Goal: Task Accomplishment & Management: Manage account settings

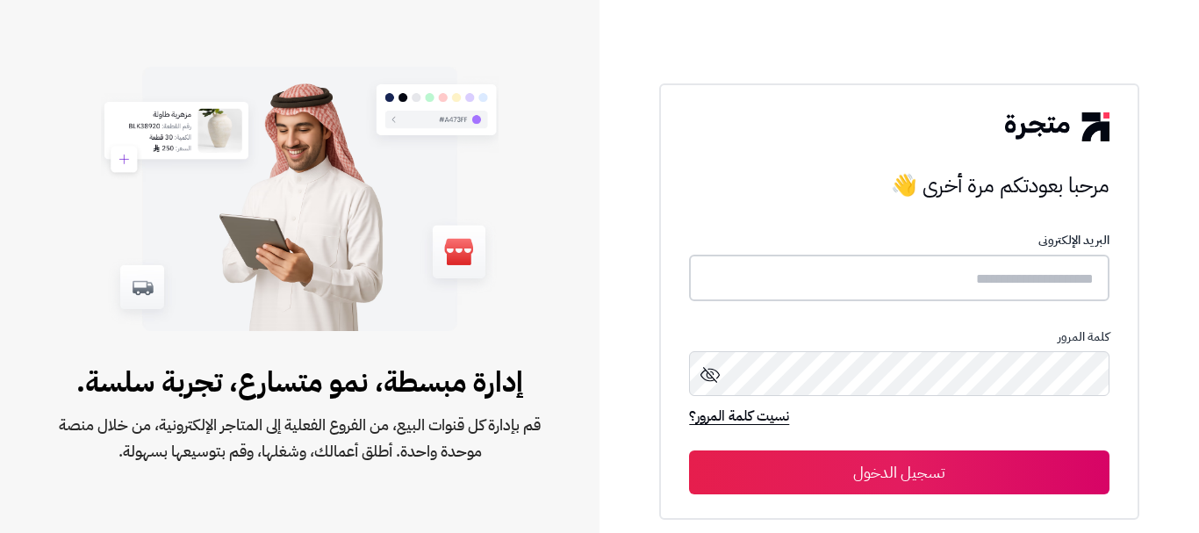
click at [1064, 280] on input "text" at bounding box center [899, 278] width 420 height 47
type input "**********"
click at [689, 450] on button "تسجيل الدخول" at bounding box center [899, 472] width 420 height 44
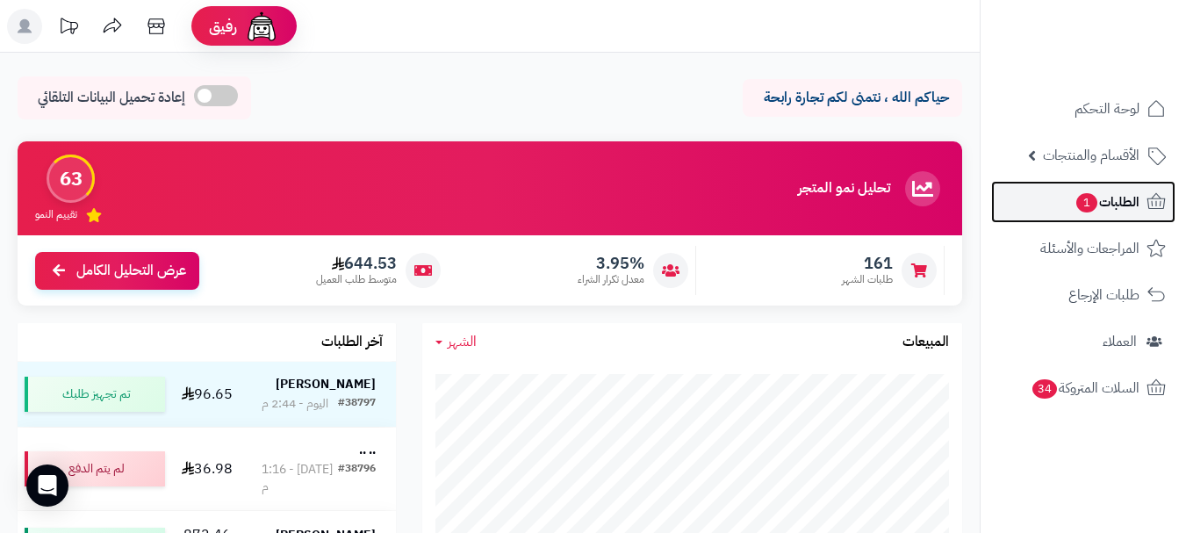
click at [1129, 208] on span "الطلبات 1" at bounding box center [1106, 202] width 65 height 25
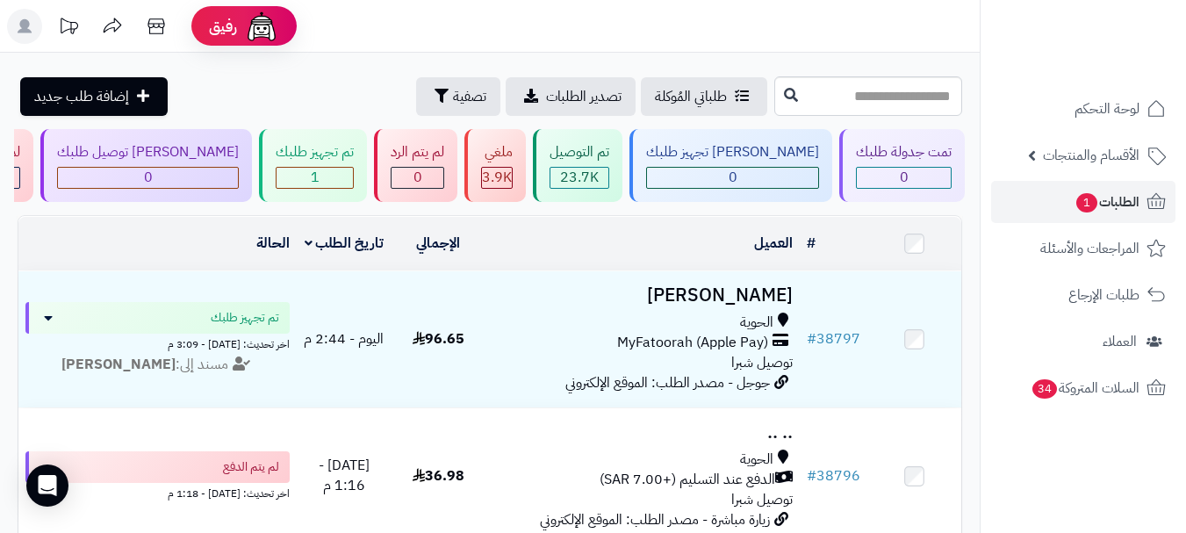
scroll to position [0, -121]
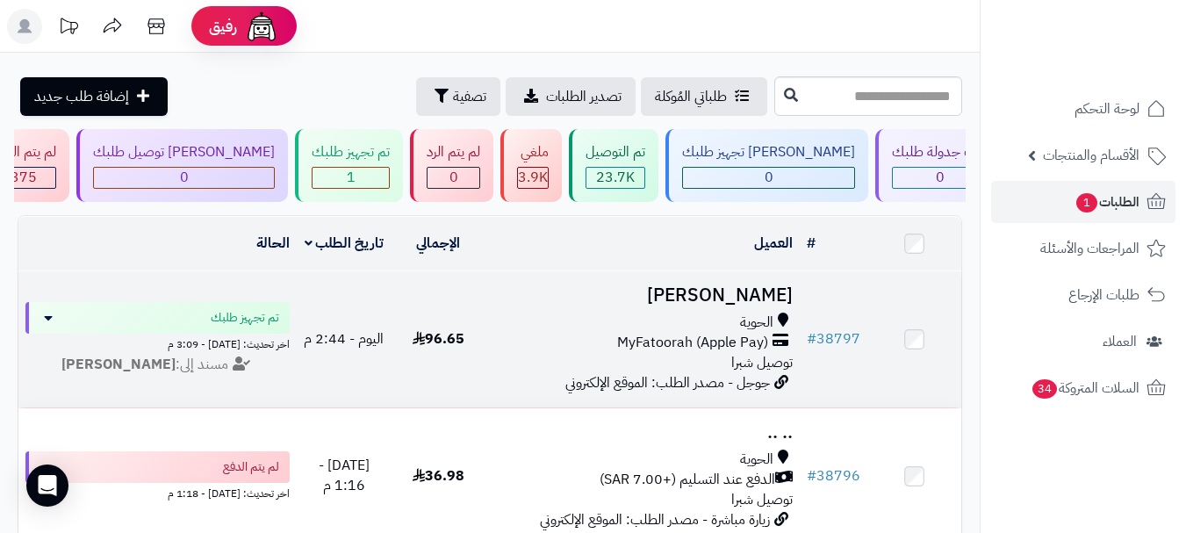
click at [696, 298] on h3 "[PERSON_NAME]" at bounding box center [642, 295] width 300 height 20
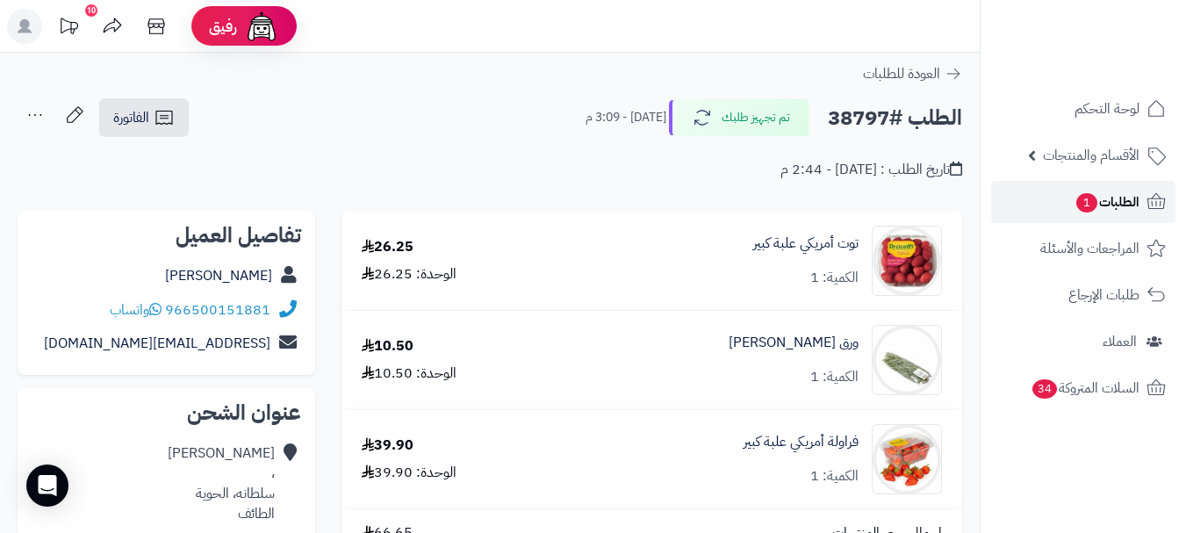
click at [1112, 199] on span "الطلبات 1" at bounding box center [1106, 202] width 65 height 25
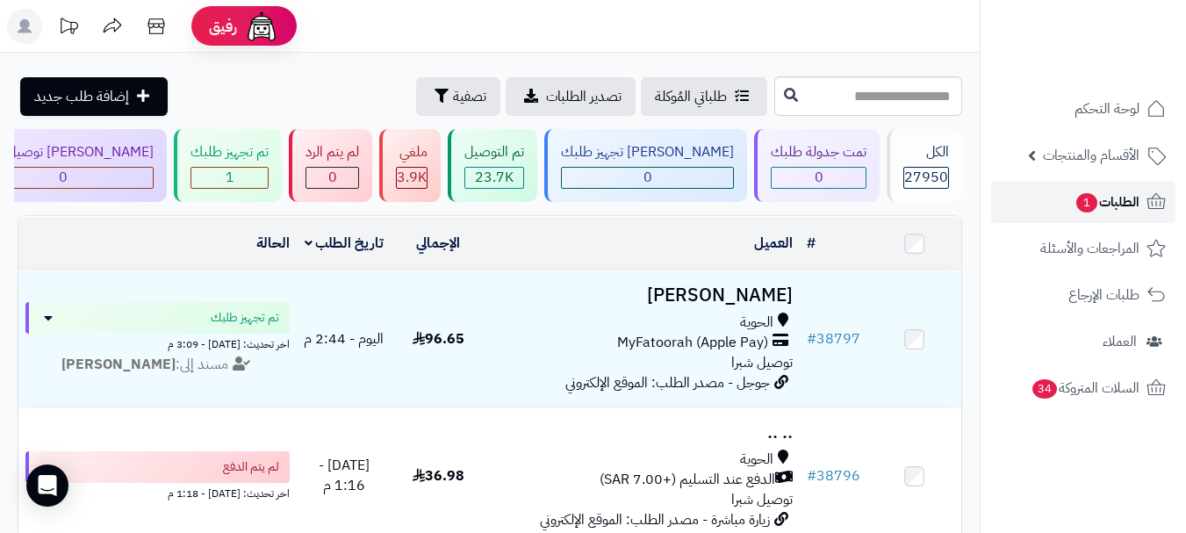
click at [1115, 197] on span "الطلبات 1" at bounding box center [1106, 202] width 65 height 25
click at [158, 26] on icon at bounding box center [155, 26] width 17 height 16
click at [1115, 203] on span "الطلبات 1" at bounding box center [1106, 202] width 65 height 25
click at [1117, 195] on span "الطلبات 1" at bounding box center [1106, 202] width 65 height 25
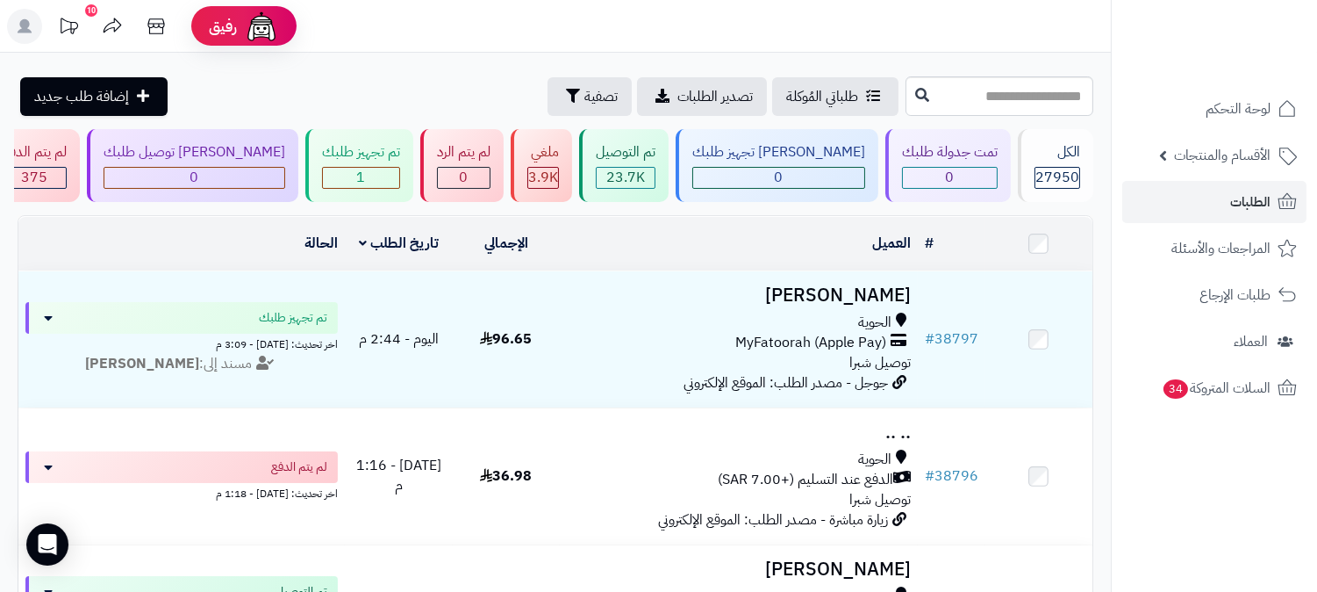
drag, startPoint x: 0, startPoint y: 6, endPoint x: 1224, endPoint y: 513, distance: 1324.9
click at [1185, 513] on nav "لوحة التحكم الأقسام والمنتجات المنتجات الأقسام الماركات مواصفات المنتجات مواصفا…" at bounding box center [1214, 318] width 206 height 592
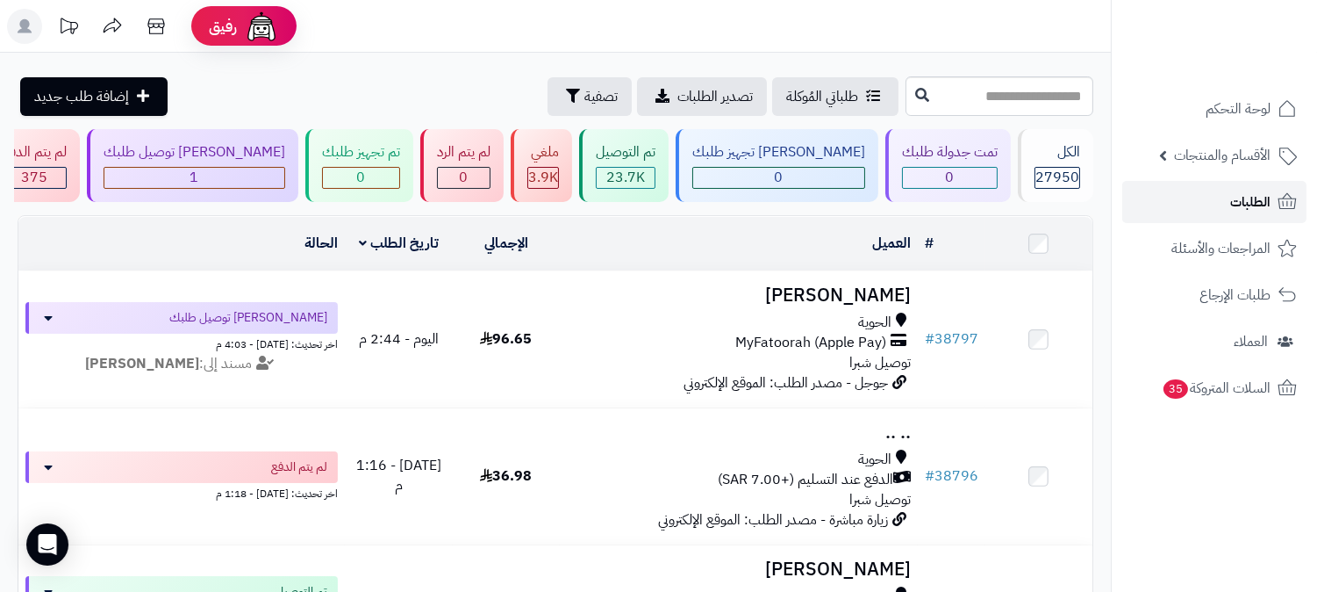
click at [1259, 195] on span "الطلبات" at bounding box center [1250, 202] width 40 height 25
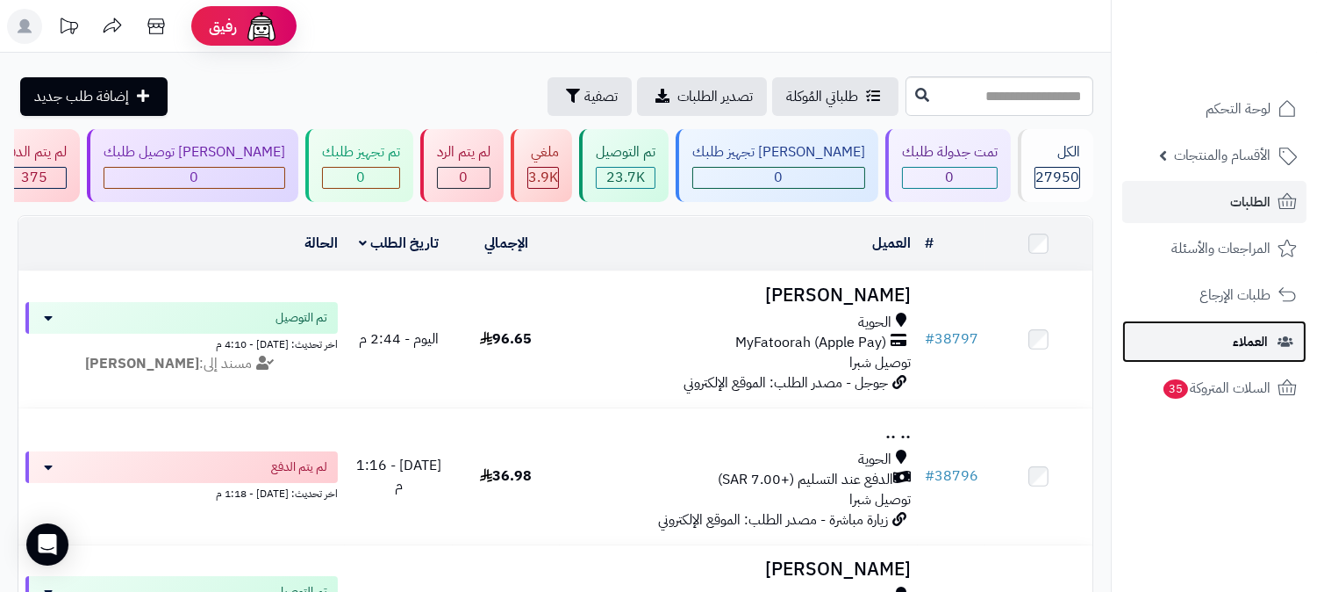
click at [1229, 341] on link "العملاء" at bounding box center [1214, 341] width 184 height 42
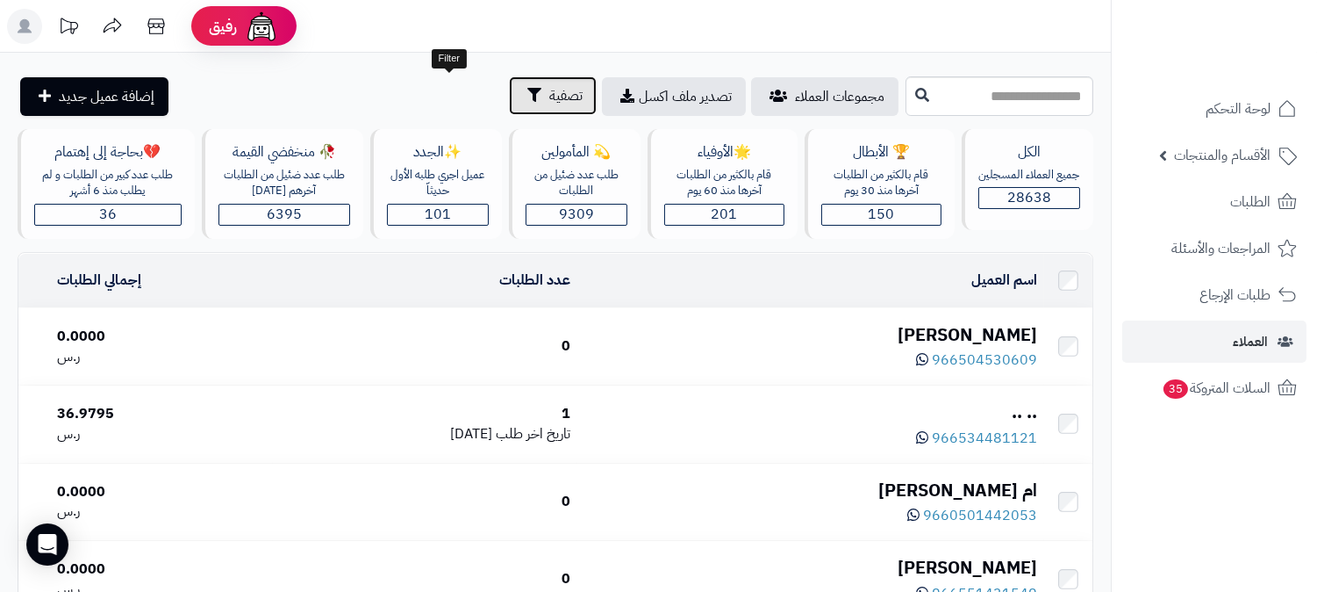
click at [549, 92] on span "تصفية" at bounding box center [565, 95] width 33 height 21
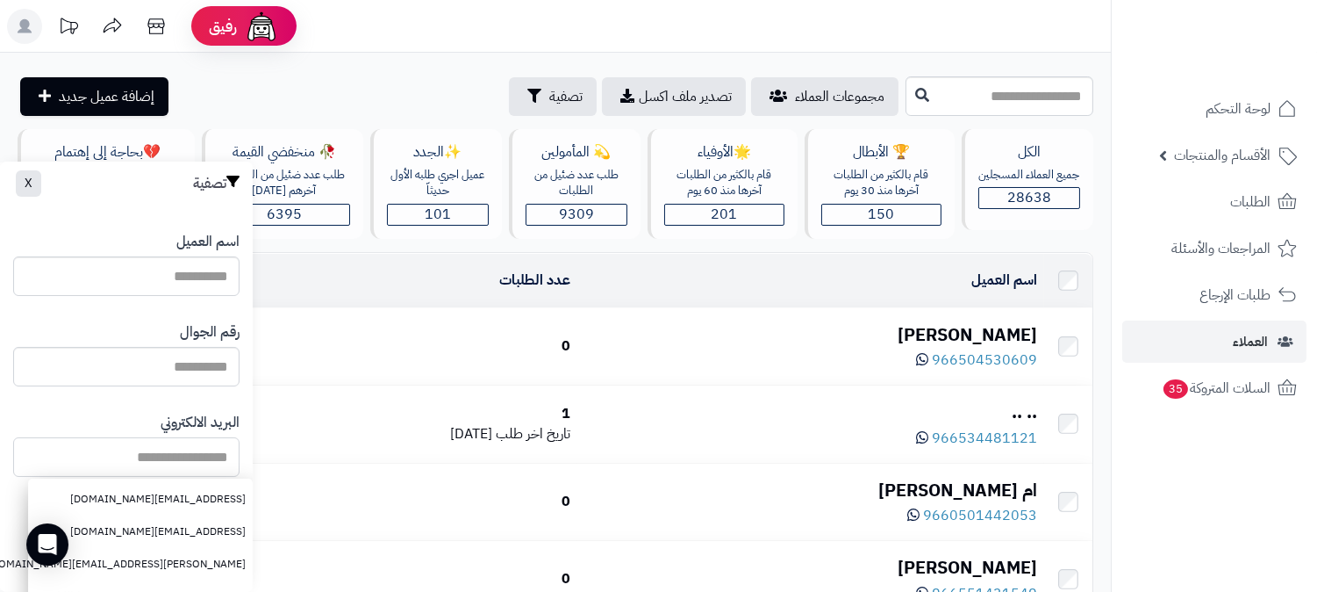
paste input "**********"
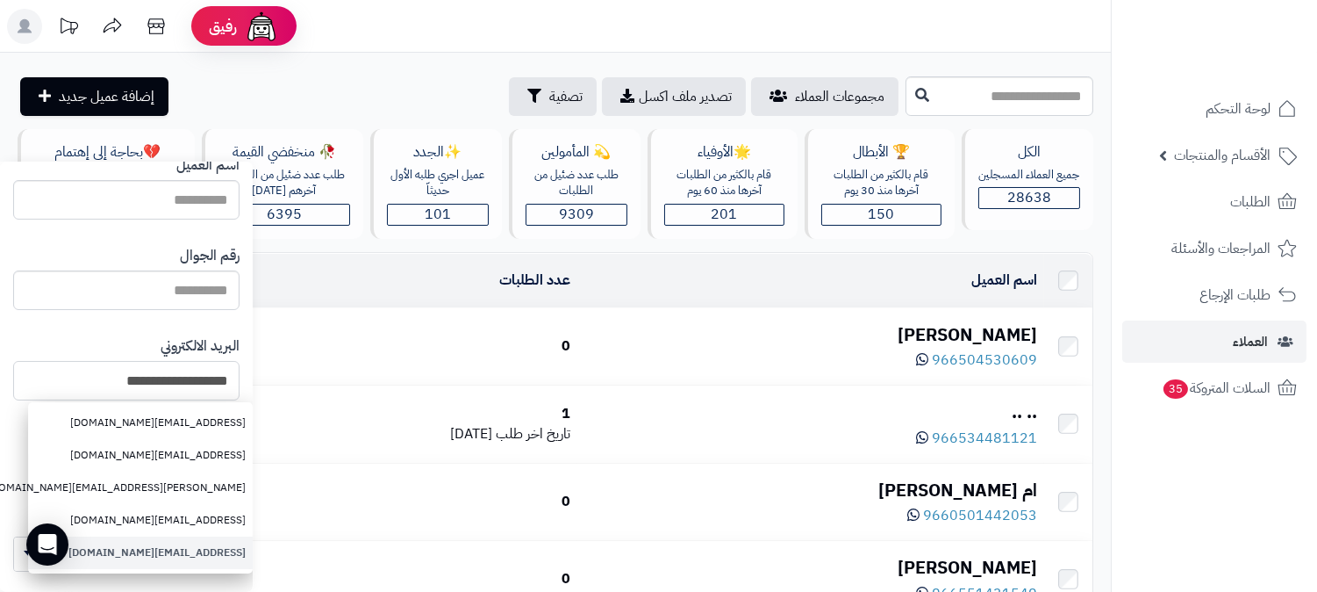
scroll to position [252, 0]
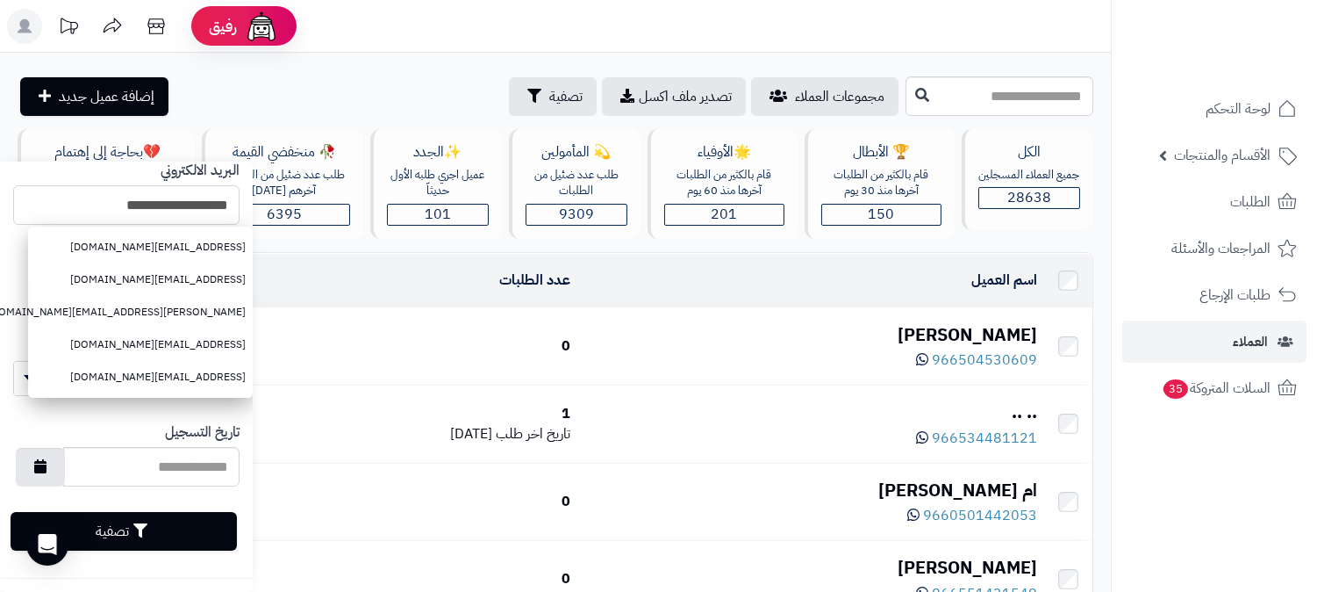
type input "**********"
click at [174, 525] on button "تصفية" at bounding box center [124, 531] width 226 height 39
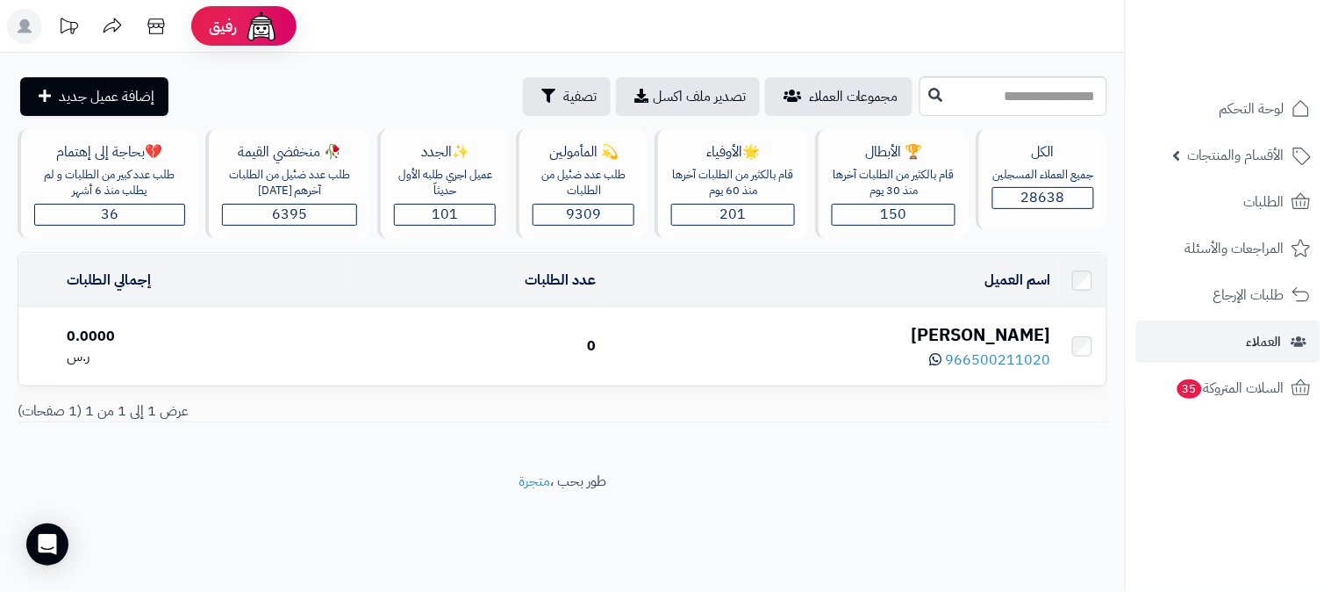
click at [911, 322] on div "[PERSON_NAME]" at bounding box center [831, 334] width 441 height 25
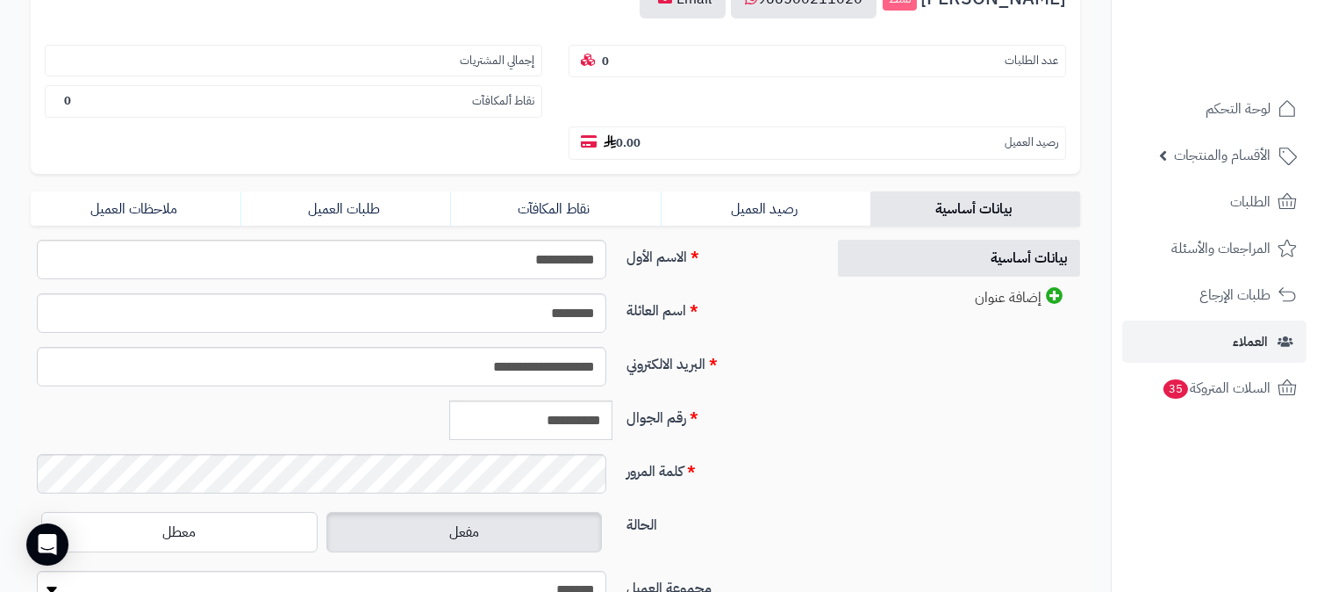
scroll to position [292, 0]
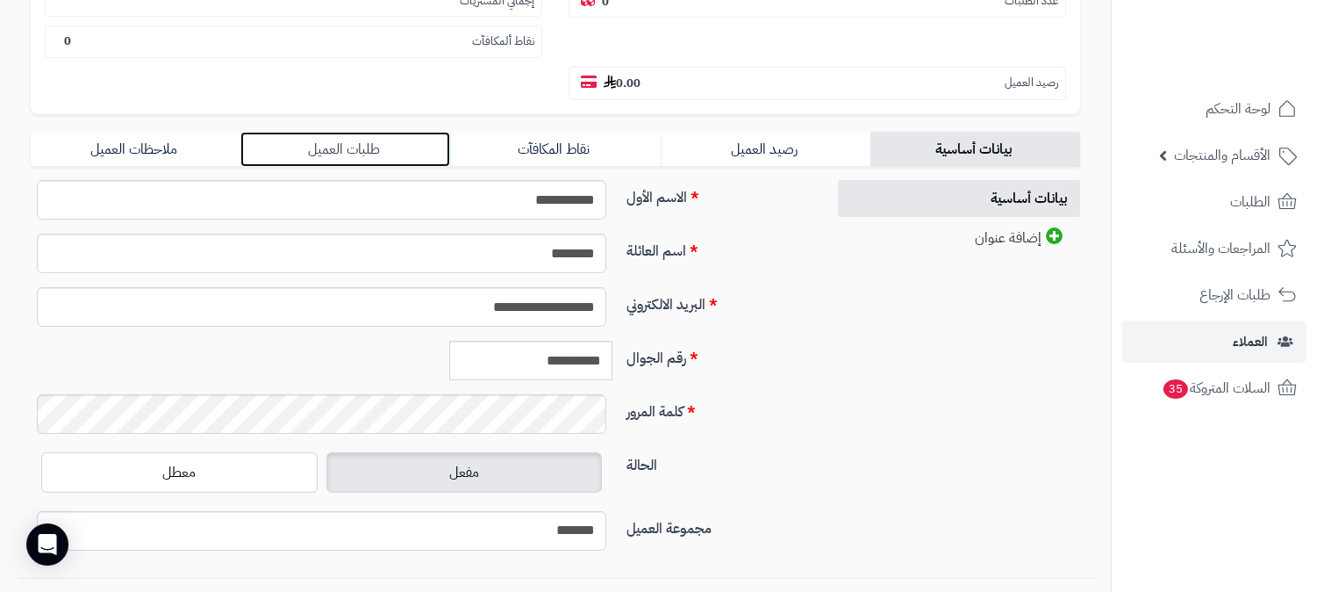
click at [373, 132] on link "طلبات العميل" at bounding box center [345, 149] width 210 height 35
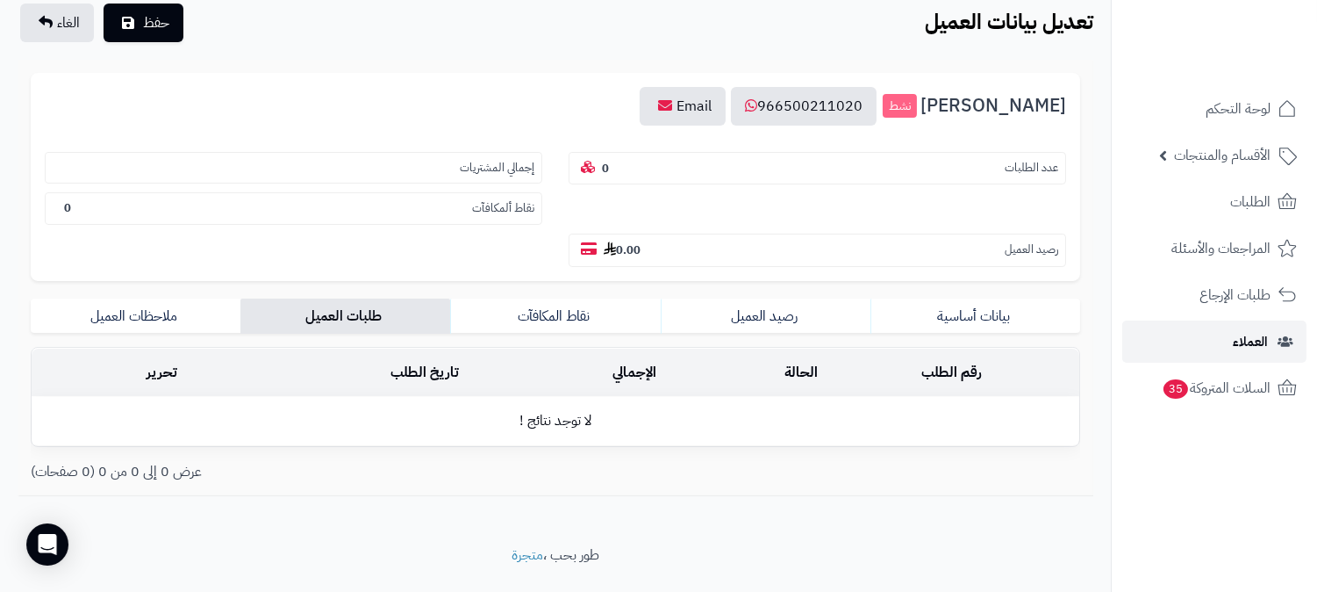
click at [1256, 336] on span "العملاء" at bounding box center [1250, 341] width 35 height 25
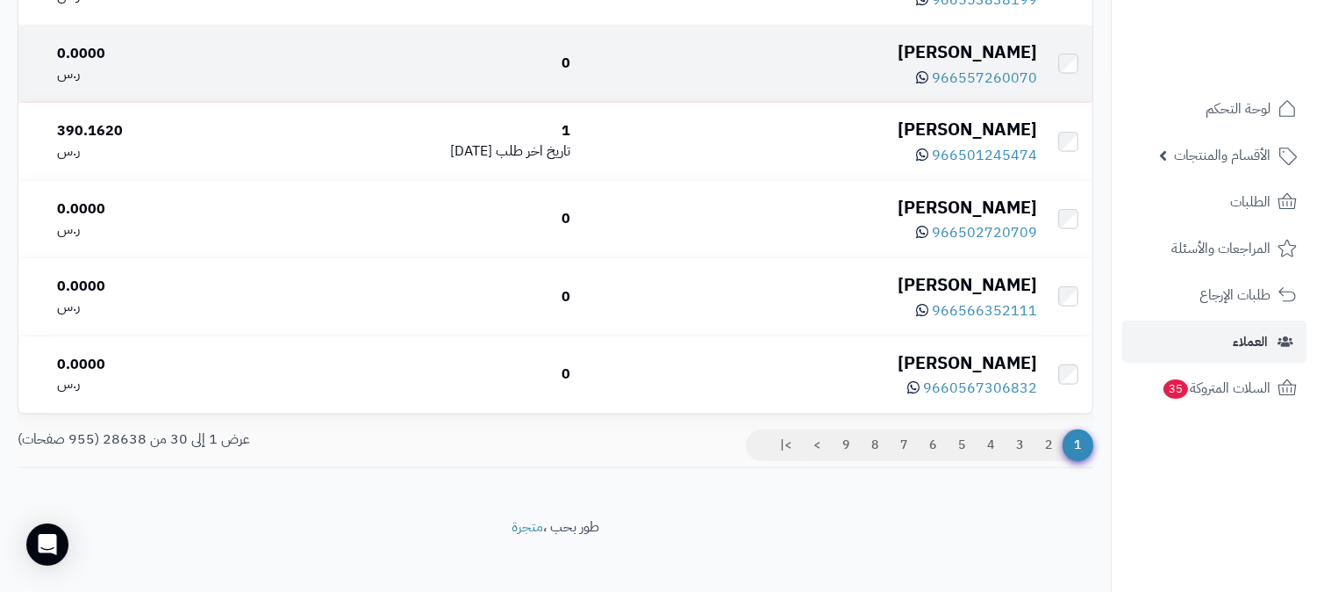
scroll to position [2234, 0]
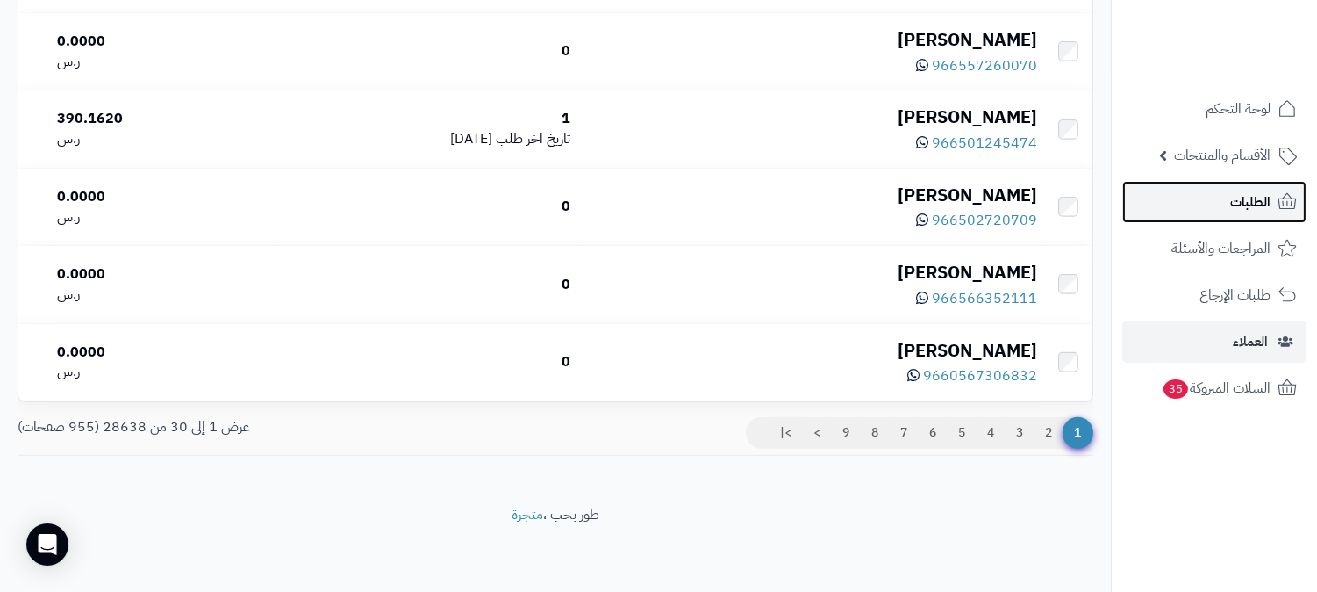
click at [1229, 197] on link "الطلبات" at bounding box center [1214, 202] width 184 height 42
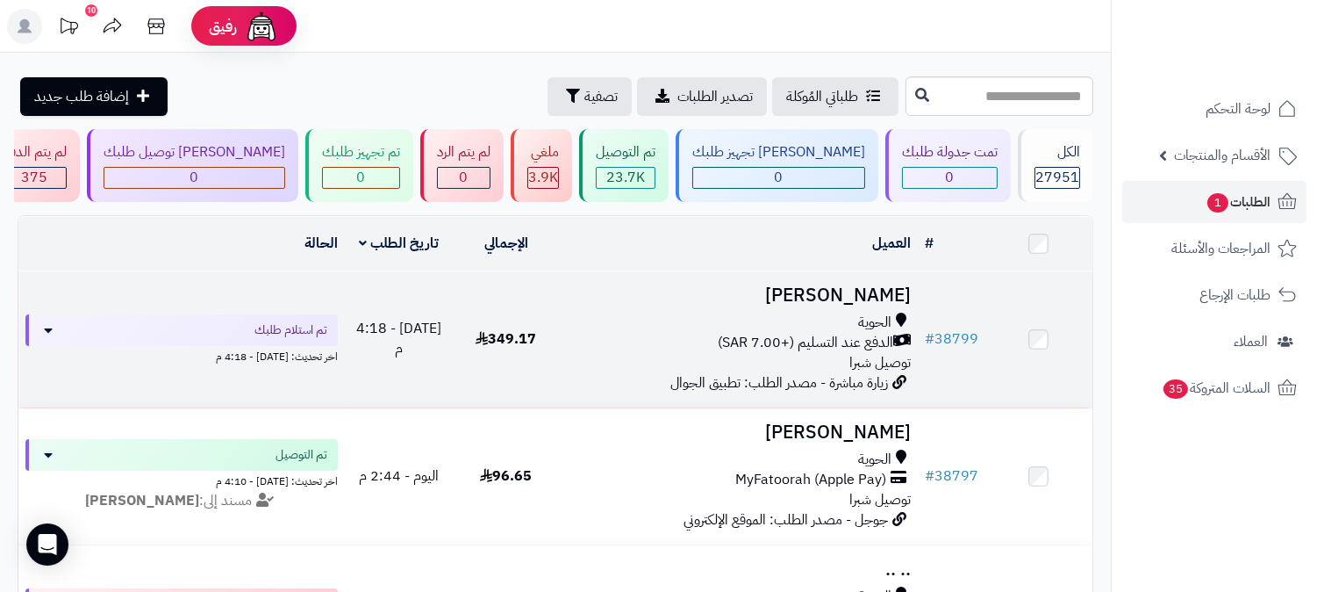
drag, startPoint x: 839, startPoint y: 288, endPoint x: 857, endPoint y: 297, distance: 19.6
click at [849, 294] on h3 "[PERSON_NAME]" at bounding box center [739, 295] width 344 height 20
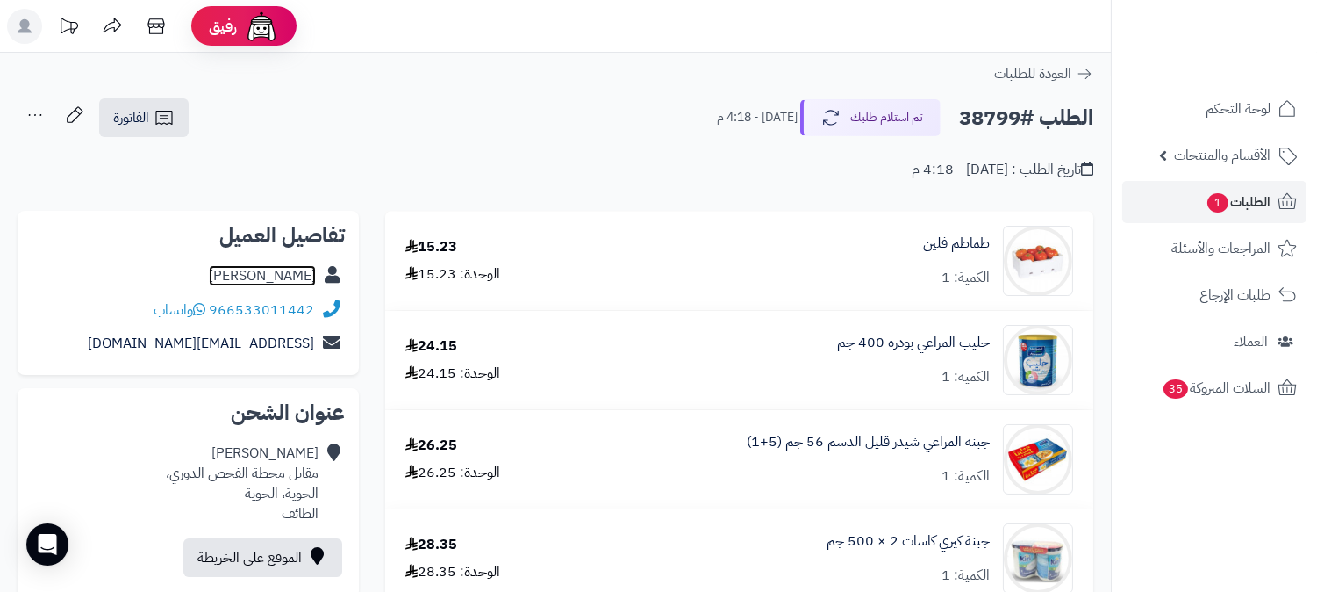
click at [292, 272] on link "[PERSON_NAME]" at bounding box center [262, 275] width 107 height 21
click at [1008, 114] on h2 "الطلب #38799" at bounding box center [1026, 118] width 134 height 36
copy h2 "38799"
click at [1269, 203] on span "الطلبات 1" at bounding box center [1238, 202] width 65 height 25
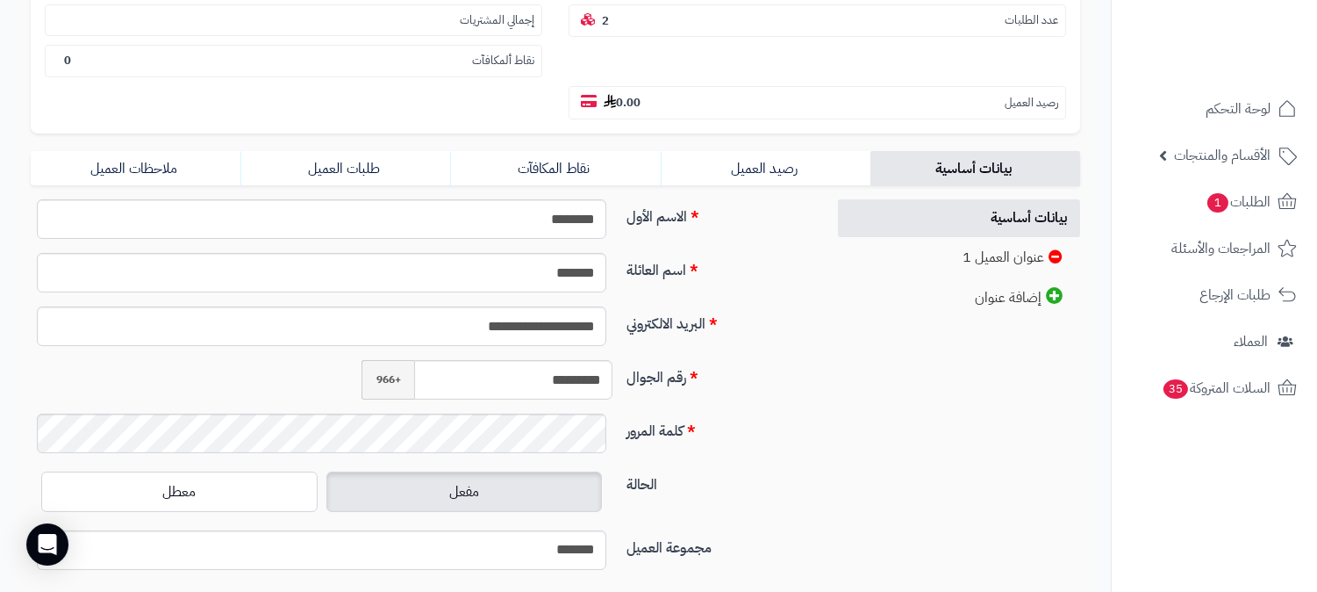
scroll to position [390, 0]
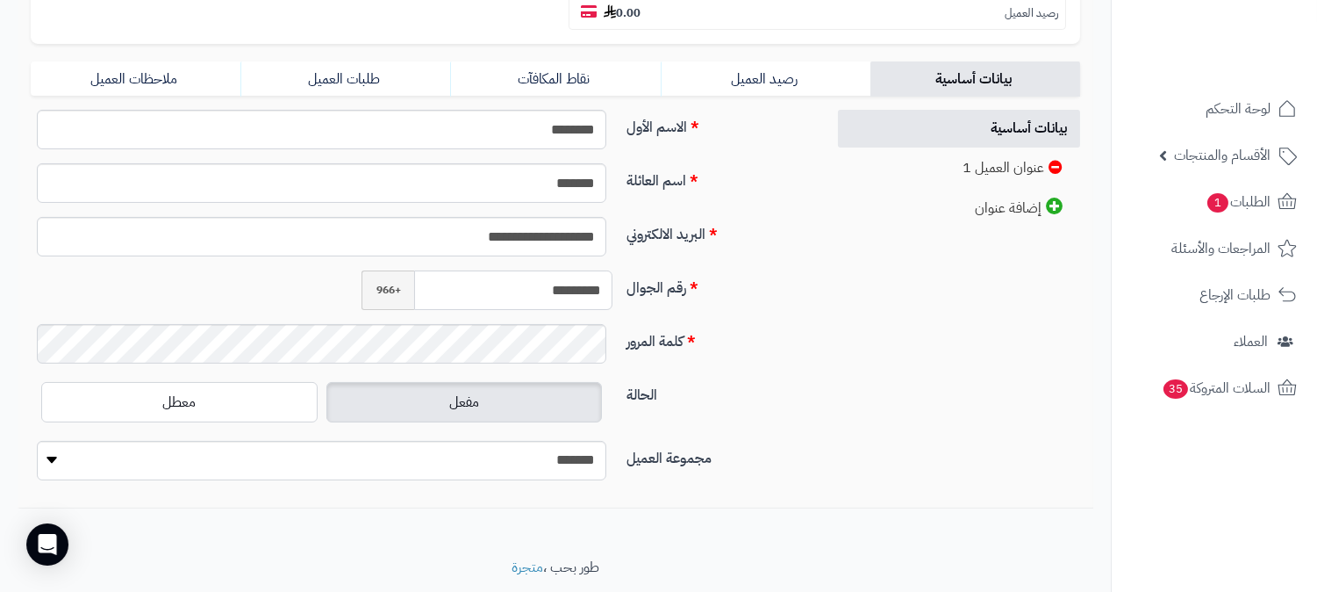
click at [557, 270] on input "*********" at bounding box center [513, 289] width 198 height 39
click at [559, 270] on input "*********" at bounding box center [513, 289] width 198 height 39
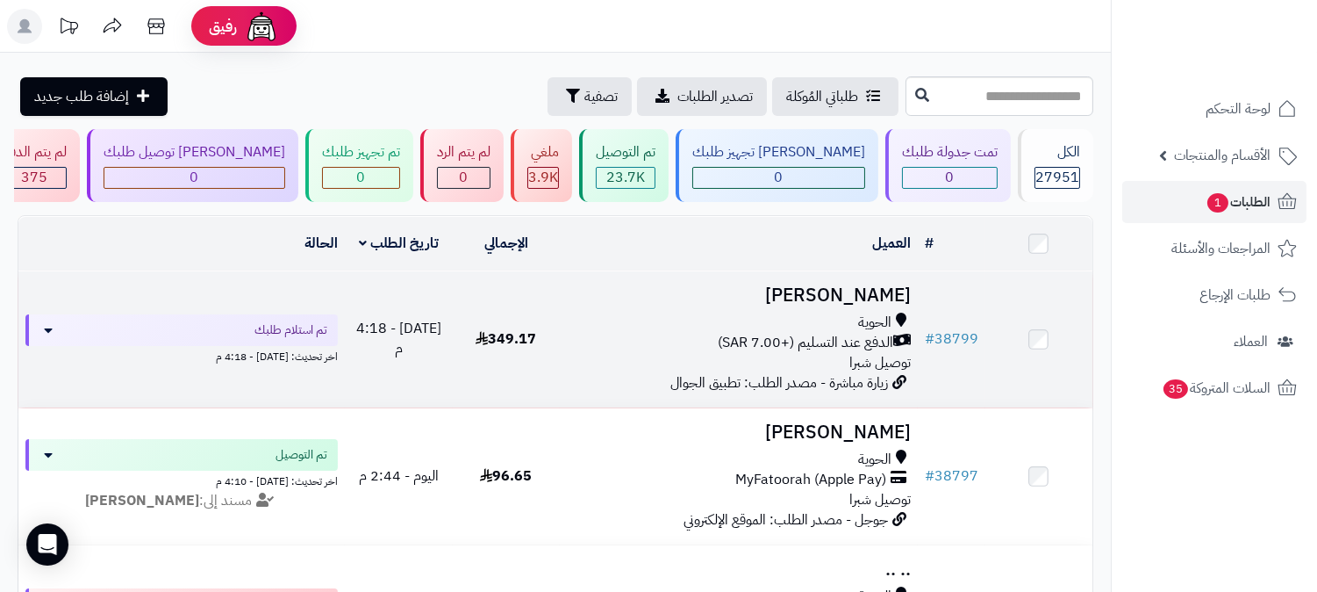
click at [840, 302] on h3 "[PERSON_NAME]" at bounding box center [739, 295] width 344 height 20
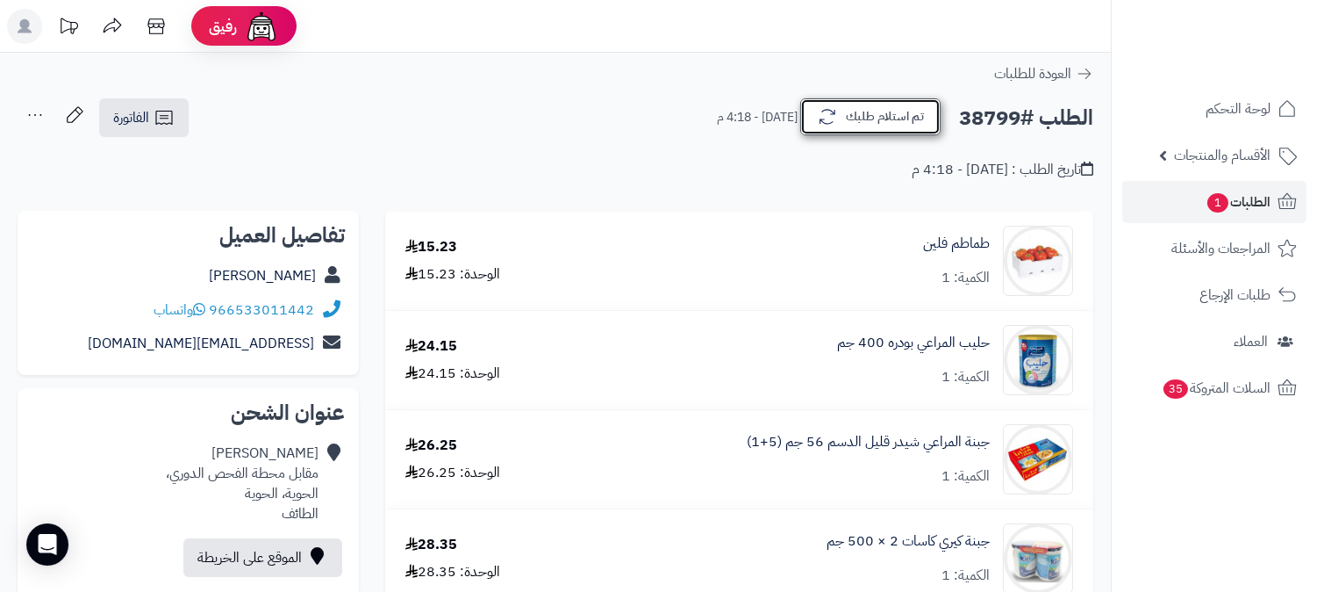
click at [887, 114] on button "تم استلام طلبك" at bounding box center [870, 116] width 140 height 37
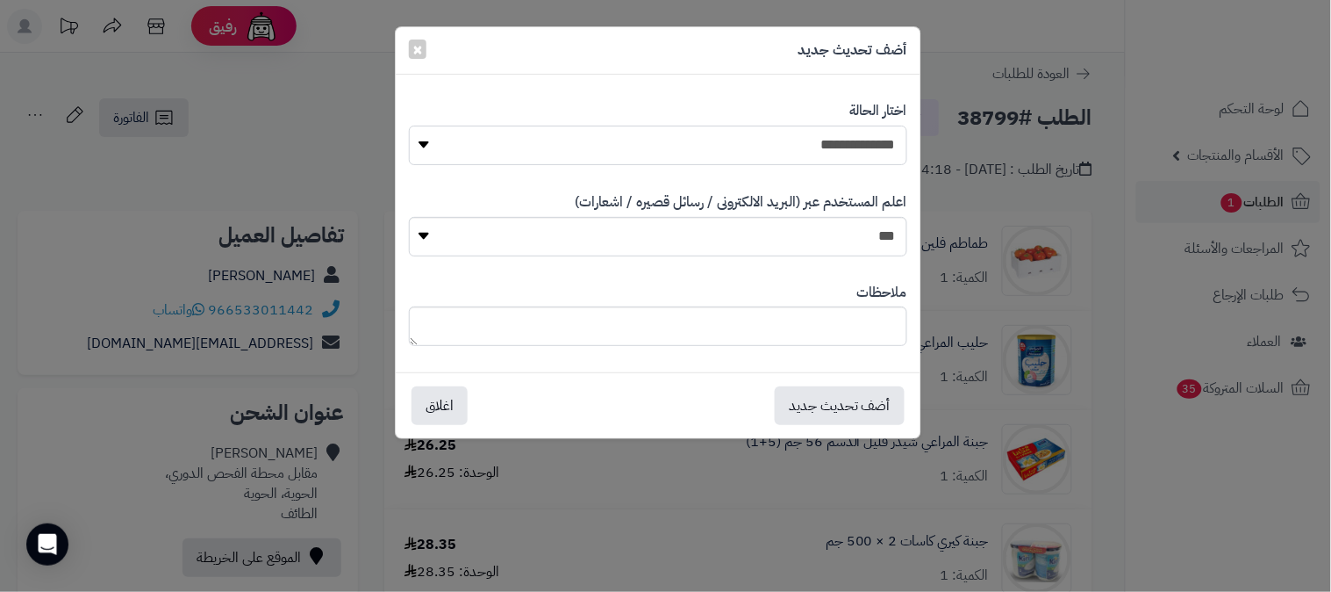
click at [835, 142] on select "**********" at bounding box center [658, 144] width 498 height 39
select select "*"
click at [409, 125] on select "**********" at bounding box center [658, 144] width 498 height 39
click at [856, 399] on button "أضف تحديث جديد" at bounding box center [840, 404] width 130 height 39
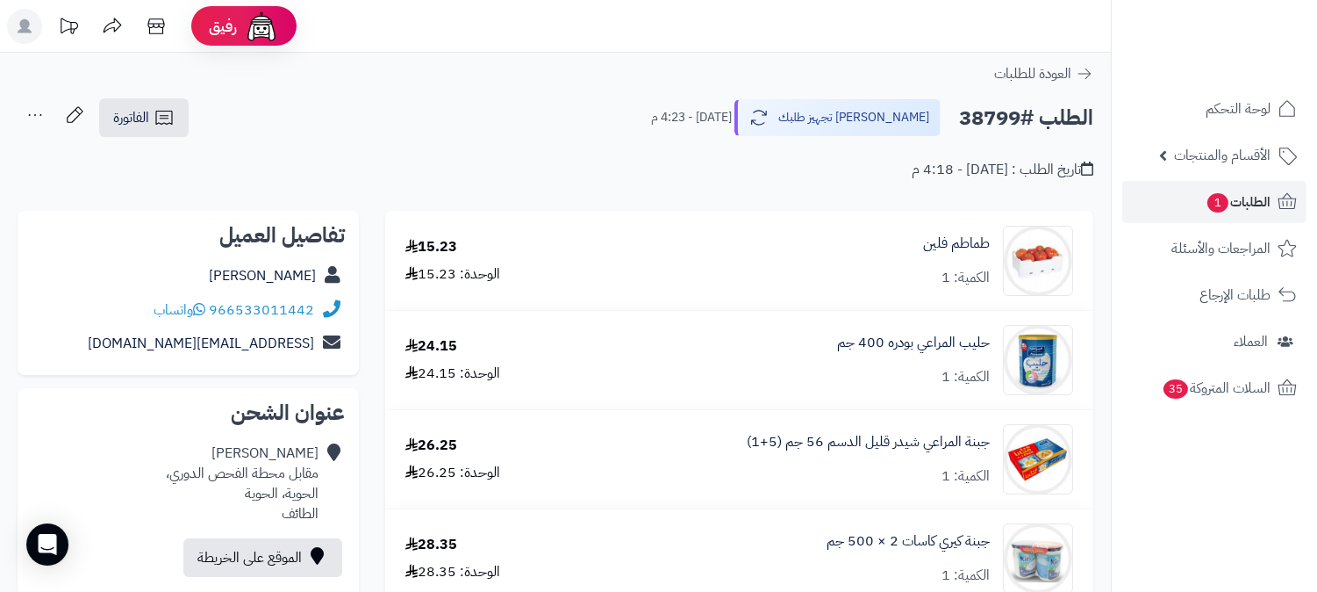
click at [30, 108] on icon at bounding box center [35, 114] width 35 height 35
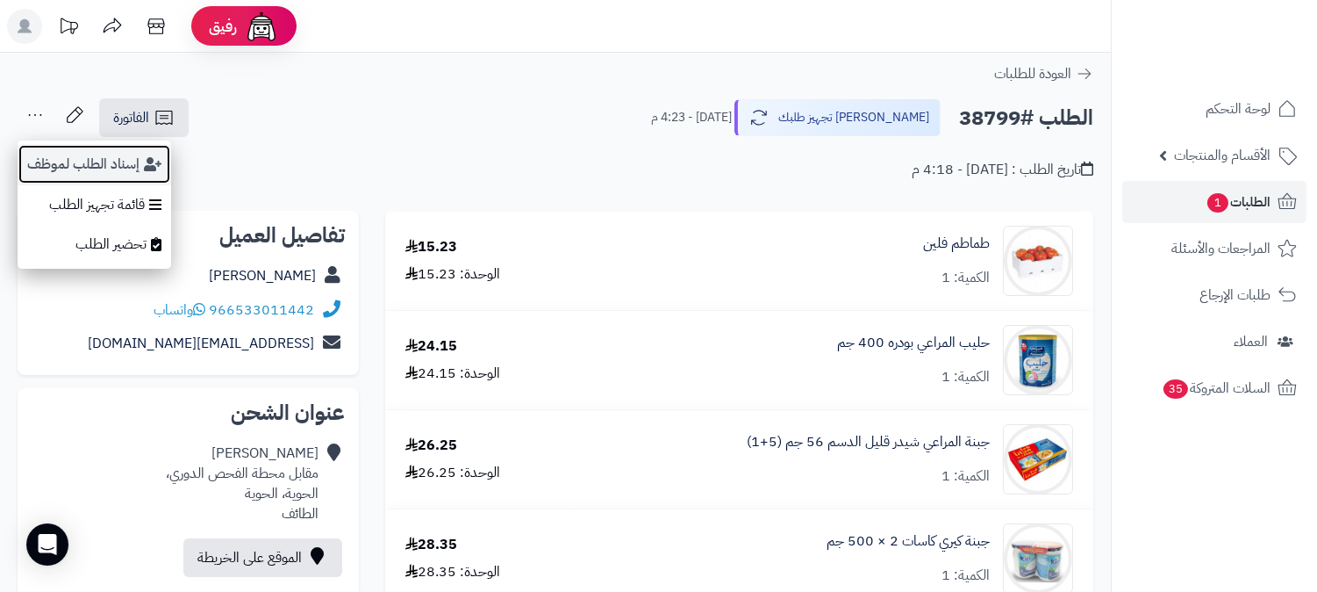
click at [60, 167] on button "إسناد الطلب لموظف" at bounding box center [95, 164] width 154 height 40
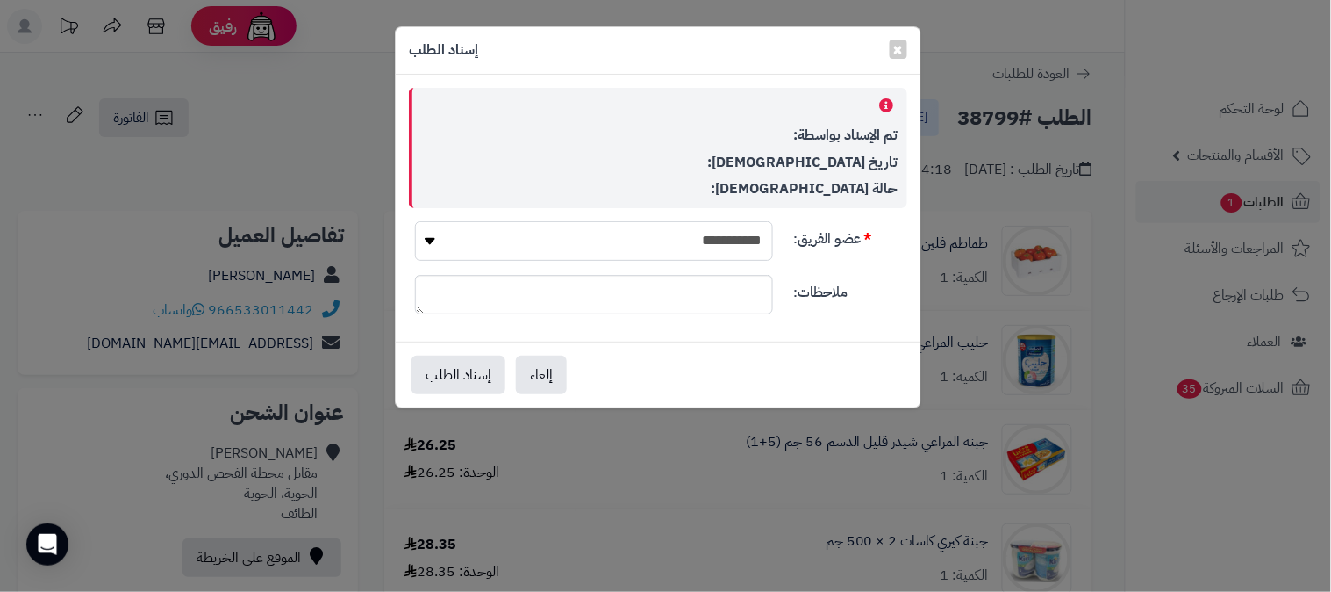
click at [706, 247] on select "**********" at bounding box center [594, 240] width 358 height 39
select select "**"
click at [415, 221] on select "**********" at bounding box center [594, 240] width 358 height 39
click at [451, 382] on button "إسناد الطلب" at bounding box center [459, 374] width 94 height 39
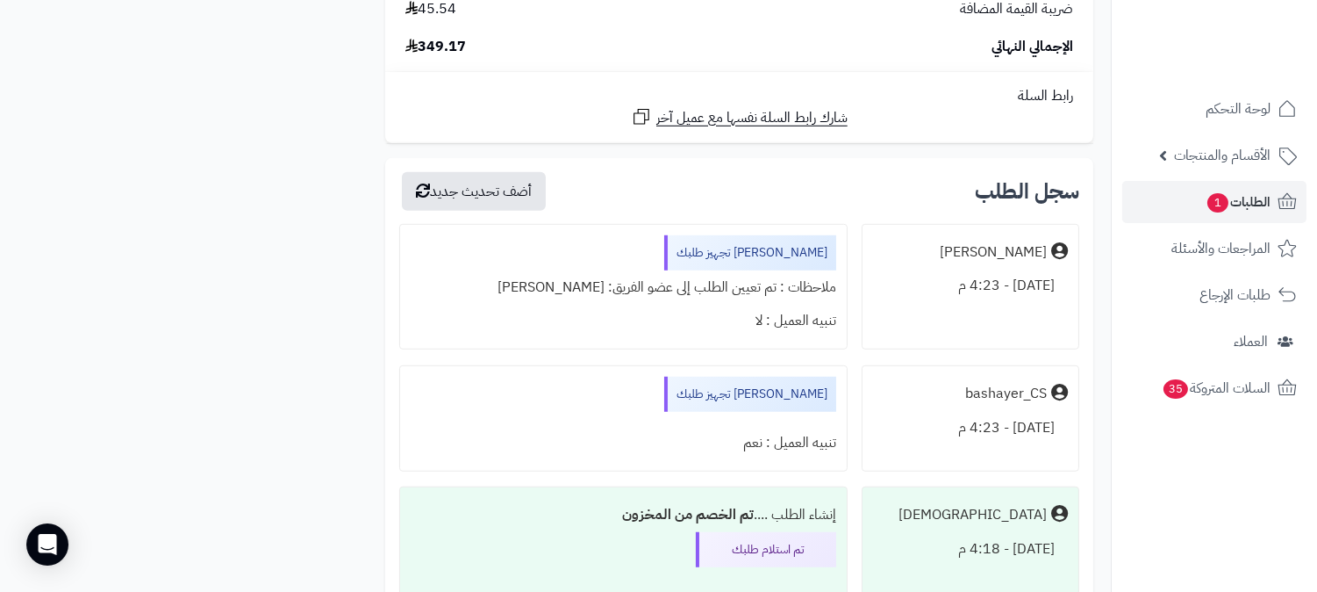
scroll to position [2437, 0]
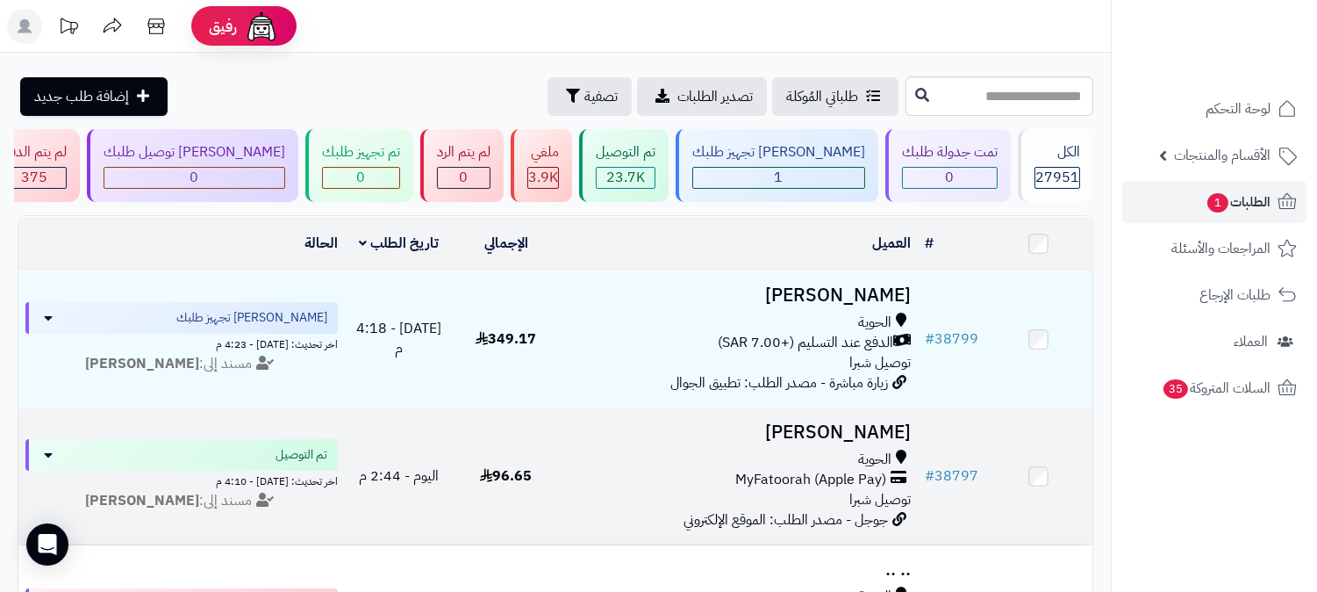
click at [869, 424] on h3 "[PERSON_NAME]" at bounding box center [739, 432] width 344 height 20
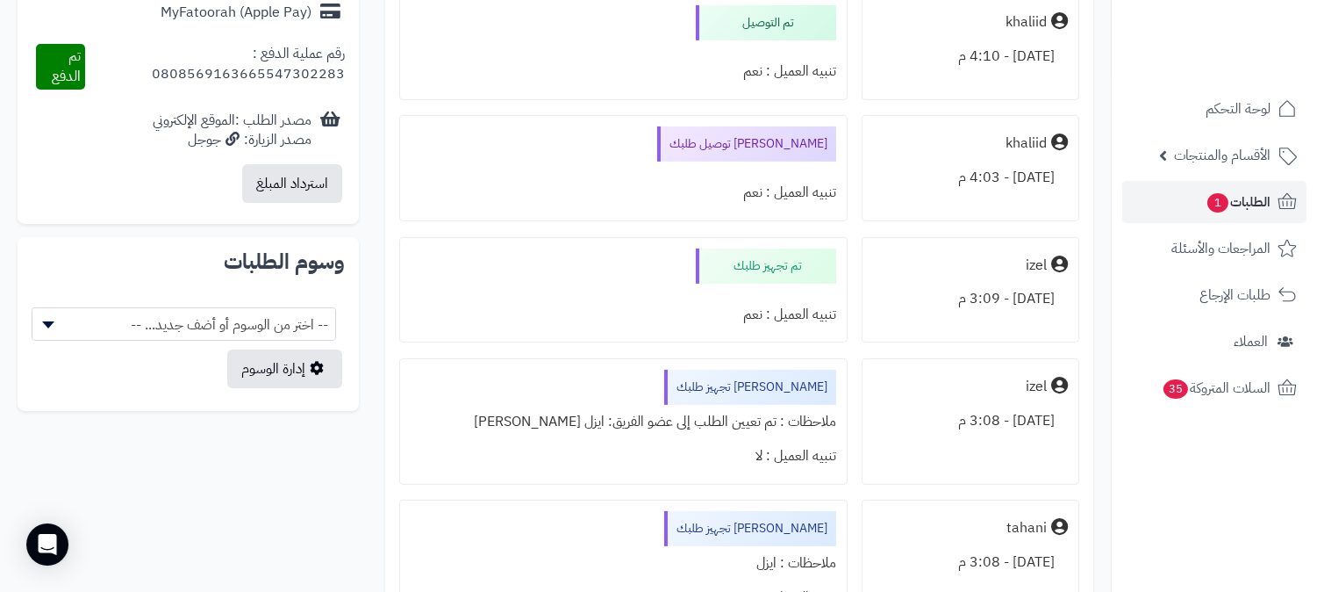
scroll to position [682, 0]
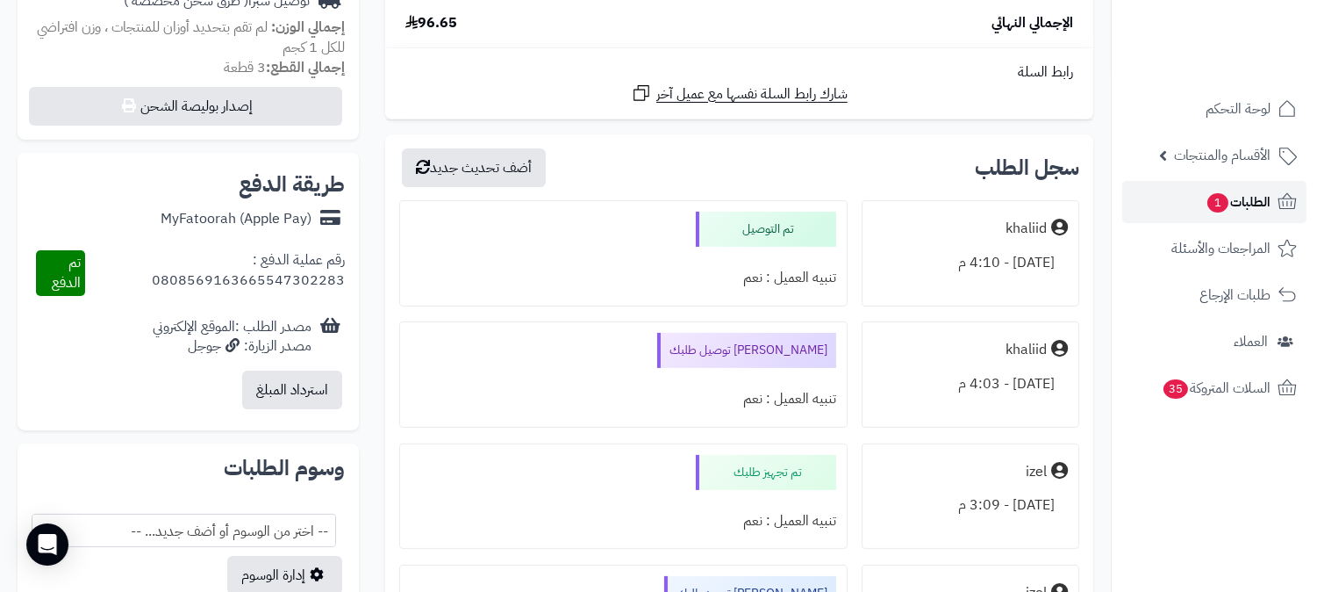
click at [1264, 204] on span "الطلبات 1" at bounding box center [1238, 202] width 65 height 25
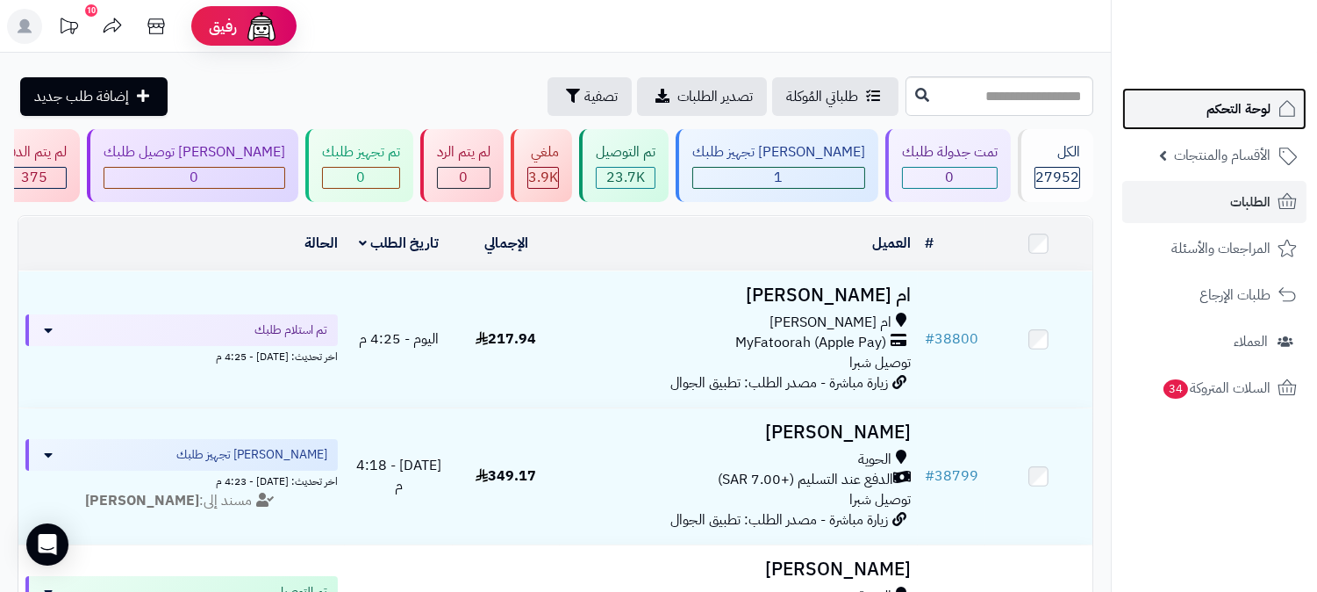
click at [1260, 118] on span "لوحة التحكم" at bounding box center [1239, 109] width 64 height 25
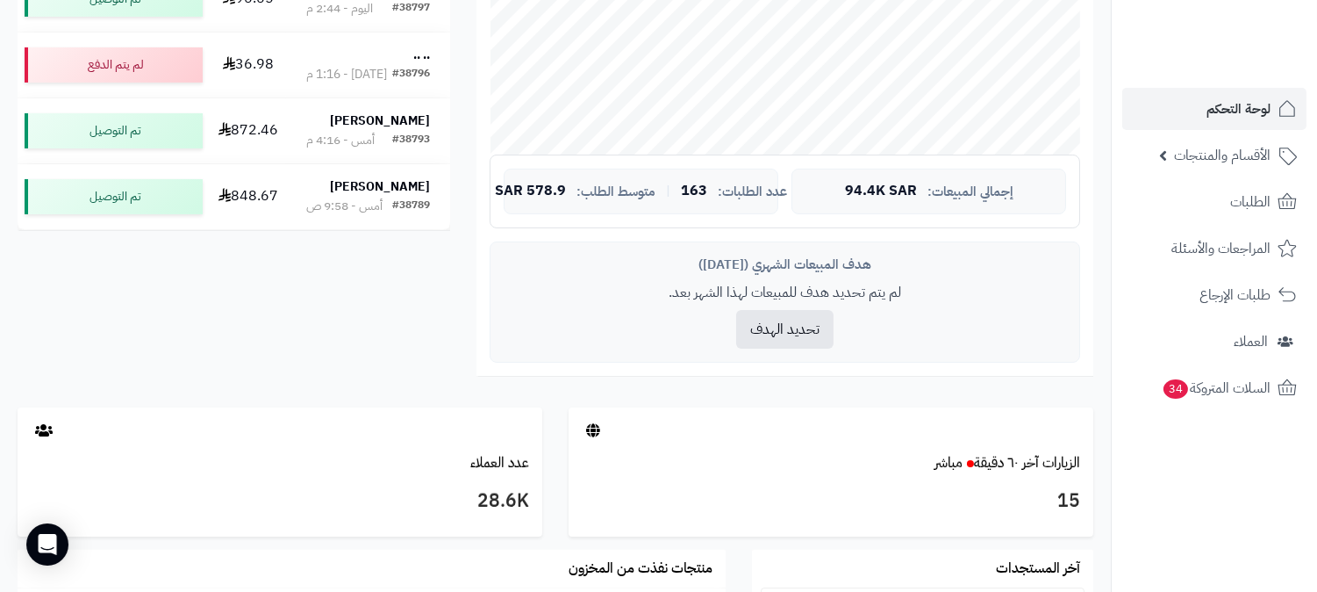
scroll to position [779, 0]
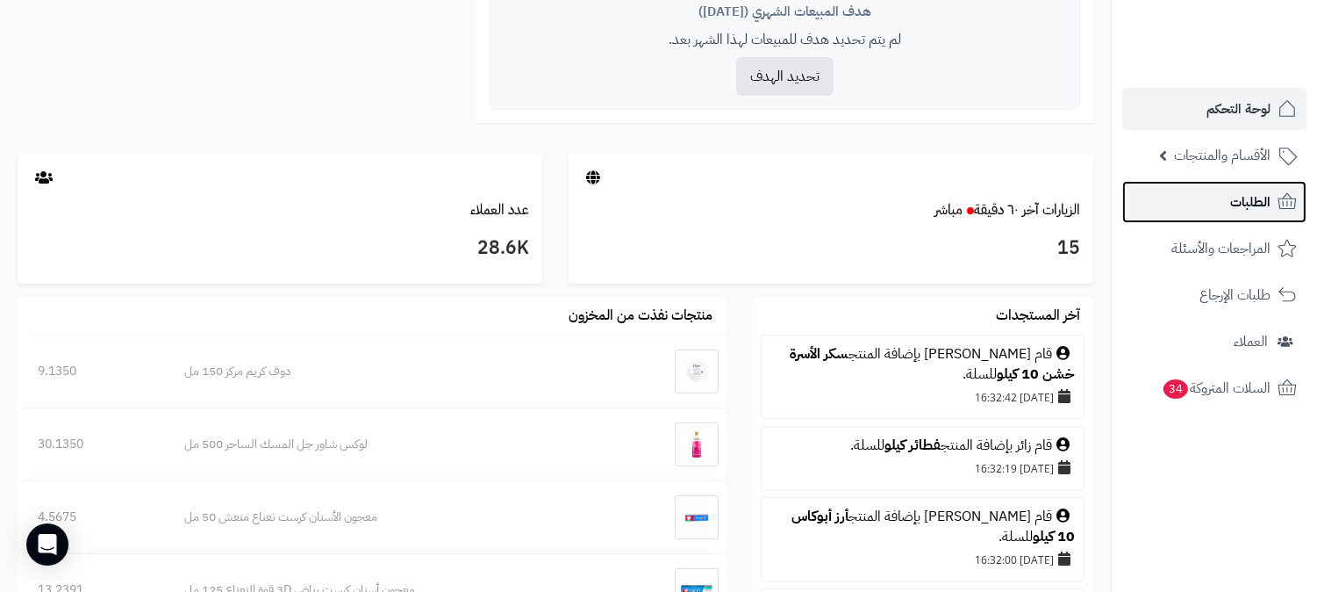
click at [1259, 206] on span "الطلبات" at bounding box center [1250, 202] width 40 height 25
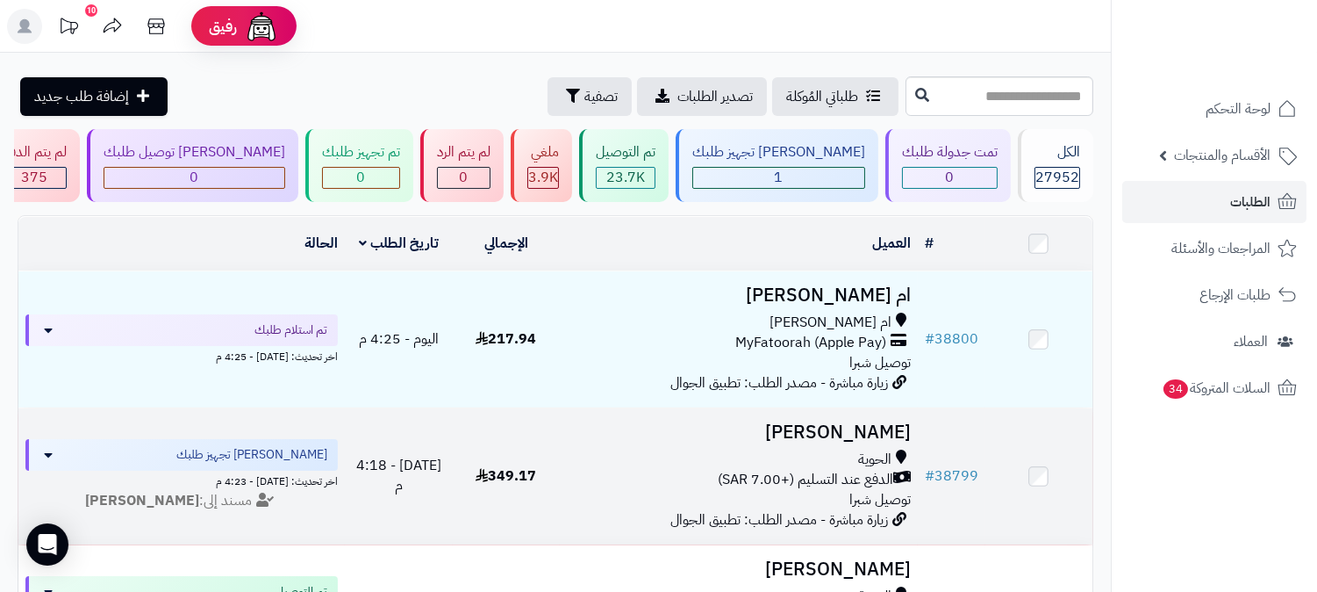
click at [818, 428] on h3 "[PERSON_NAME]" at bounding box center [739, 432] width 344 height 20
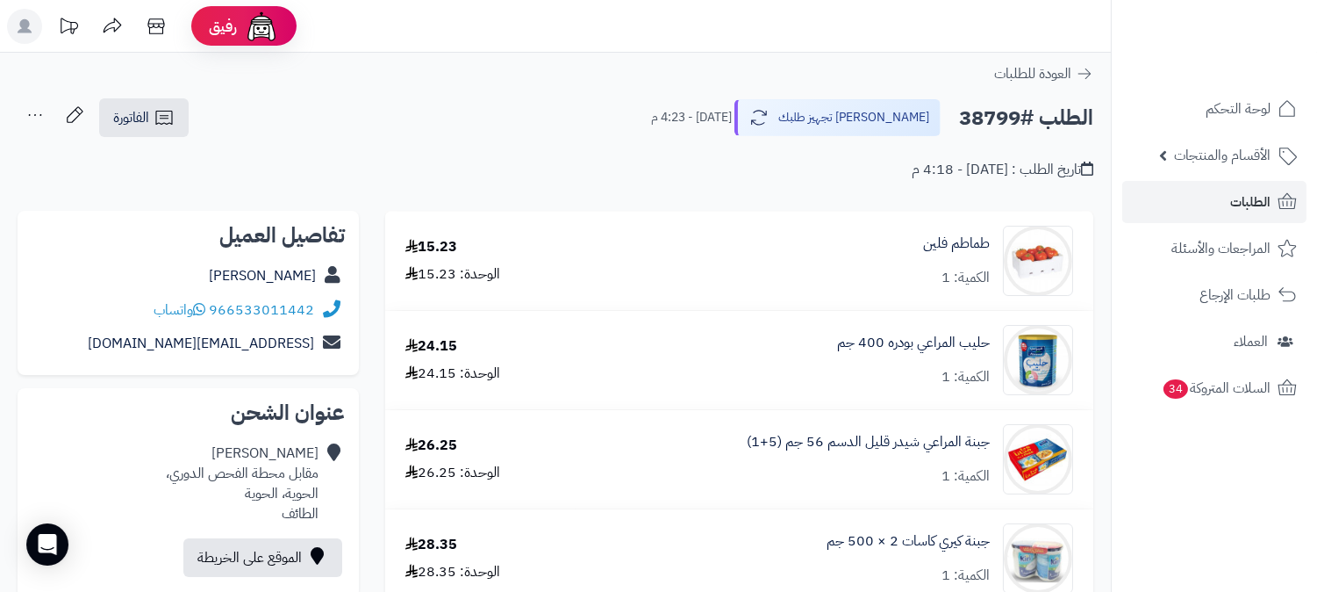
click at [27, 107] on icon at bounding box center [35, 114] width 35 height 35
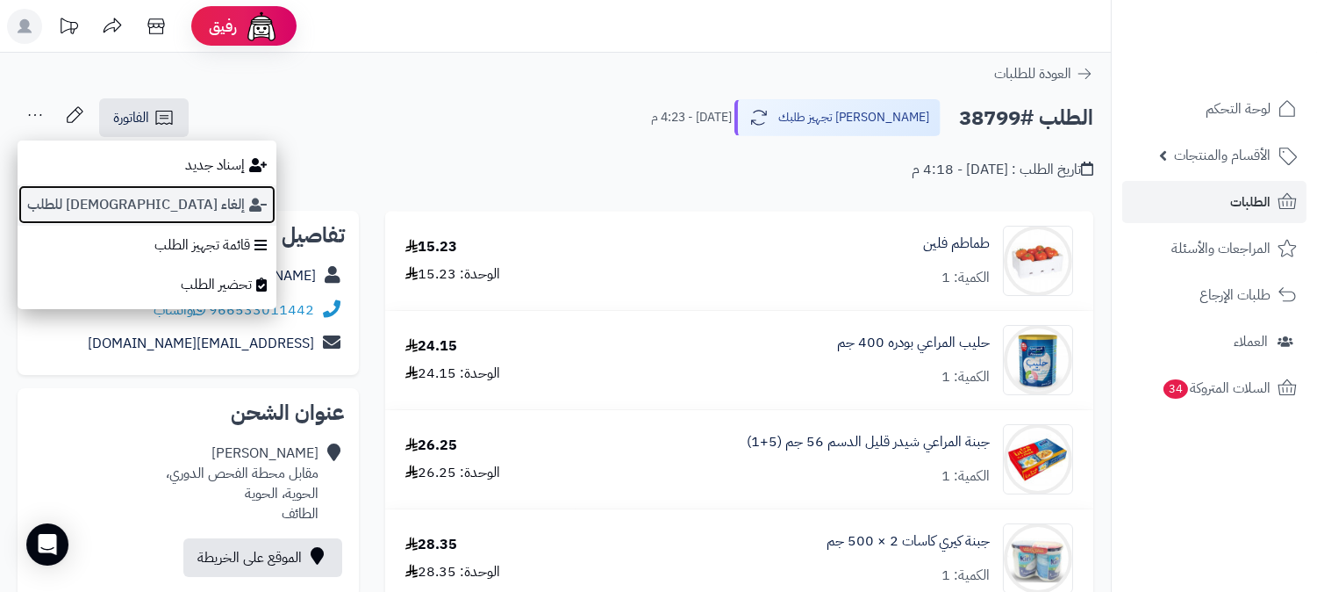
click at [79, 199] on button "إلغاء الإسناد للطلب" at bounding box center [147, 204] width 259 height 40
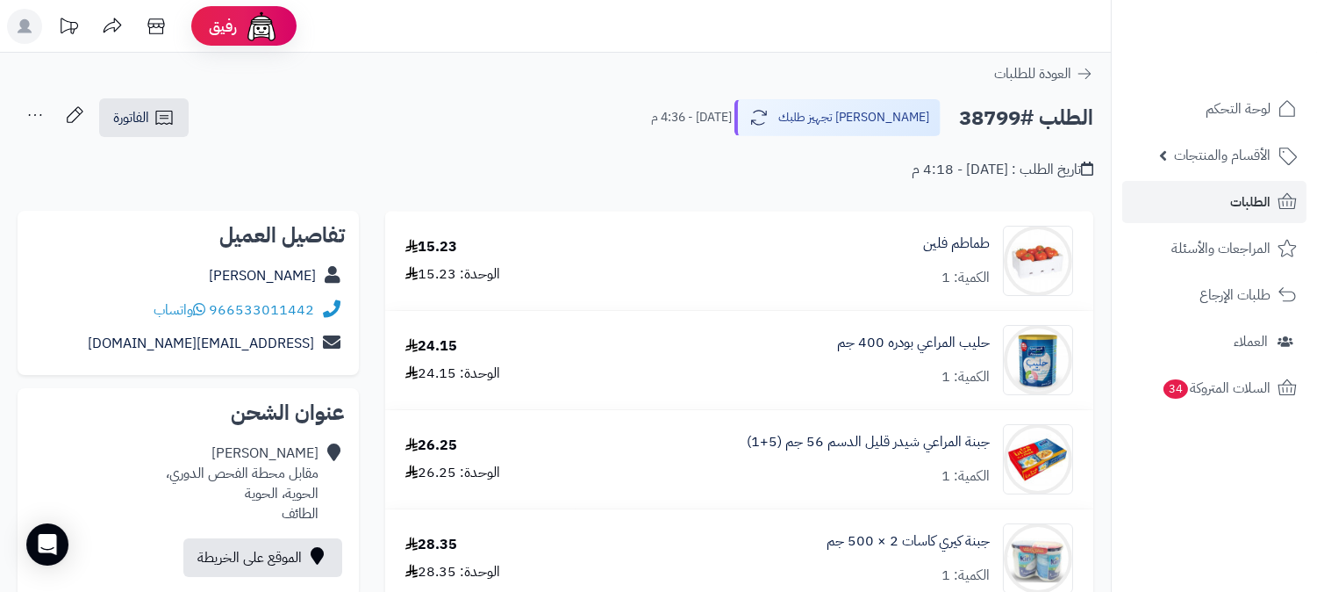
click at [36, 109] on icon at bounding box center [35, 114] width 35 height 35
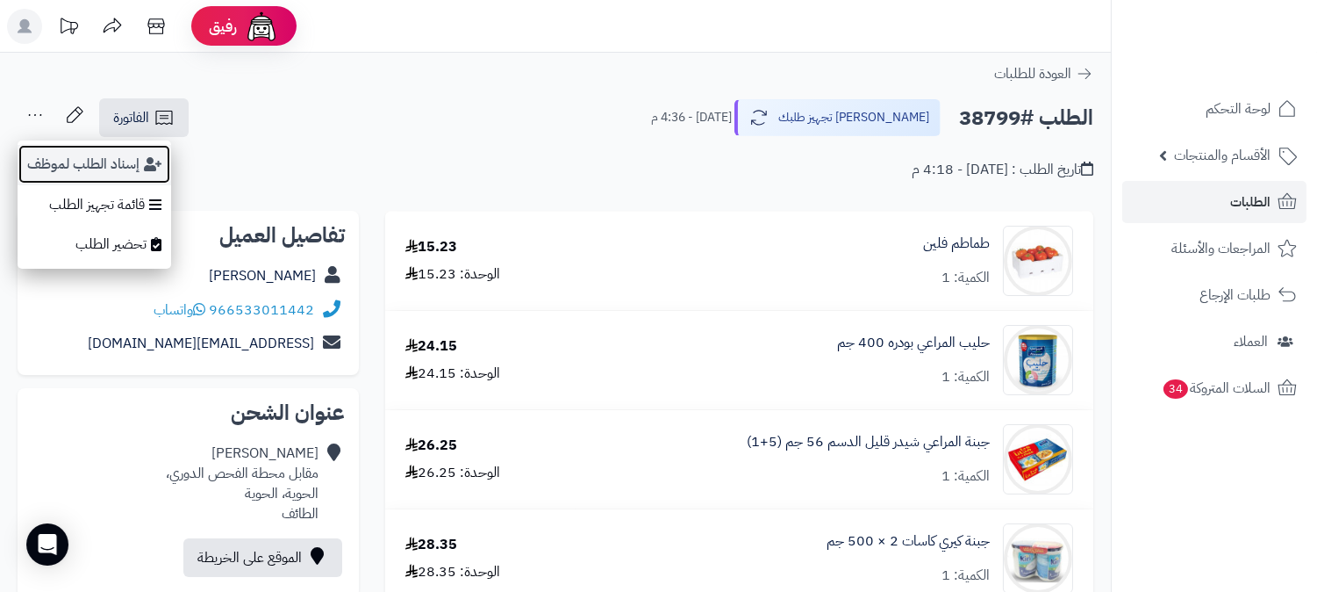
click at [99, 167] on button "إسناد الطلب لموظف" at bounding box center [95, 164] width 154 height 40
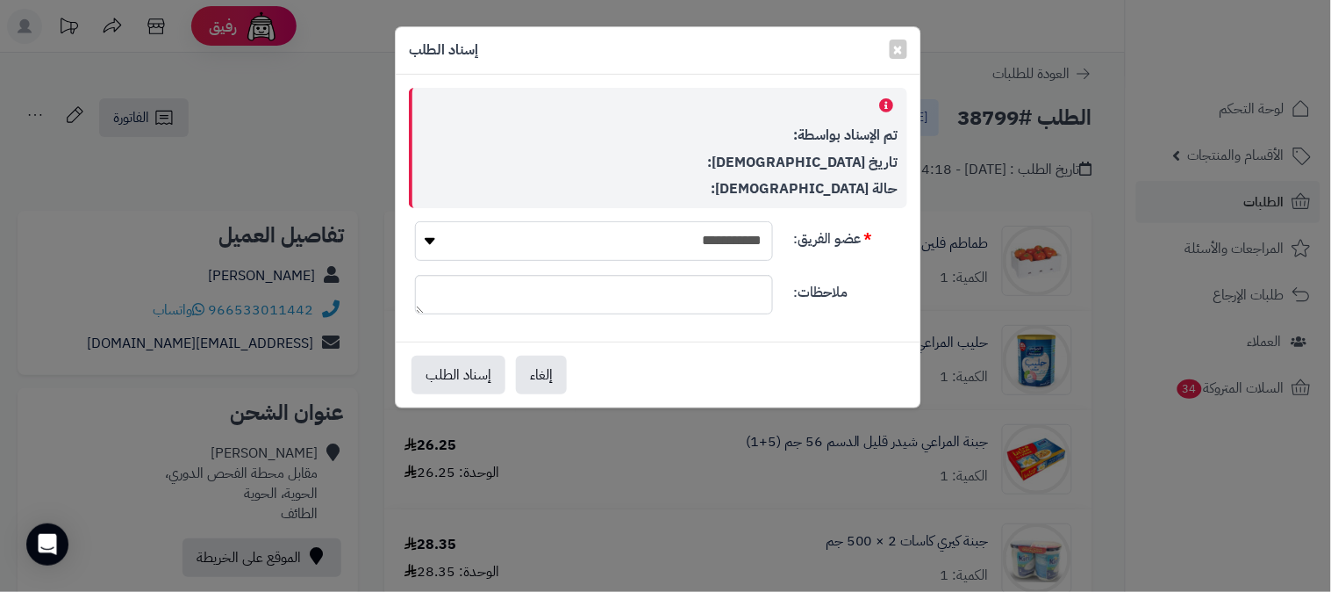
click at [726, 241] on select "**********" at bounding box center [594, 240] width 358 height 39
select select "**"
click at [415, 221] on select "**********" at bounding box center [594, 240] width 358 height 39
click at [441, 365] on button "إسناد الطلب" at bounding box center [459, 374] width 94 height 39
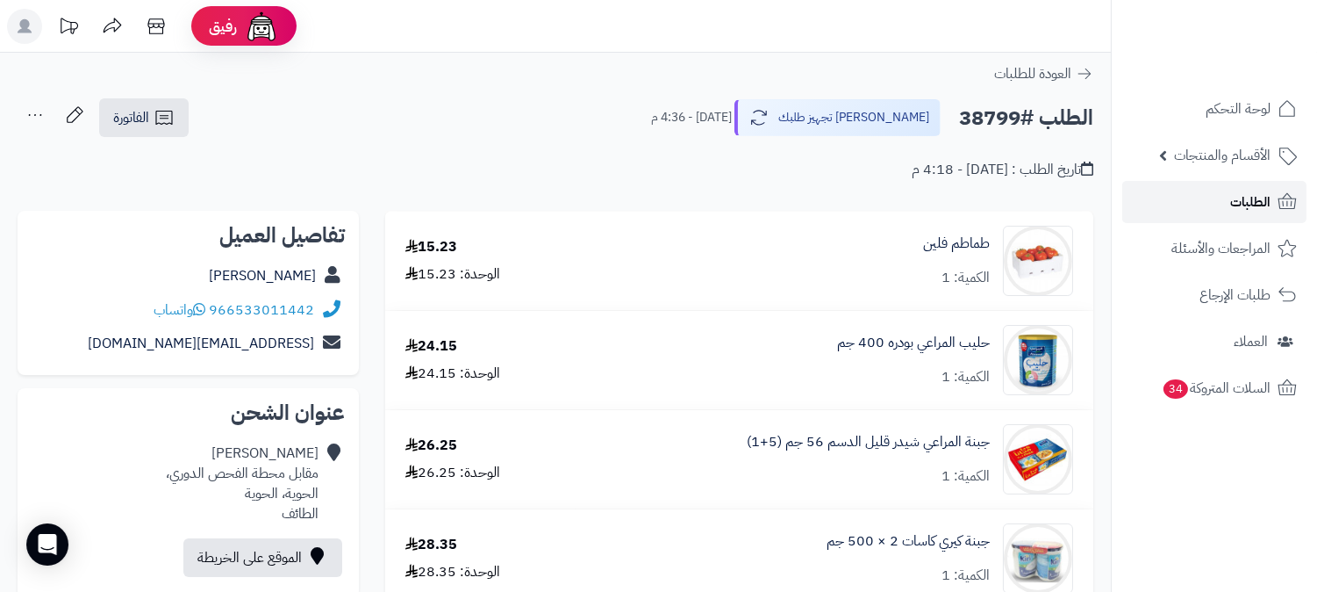
click at [1241, 197] on span "الطلبات" at bounding box center [1250, 202] width 40 height 25
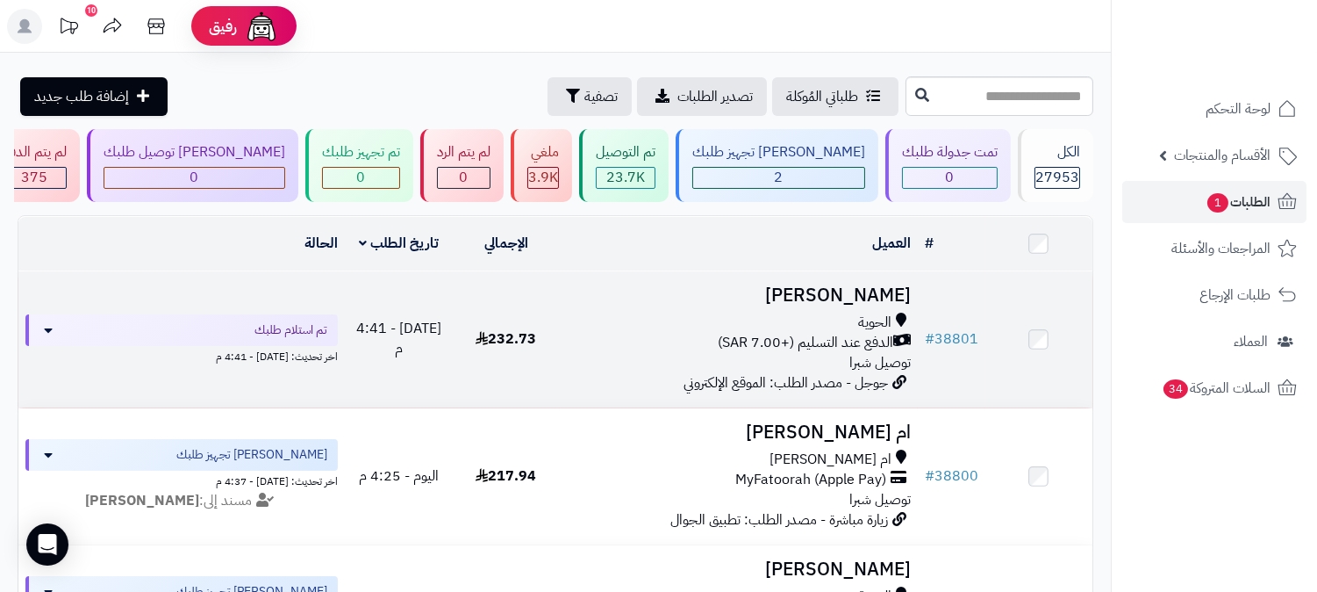
click at [840, 285] on h3 "Ibrahim Alotaibi" at bounding box center [739, 295] width 344 height 20
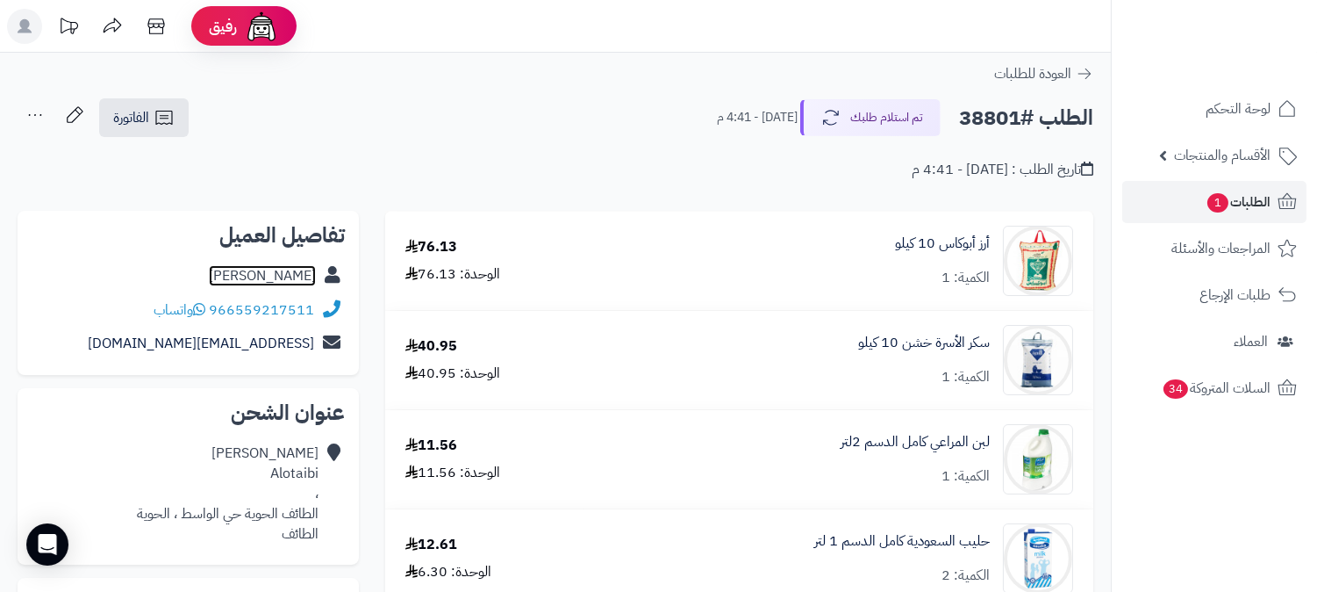
click at [294, 272] on link "[PERSON_NAME]" at bounding box center [262, 275] width 107 height 21
click at [975, 118] on h2 "الطلب #38801" at bounding box center [1026, 118] width 134 height 36
copy h2 "38801"
click at [1273, 193] on link "الطلبات 1" at bounding box center [1214, 202] width 184 height 42
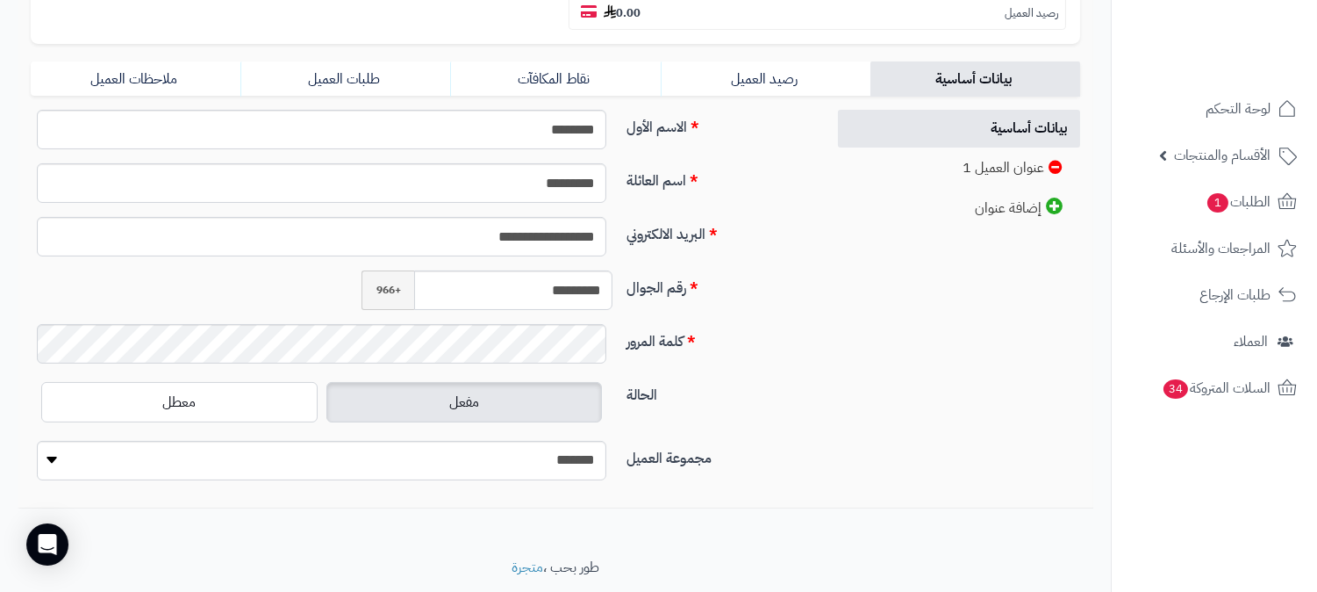
scroll to position [390, 0]
click at [556, 270] on input "*********" at bounding box center [513, 289] width 198 height 39
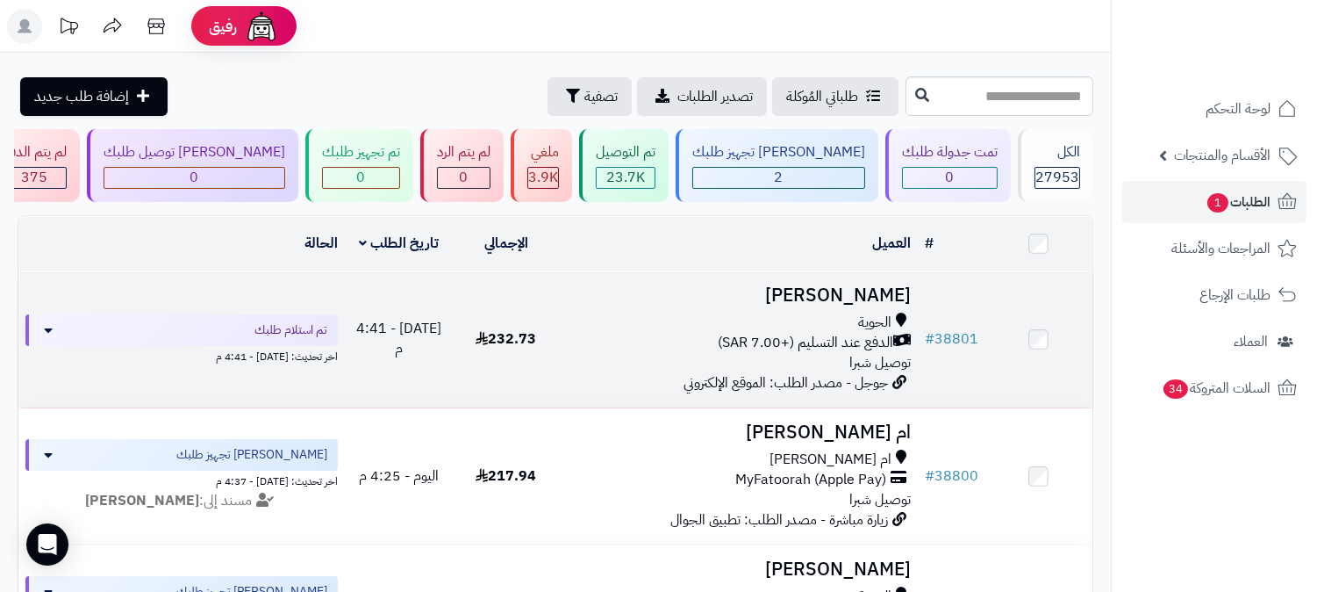
click at [879, 301] on h3 "[PERSON_NAME]" at bounding box center [739, 295] width 344 height 20
click at [843, 292] on h3 "Ibrahim Alotaibi" at bounding box center [739, 295] width 344 height 20
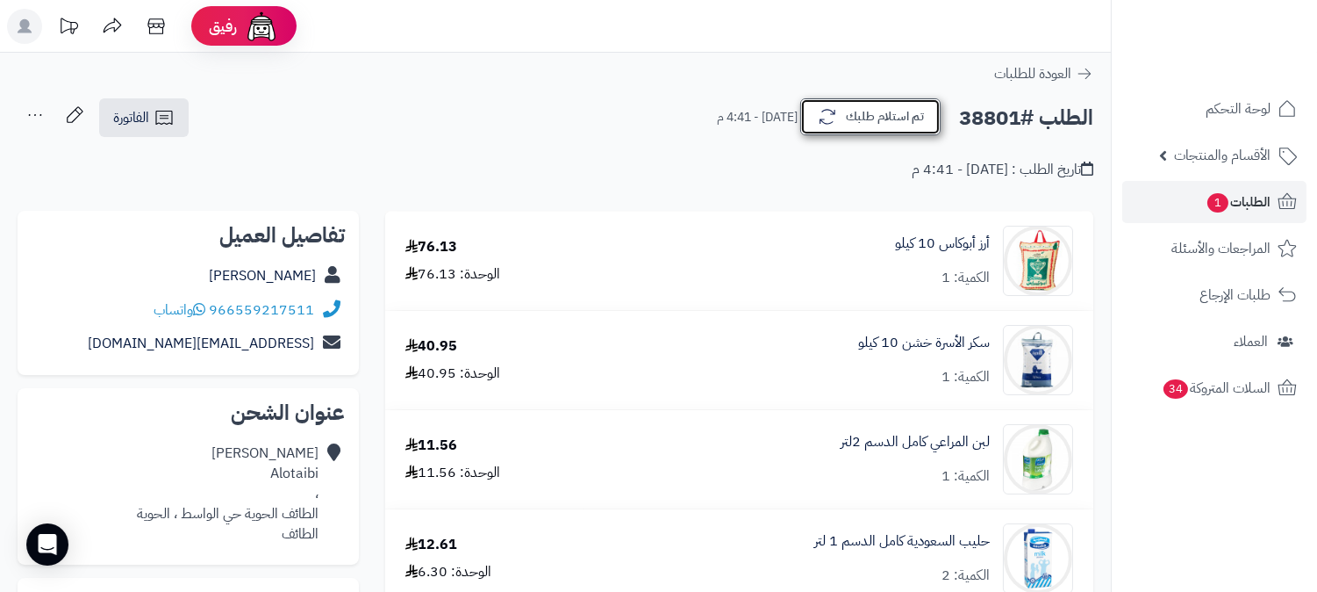
click at [900, 112] on button "تم استلام طلبك" at bounding box center [870, 116] width 140 height 37
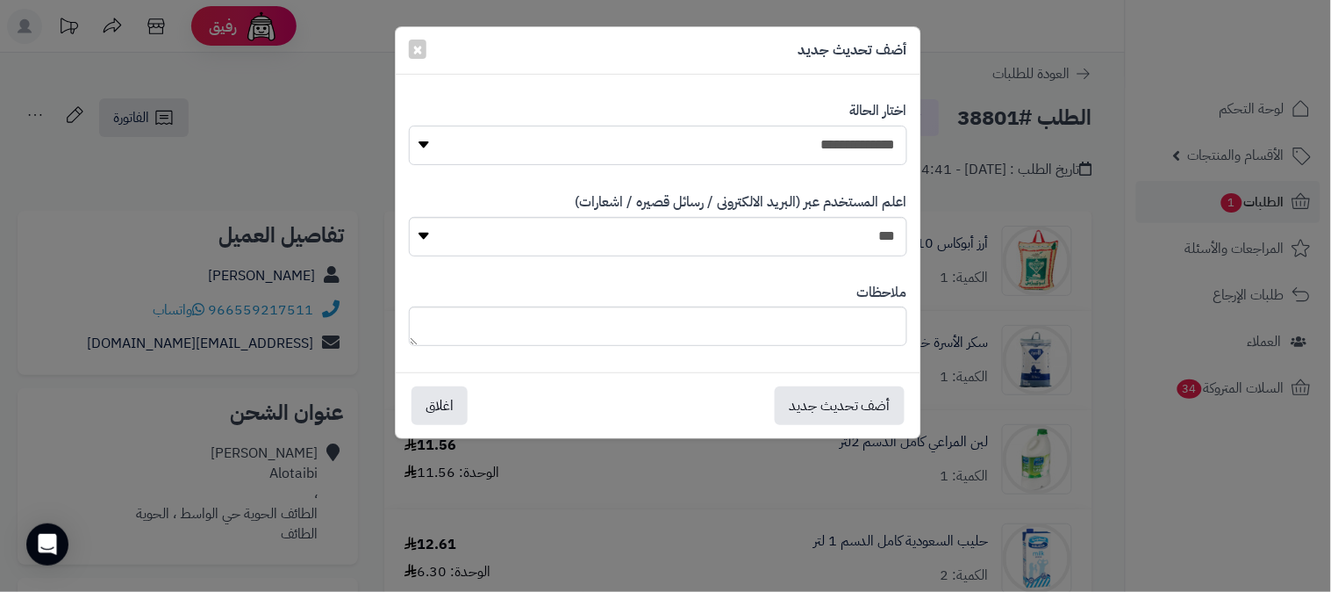
click at [834, 133] on select "**********" at bounding box center [658, 144] width 498 height 39
select select "*"
click at [409, 125] on select "**********" at bounding box center [658, 144] width 498 height 39
click at [875, 404] on button "أضف تحديث جديد" at bounding box center [840, 404] width 130 height 39
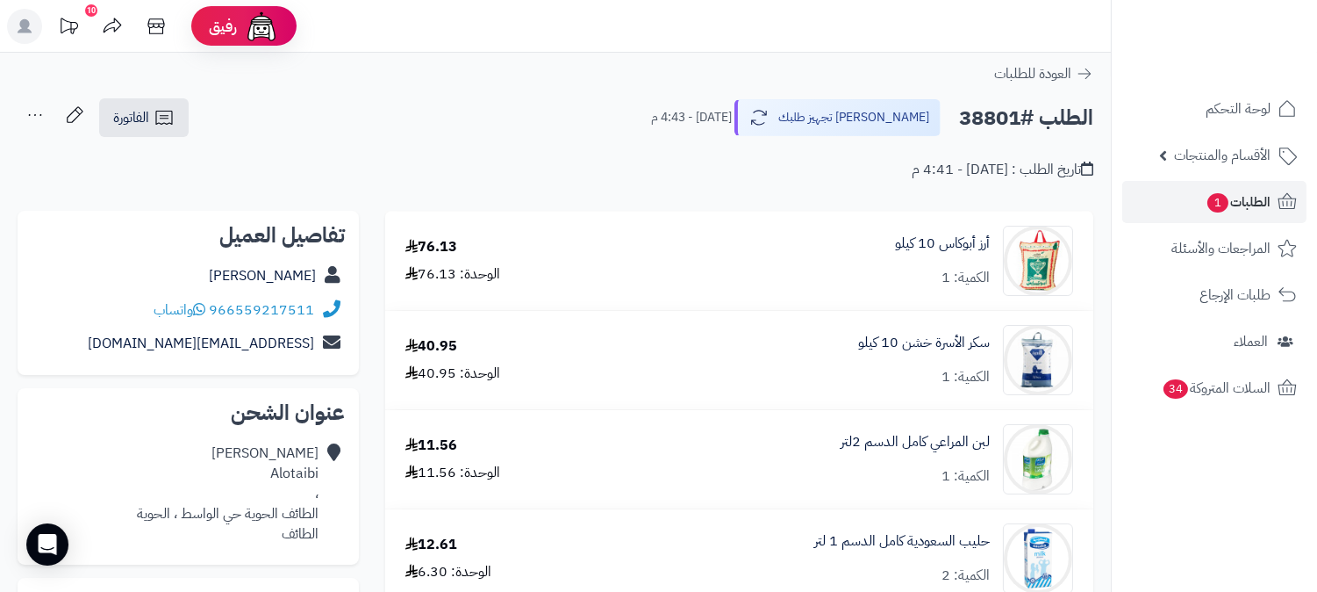
click at [22, 112] on icon at bounding box center [35, 114] width 35 height 35
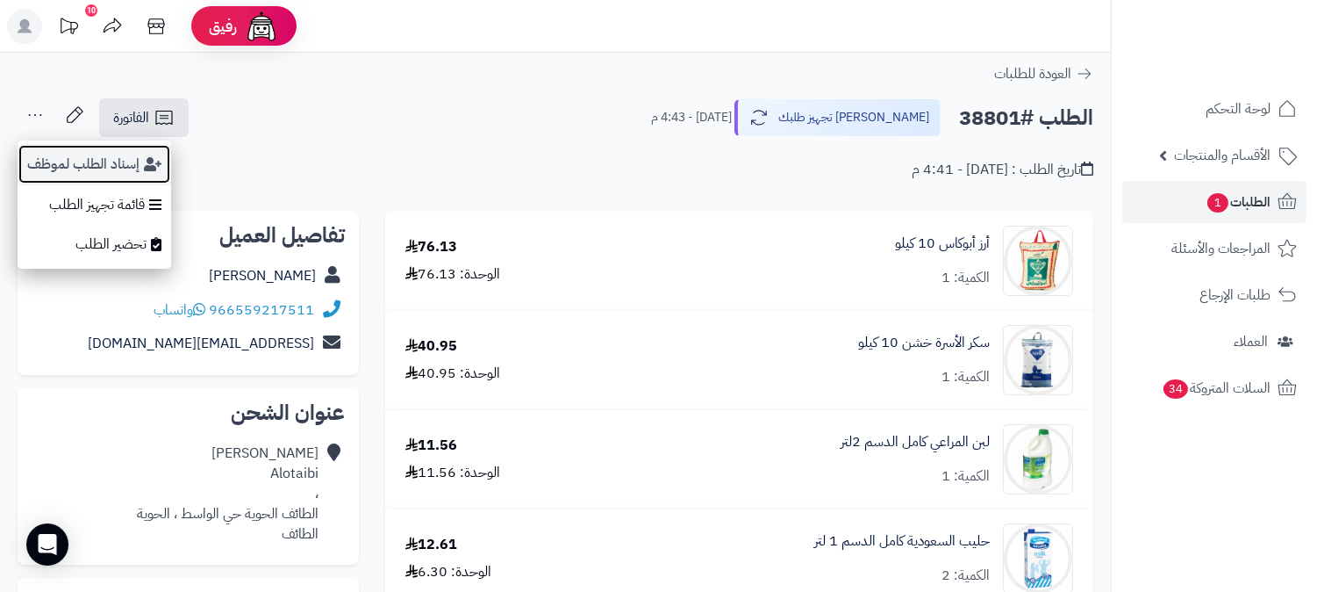
click at [83, 161] on button "إسناد الطلب لموظف" at bounding box center [95, 164] width 154 height 40
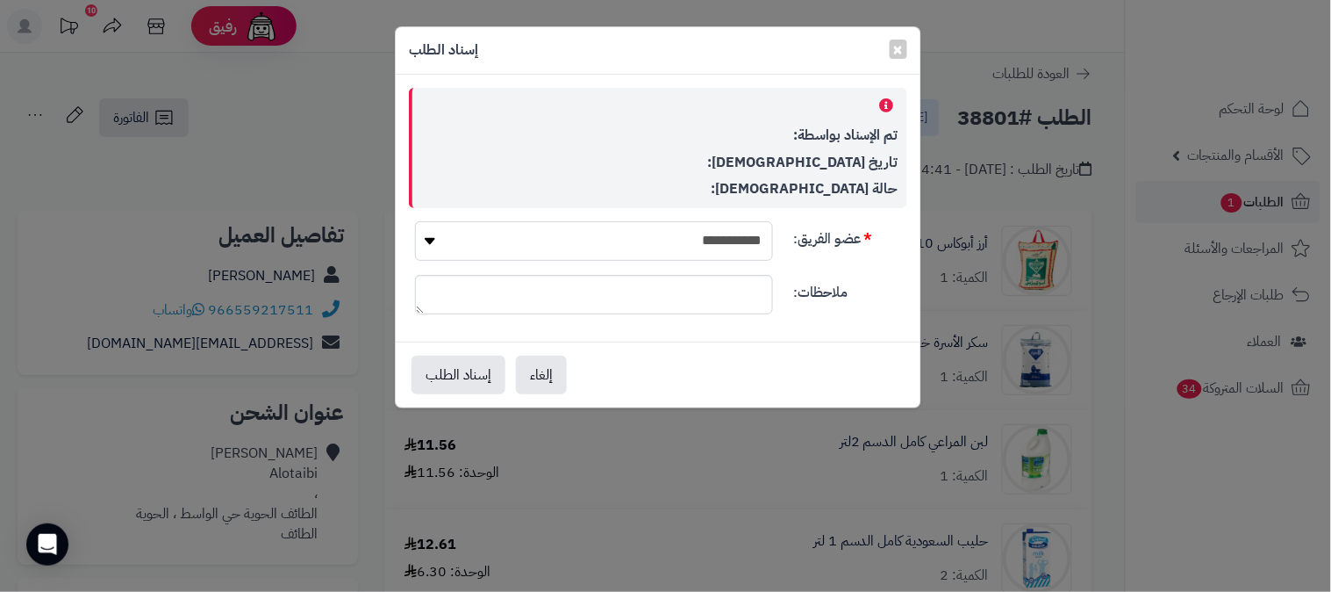
click at [749, 249] on select "**********" at bounding box center [594, 240] width 358 height 39
select select "**"
click at [415, 221] on select "**********" at bounding box center [594, 240] width 358 height 39
click at [446, 367] on button "إسناد الطلب" at bounding box center [459, 374] width 94 height 39
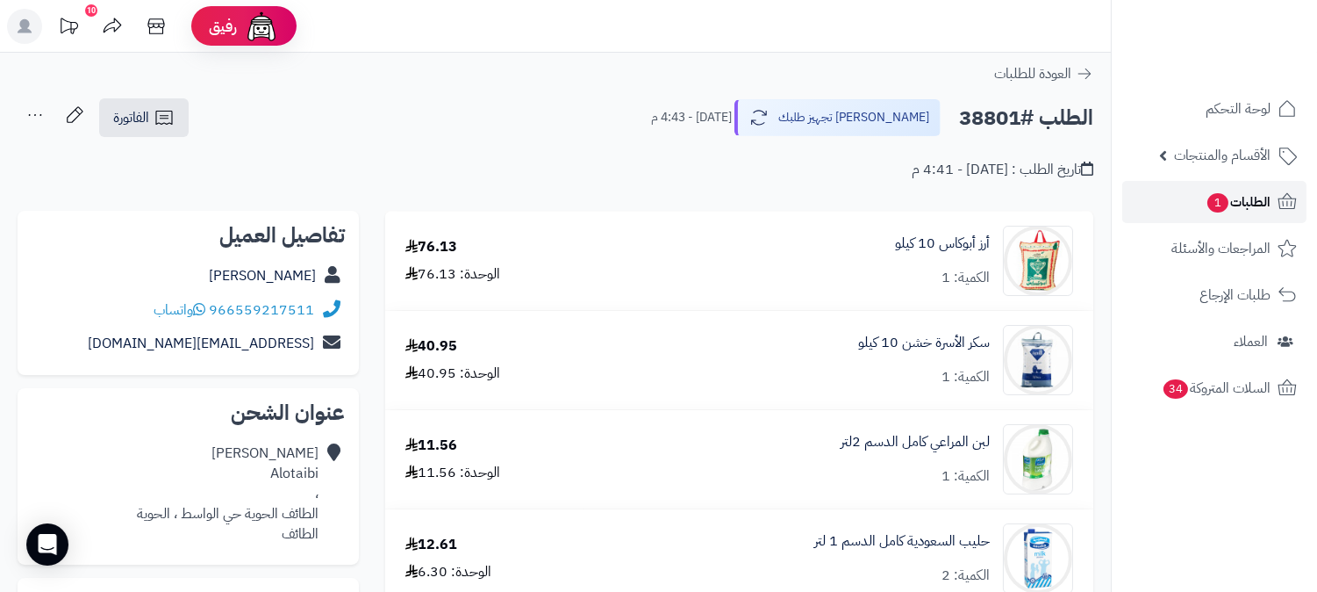
click at [1241, 195] on span "الطلبات 1" at bounding box center [1238, 202] width 65 height 25
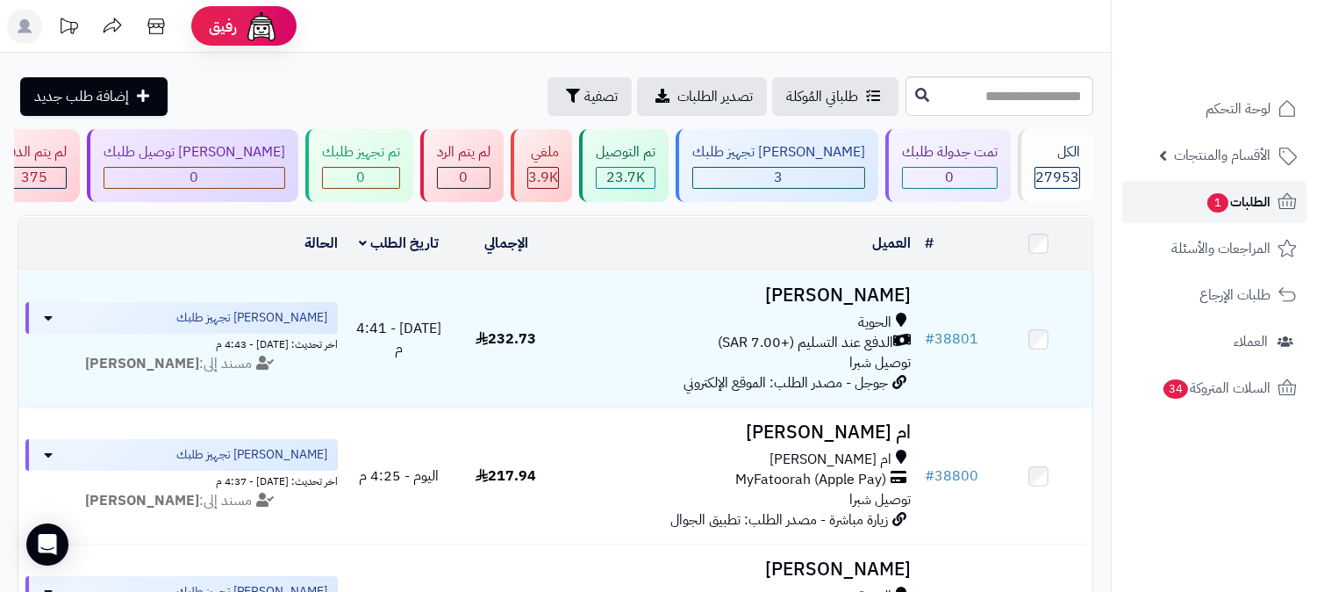
click at [1230, 195] on span "الطلبات 1" at bounding box center [1238, 202] width 65 height 25
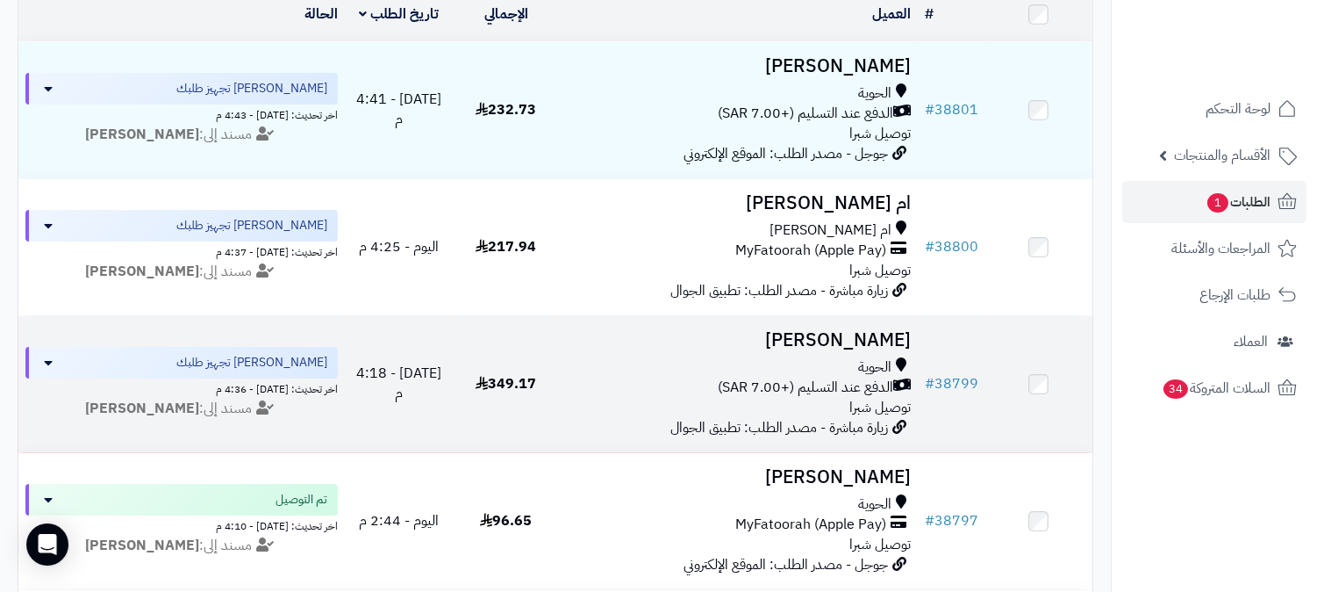
scroll to position [195, 0]
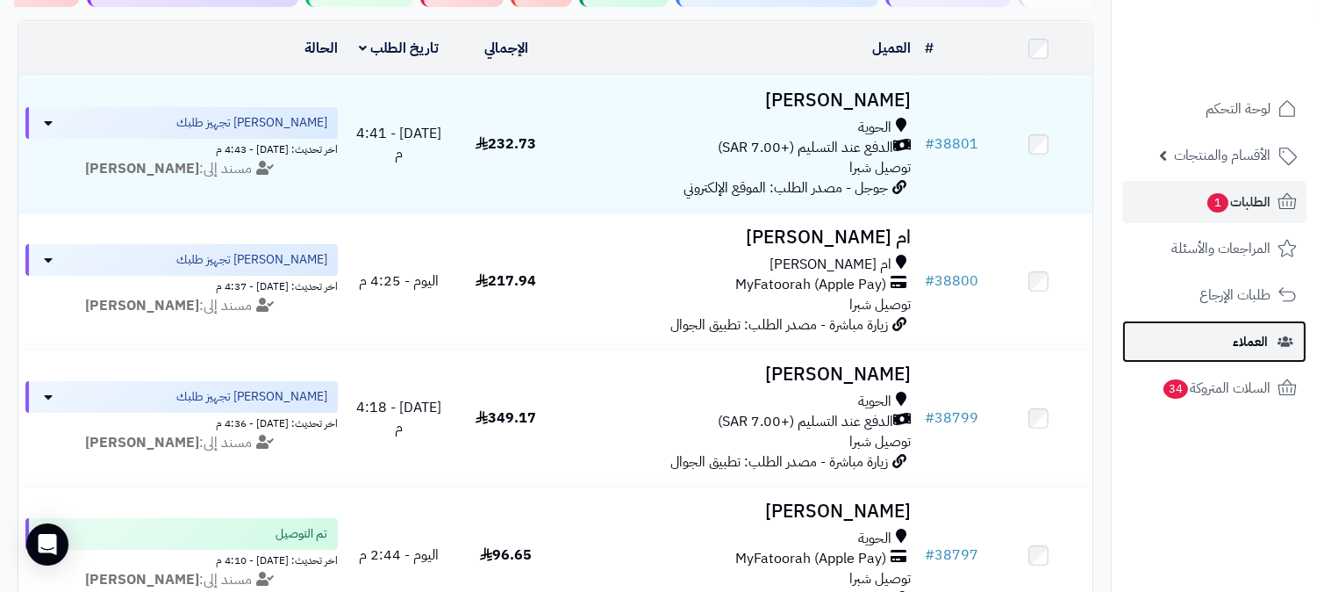
click at [1274, 334] on link "العملاء" at bounding box center [1214, 341] width 184 height 42
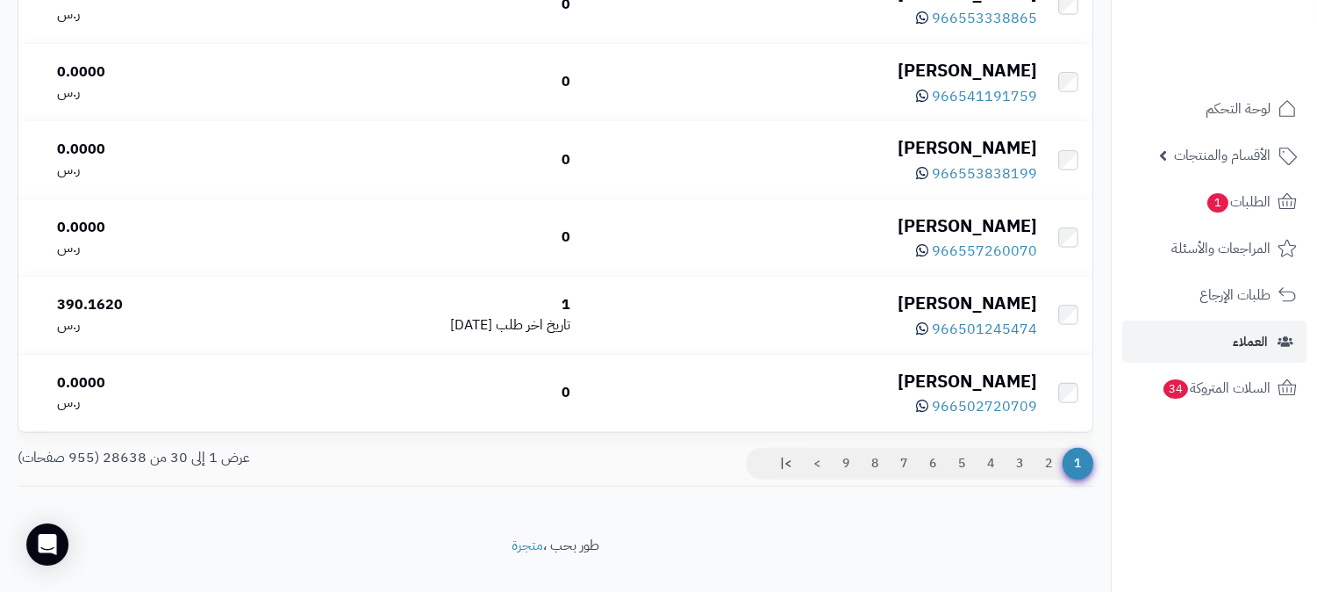
scroll to position [2234, 0]
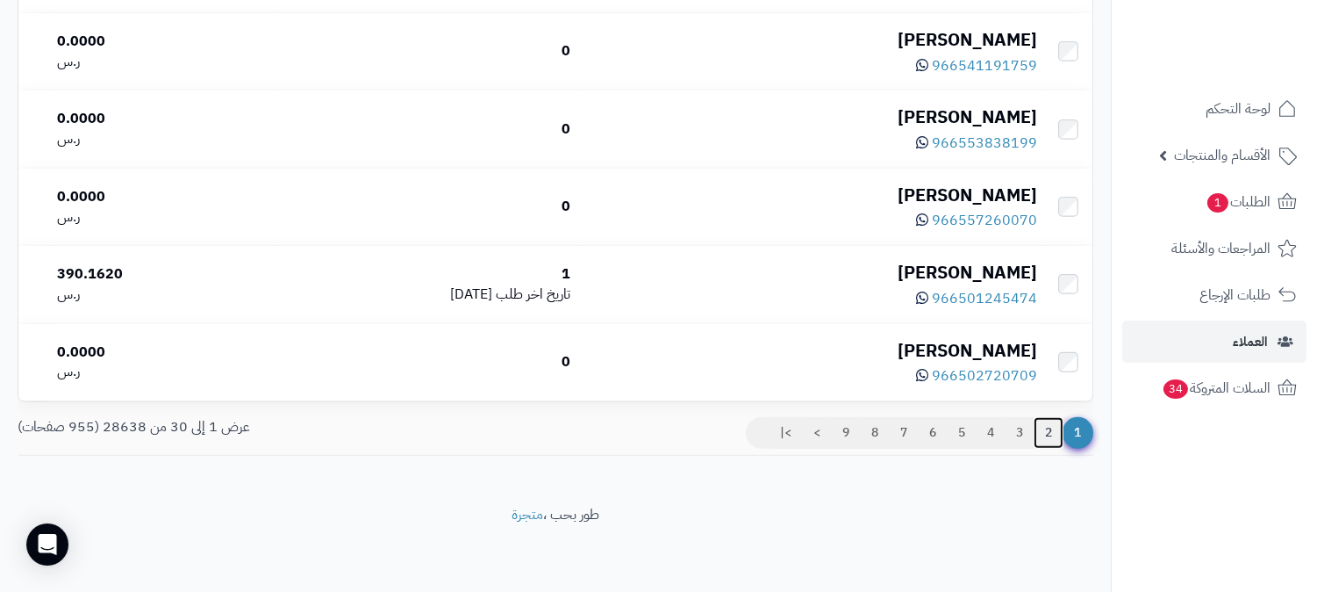
click at [1045, 428] on link "2" at bounding box center [1049, 433] width 30 height 32
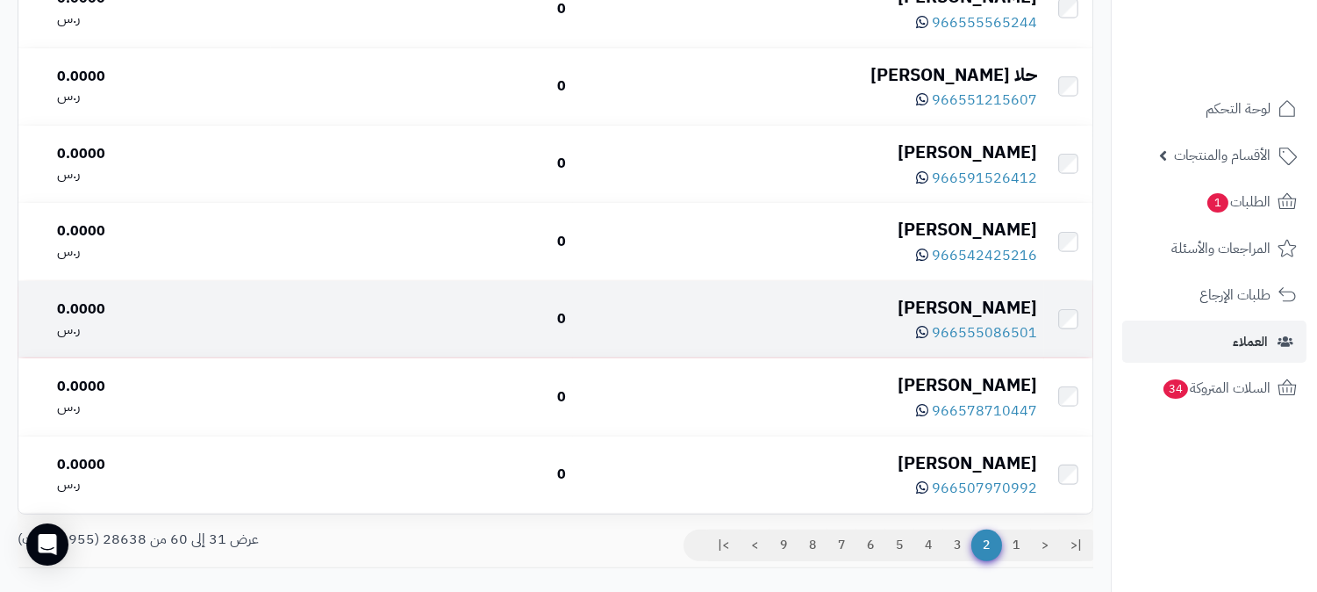
scroll to position [2234, 0]
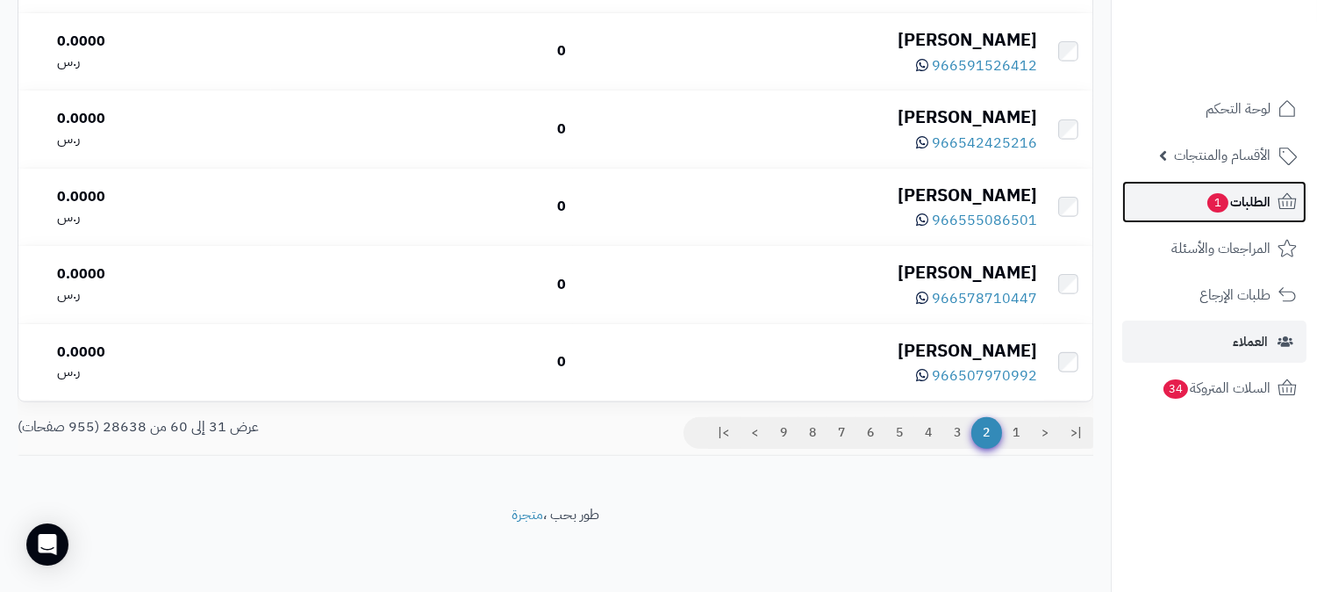
click at [1259, 207] on span "الطلبات 1" at bounding box center [1238, 202] width 65 height 25
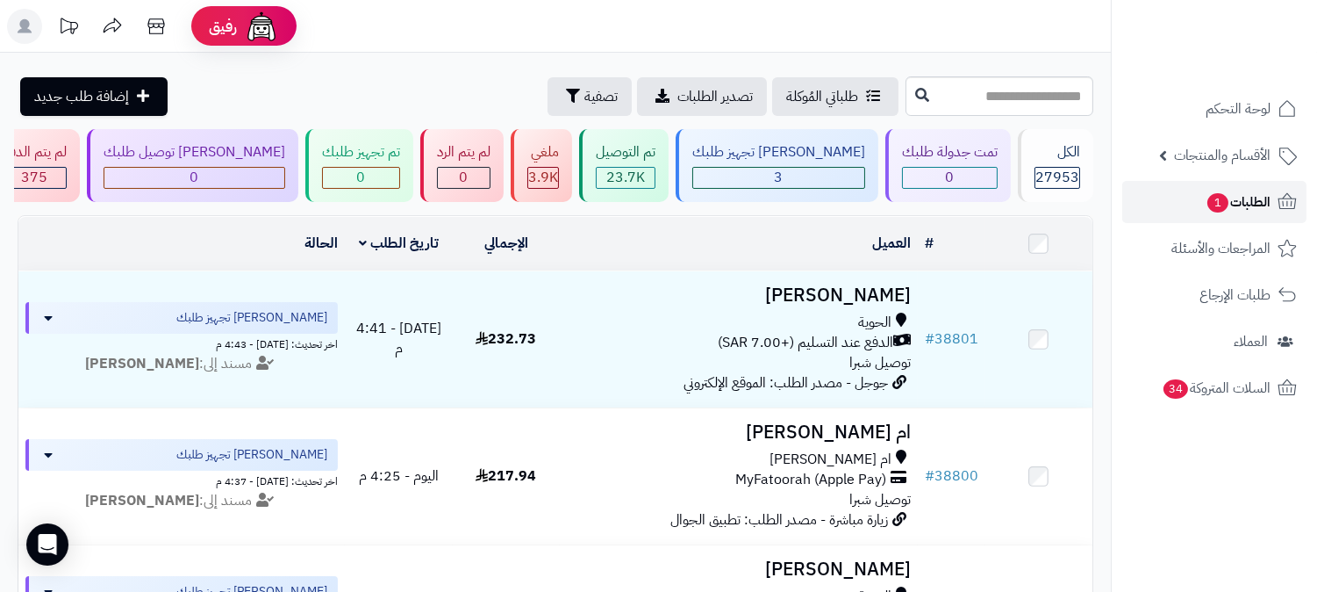
click at [1260, 190] on span "الطلبات 1" at bounding box center [1238, 202] width 65 height 25
click at [400, 167] on div "1" at bounding box center [361, 178] width 78 height 22
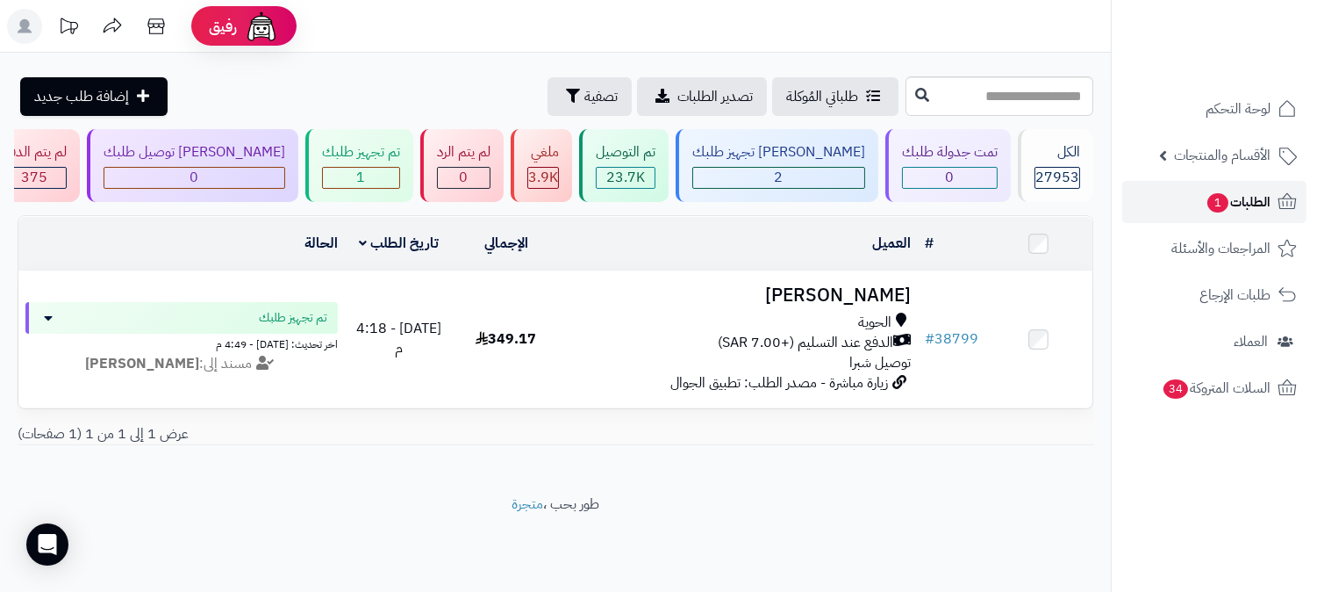
click at [1251, 197] on span "الطلبات 1" at bounding box center [1238, 202] width 65 height 25
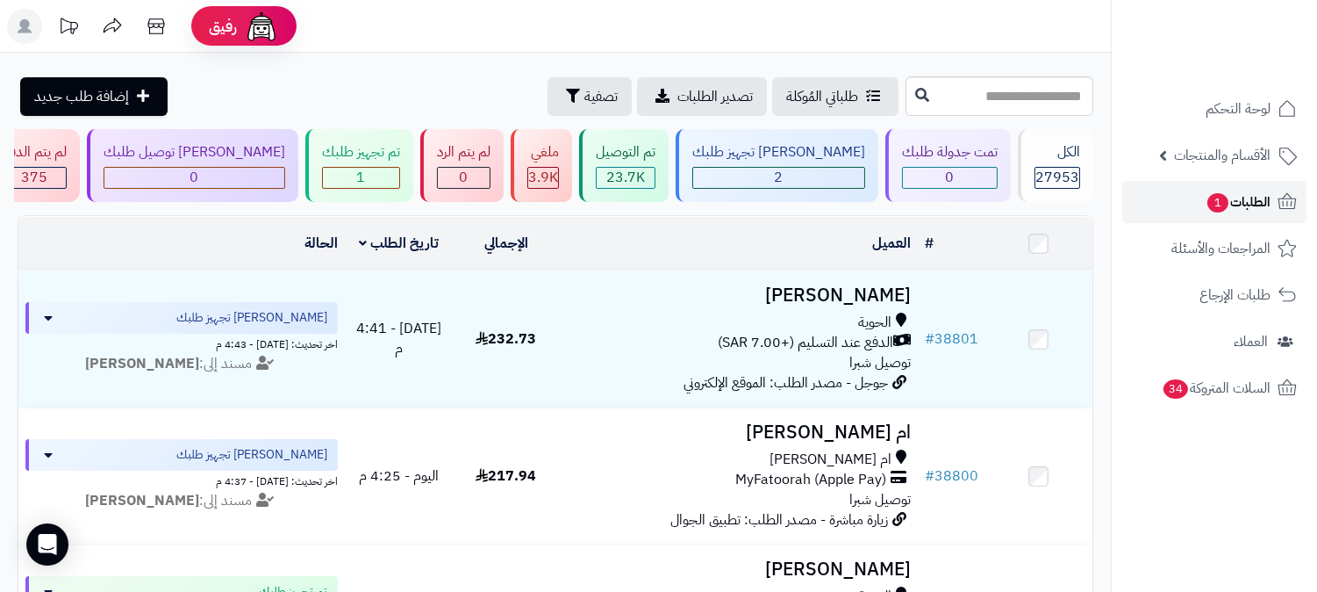
click at [1233, 197] on span "الطلبات 1" at bounding box center [1238, 202] width 65 height 25
click at [1273, 203] on link "الطلبات 1" at bounding box center [1214, 202] width 184 height 42
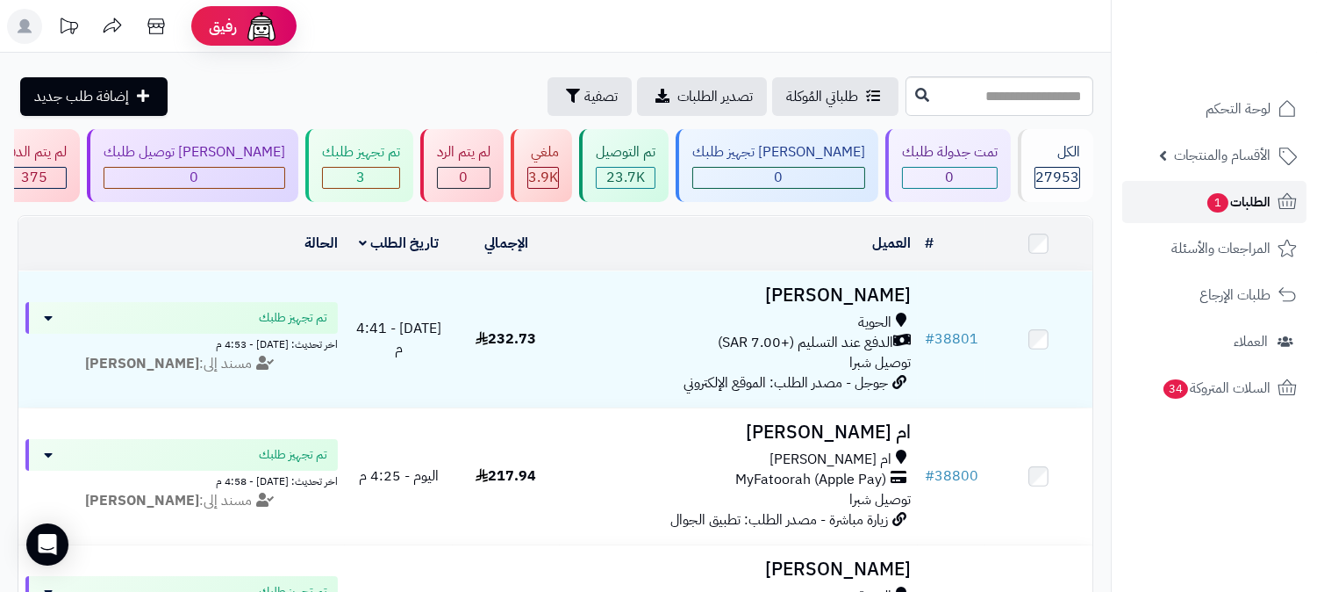
click at [1274, 199] on link "الطلبات 1" at bounding box center [1214, 202] width 184 height 42
click at [1217, 204] on span "1" at bounding box center [1218, 202] width 21 height 19
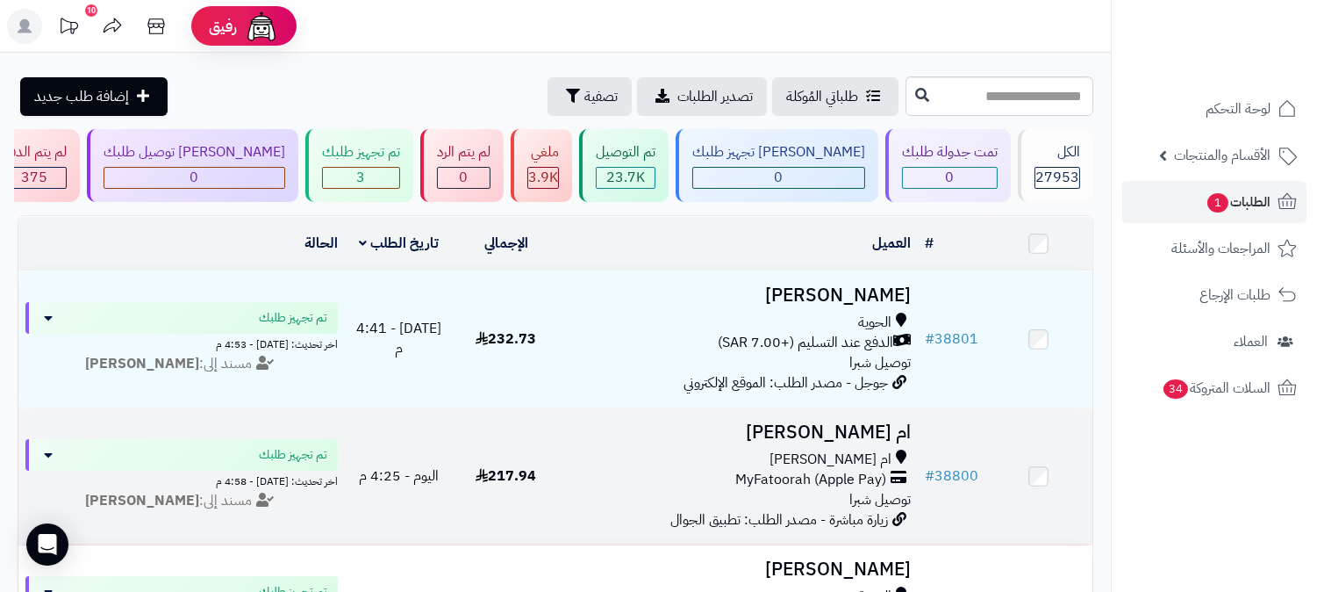
click at [847, 422] on h3 "ام [PERSON_NAME]" at bounding box center [739, 432] width 344 height 20
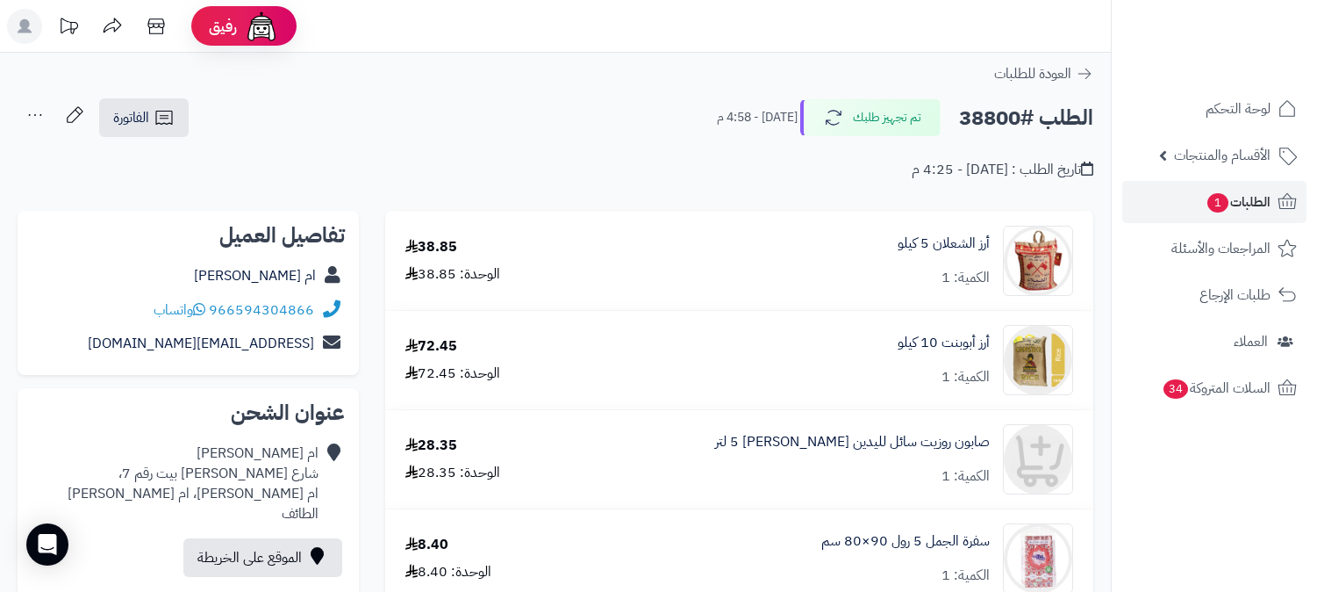
scroll to position [292, 0]
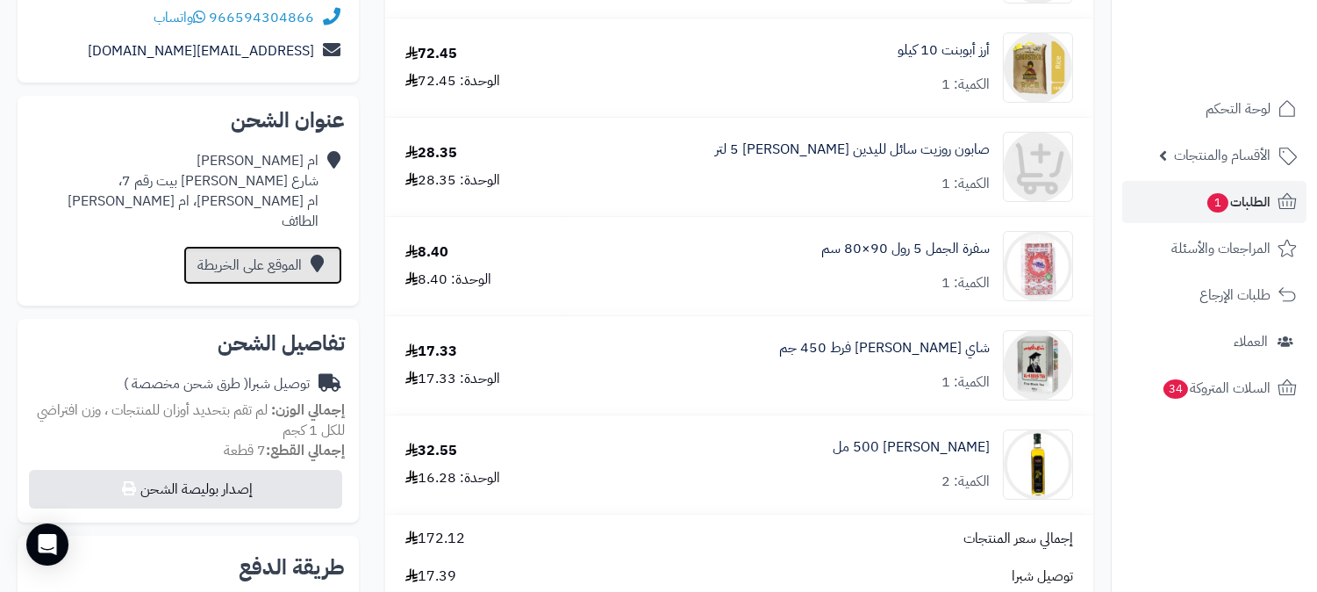
click at [251, 265] on link "الموقع على الخريطة" at bounding box center [262, 265] width 159 height 39
click at [1229, 203] on span "الطلبات 1" at bounding box center [1238, 202] width 65 height 25
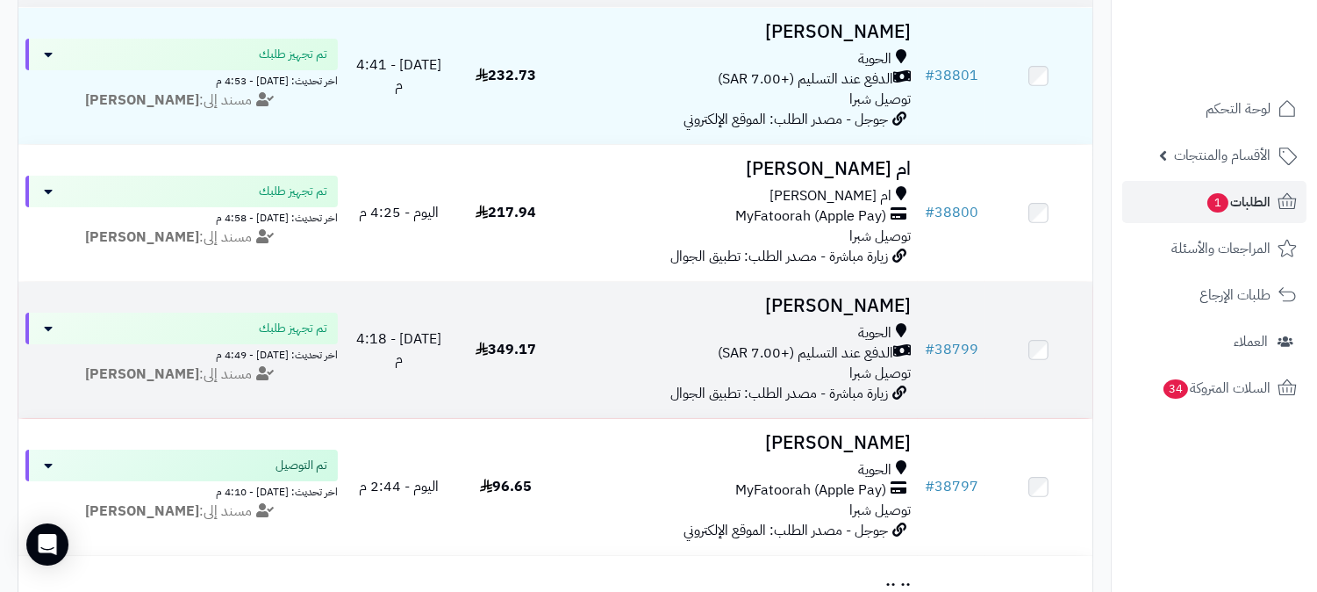
scroll to position [292, 0]
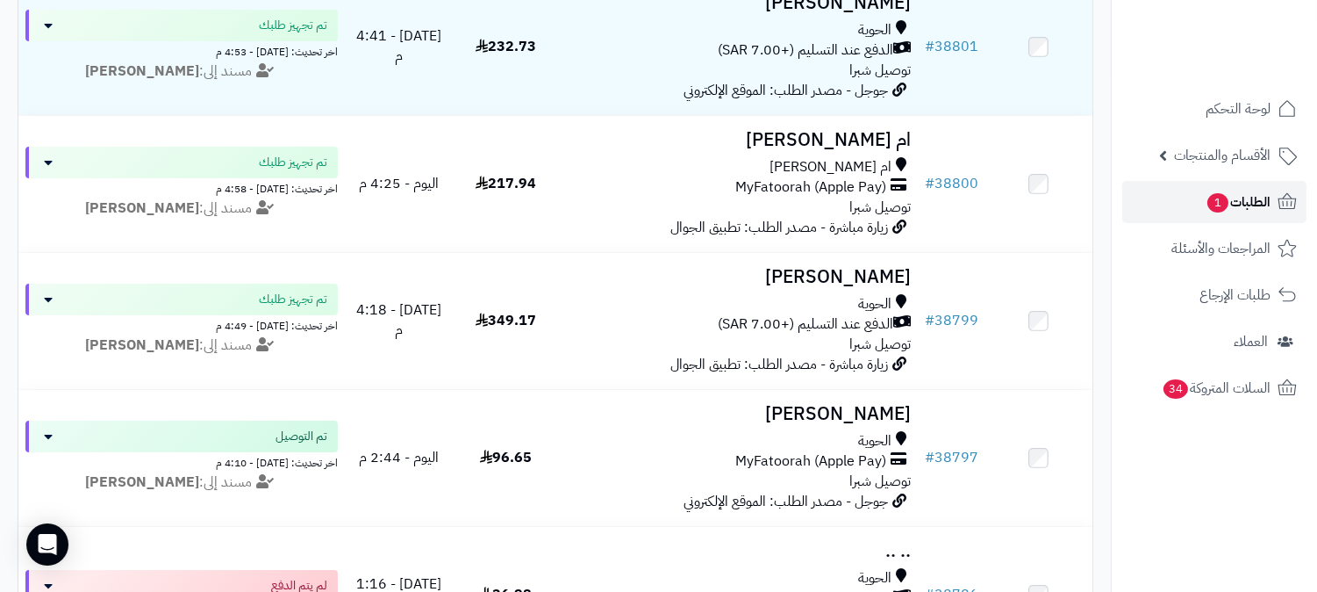
click at [1251, 211] on span "الطلبات 1" at bounding box center [1238, 202] width 65 height 25
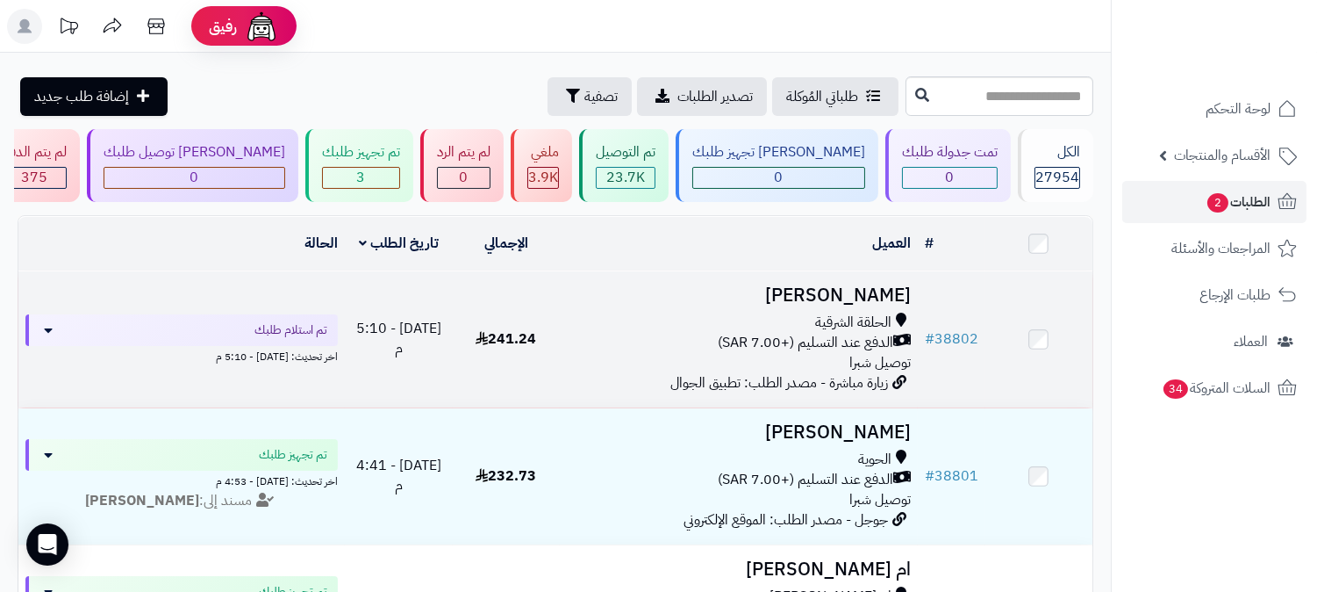
click at [869, 292] on h3 "[PERSON_NAME]" at bounding box center [739, 295] width 344 height 20
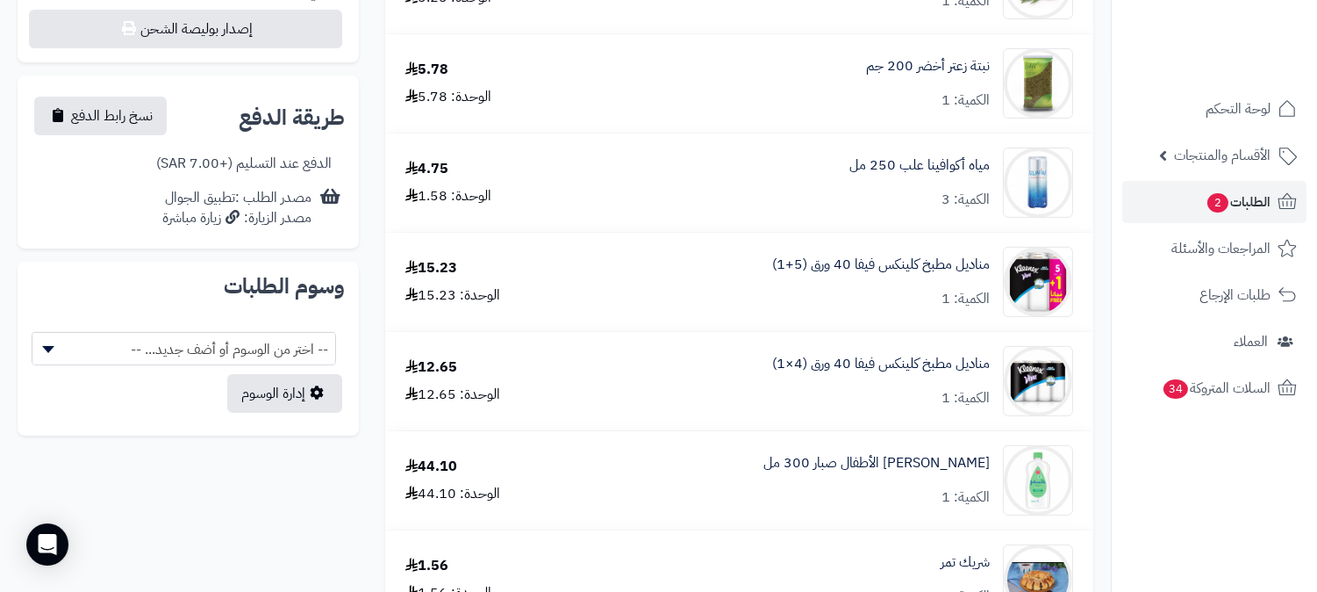
scroll to position [779, 0]
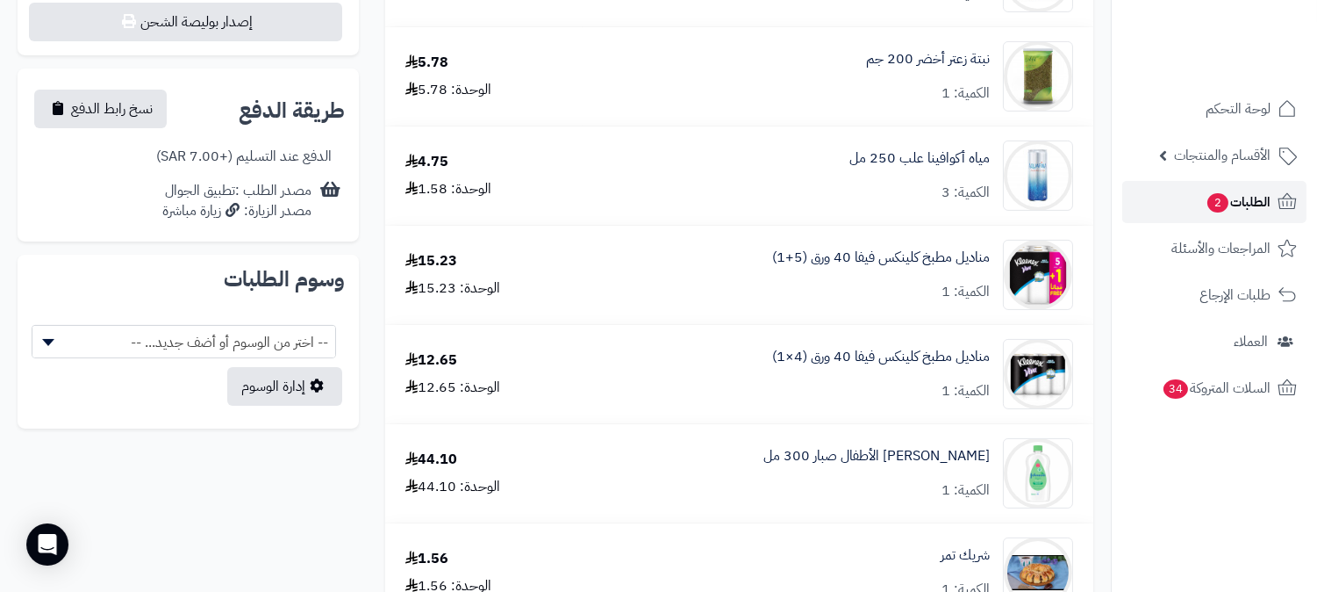
click at [1242, 204] on span "الطلبات 2" at bounding box center [1238, 202] width 65 height 25
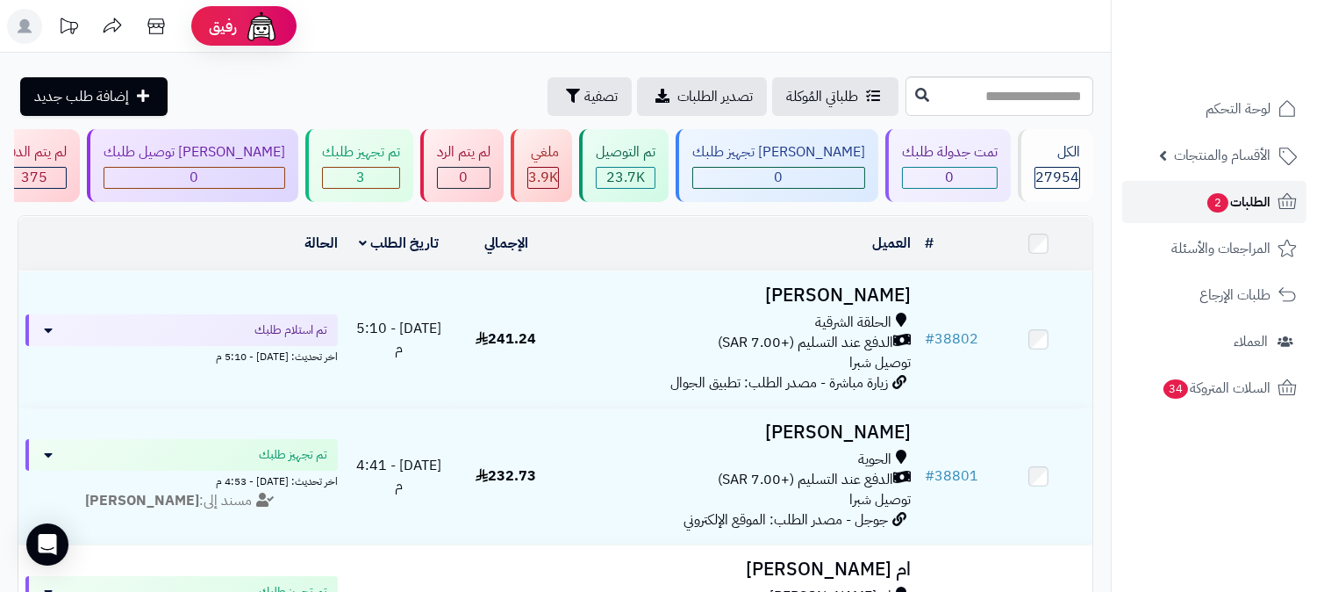
click at [1258, 199] on span "الطلبات 2" at bounding box center [1238, 202] width 65 height 25
click at [1250, 199] on span "الطلبات 2" at bounding box center [1238, 202] width 65 height 25
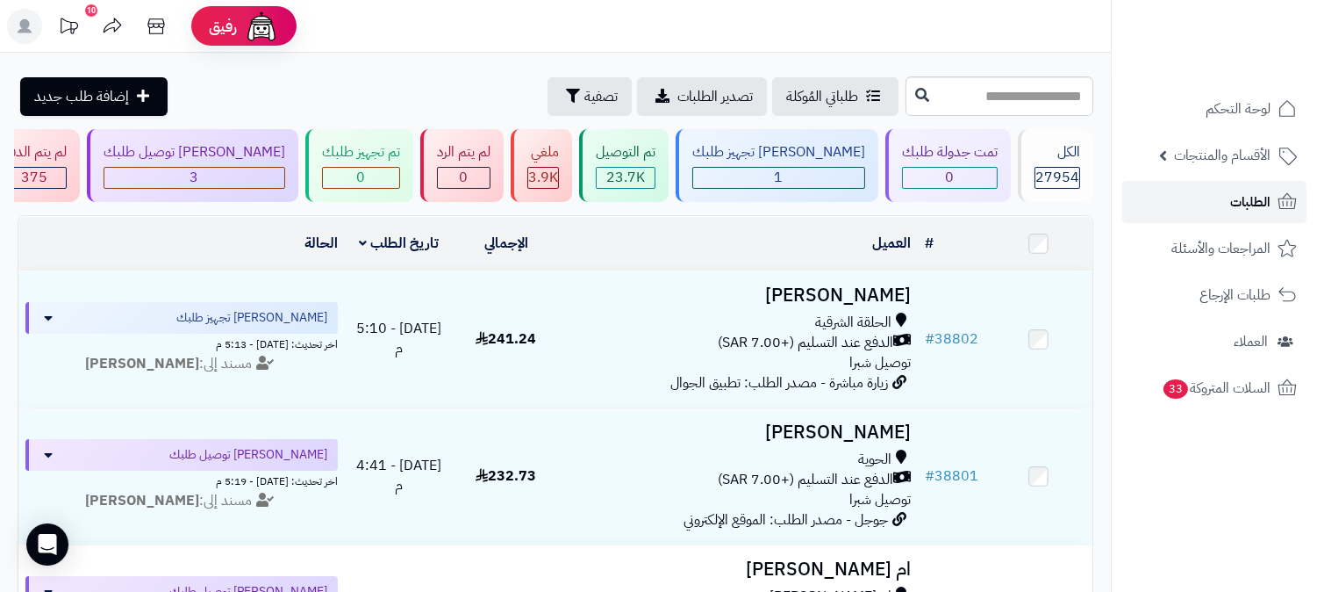
click at [1226, 190] on link "الطلبات" at bounding box center [1214, 202] width 184 height 42
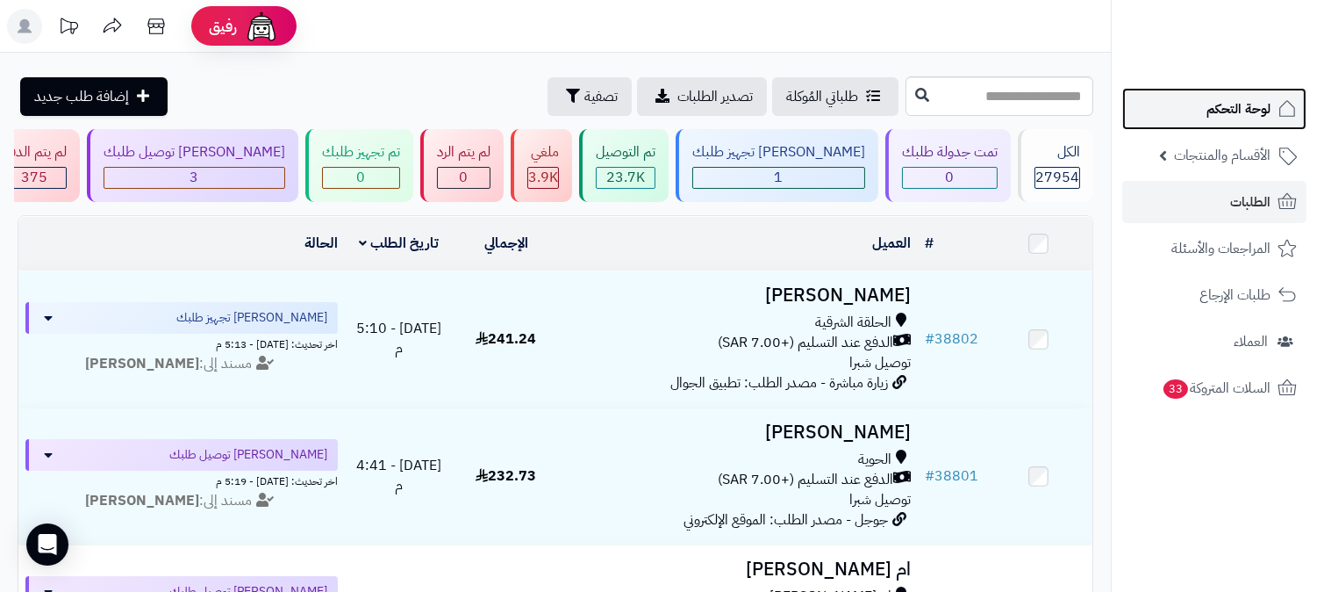
click at [1223, 98] on span "لوحة التحكم" at bounding box center [1239, 109] width 64 height 25
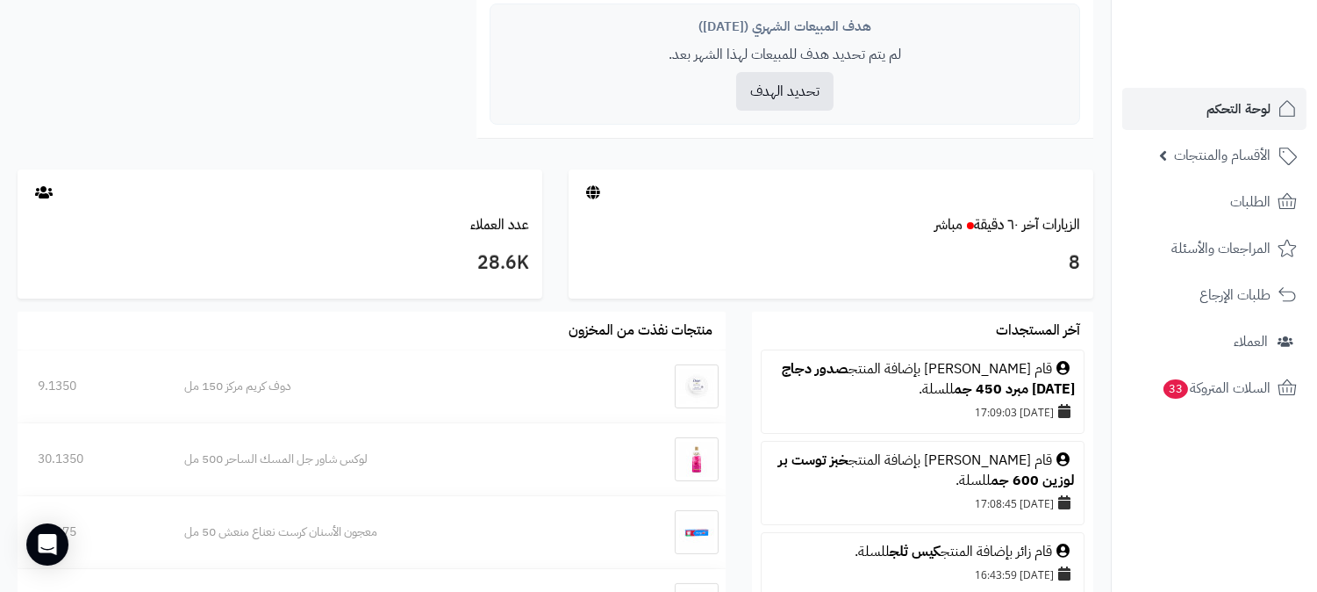
scroll to position [779, 0]
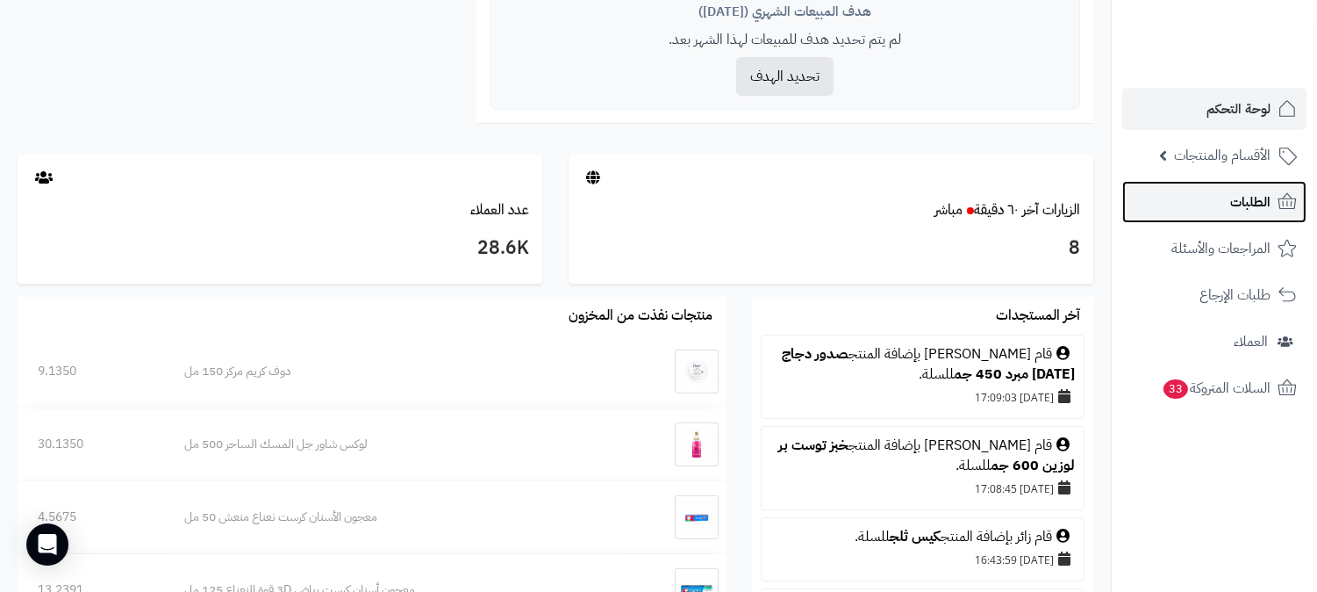
click at [1259, 194] on span "الطلبات" at bounding box center [1250, 202] width 40 height 25
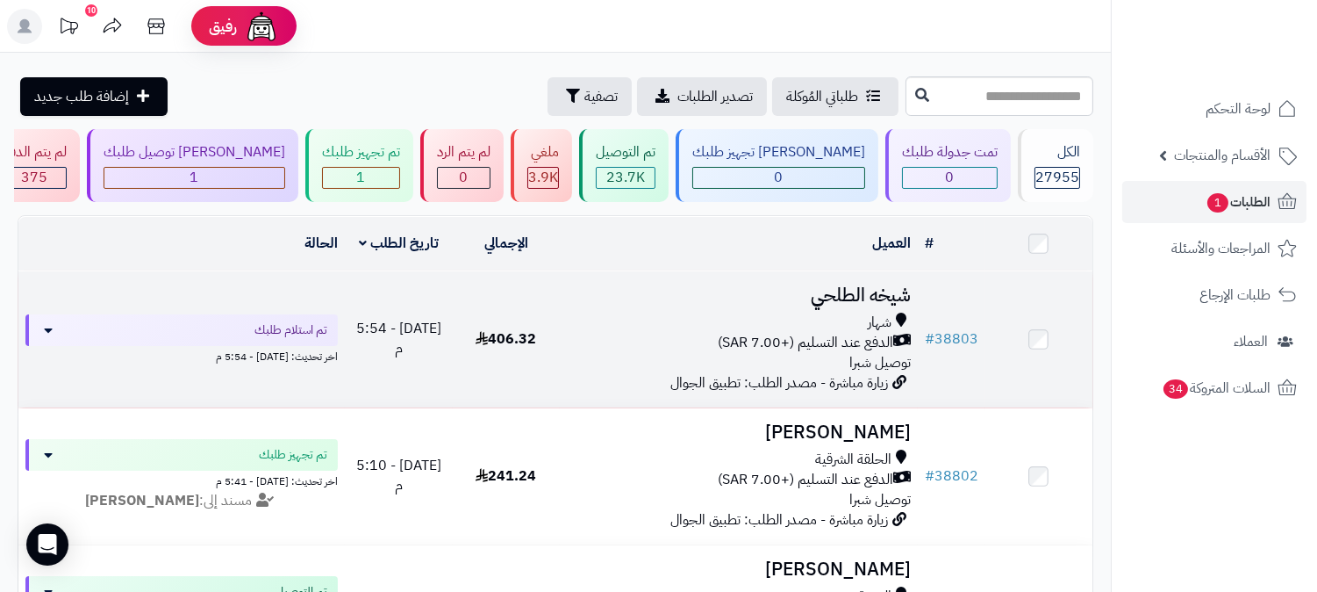
click at [836, 291] on h3 "شيخه الطلحي" at bounding box center [739, 295] width 344 height 20
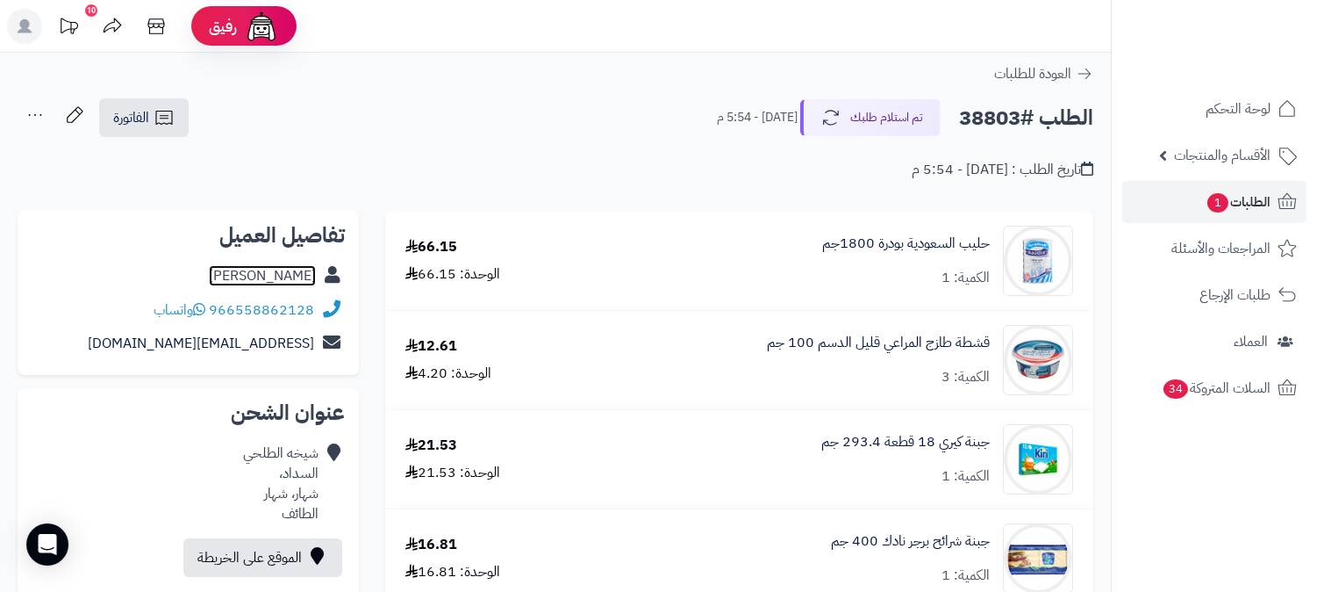
click at [302, 274] on link "[PERSON_NAME]" at bounding box center [262, 275] width 107 height 21
click at [990, 115] on h2 "الطلب #38803" at bounding box center [1026, 118] width 134 height 36
copy h2 "38803"
click at [1270, 205] on span "الطلبات 1" at bounding box center [1238, 202] width 65 height 25
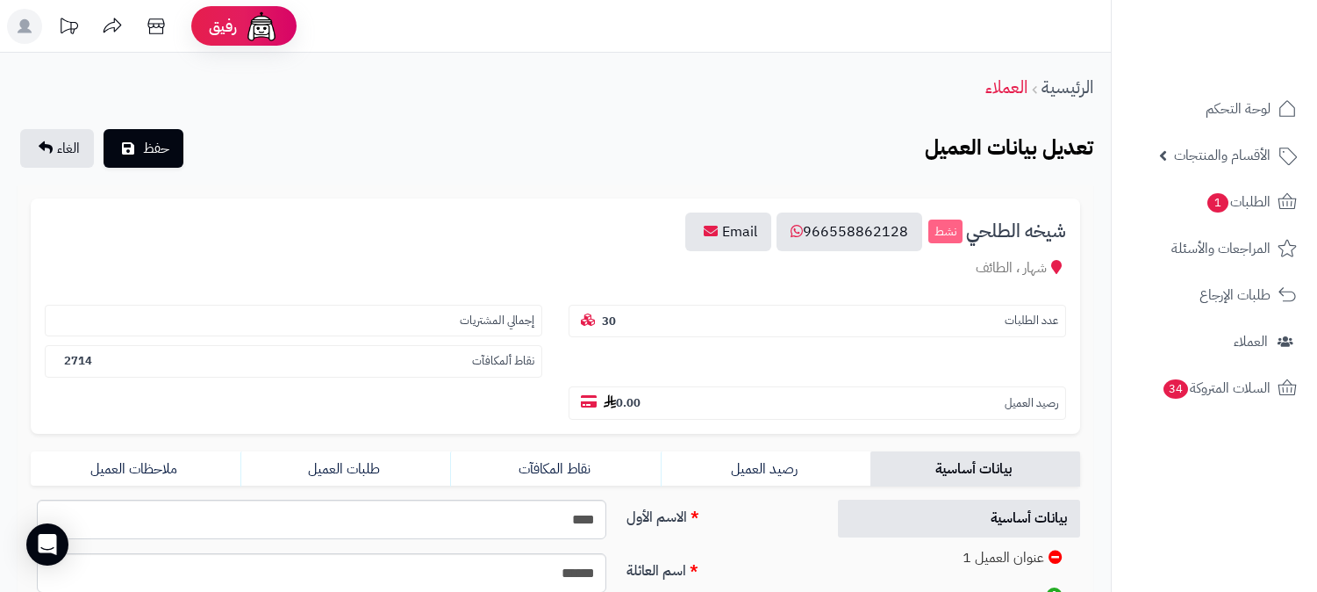
scroll to position [292, 0]
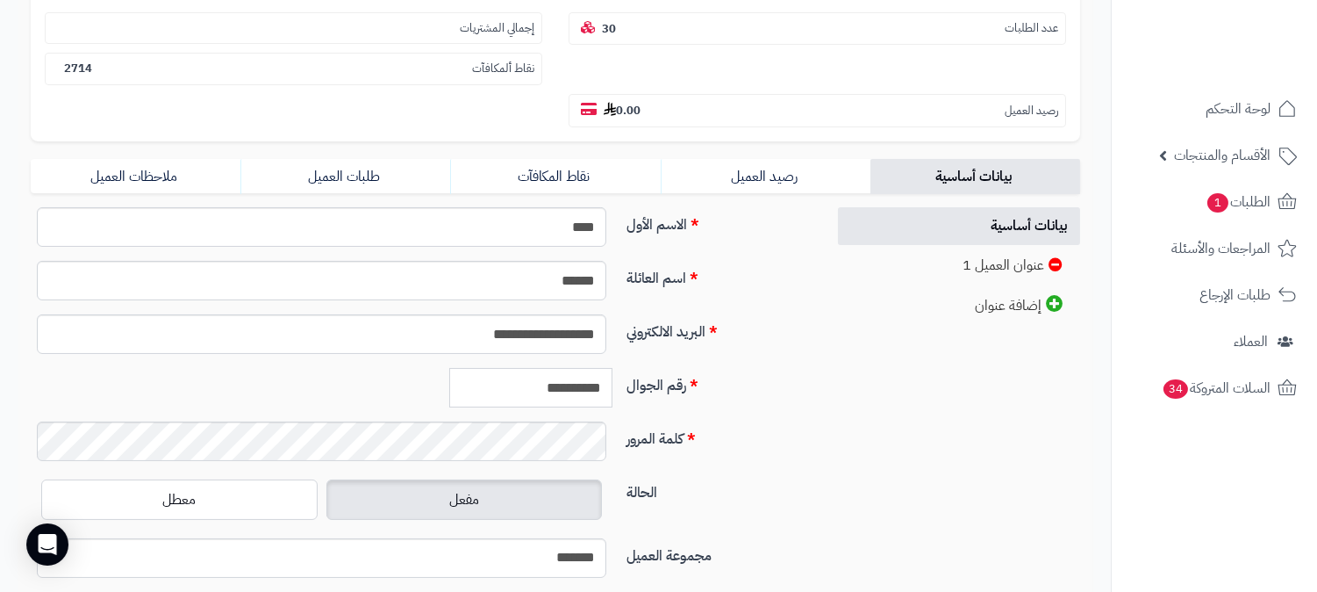
drag, startPoint x: 527, startPoint y: 348, endPoint x: 636, endPoint y: 353, distance: 109.8
click at [636, 368] on div "**********" at bounding box center [421, 395] width 795 height 54
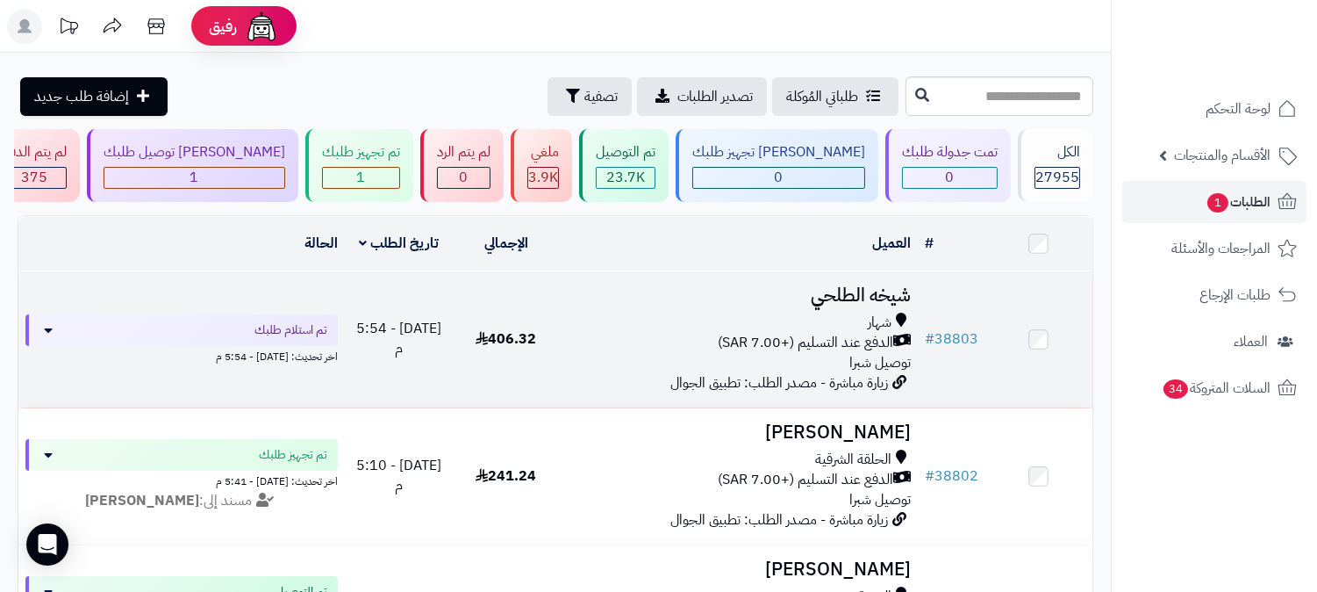
click at [892, 302] on h3 "شيخه الطلحي" at bounding box center [739, 295] width 344 height 20
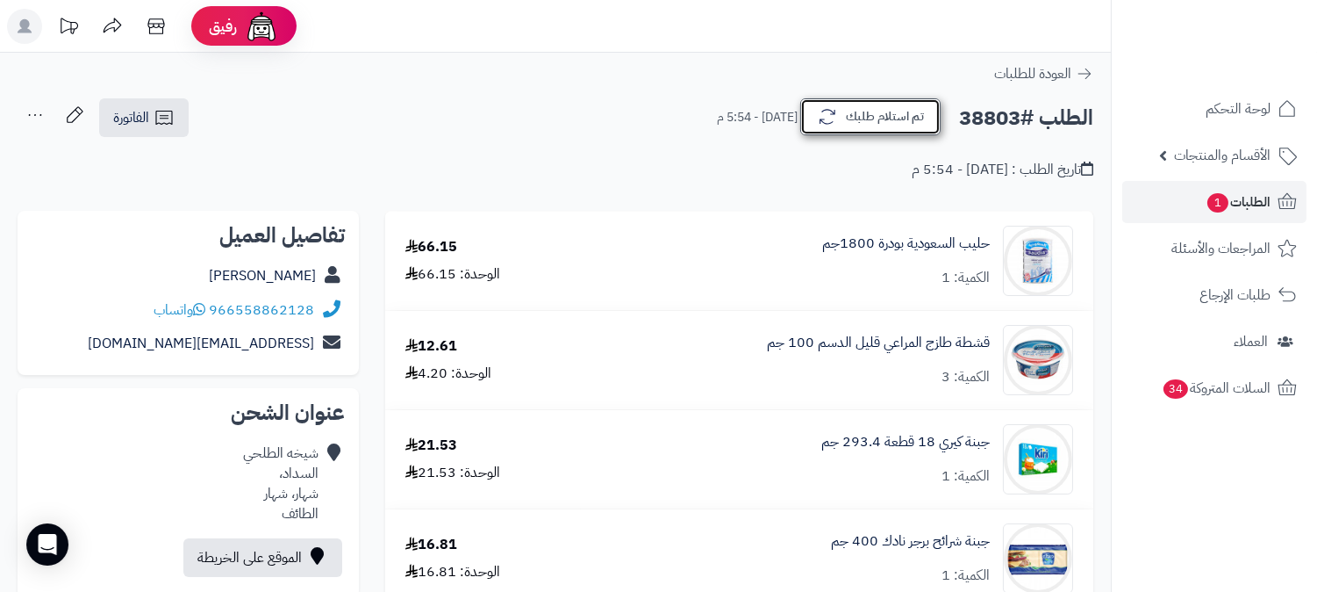
click at [893, 107] on button "تم استلام طلبك" at bounding box center [870, 116] width 140 height 37
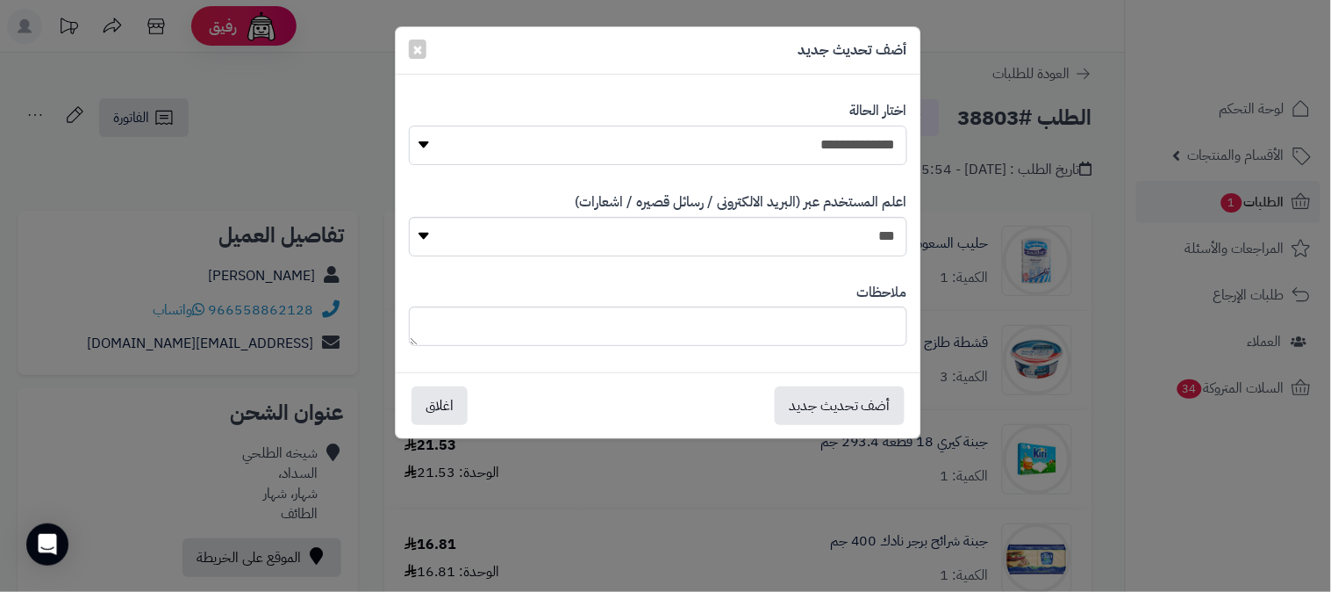
drag, startPoint x: 816, startPoint y: 128, endPoint x: 821, endPoint y: 143, distance: 15.8
click at [816, 128] on select "**********" at bounding box center [658, 144] width 498 height 39
select select "*"
click at [409, 125] on select "**********" at bounding box center [658, 144] width 498 height 39
drag, startPoint x: 867, startPoint y: 398, endPoint x: 1330, endPoint y: 284, distance: 477.2
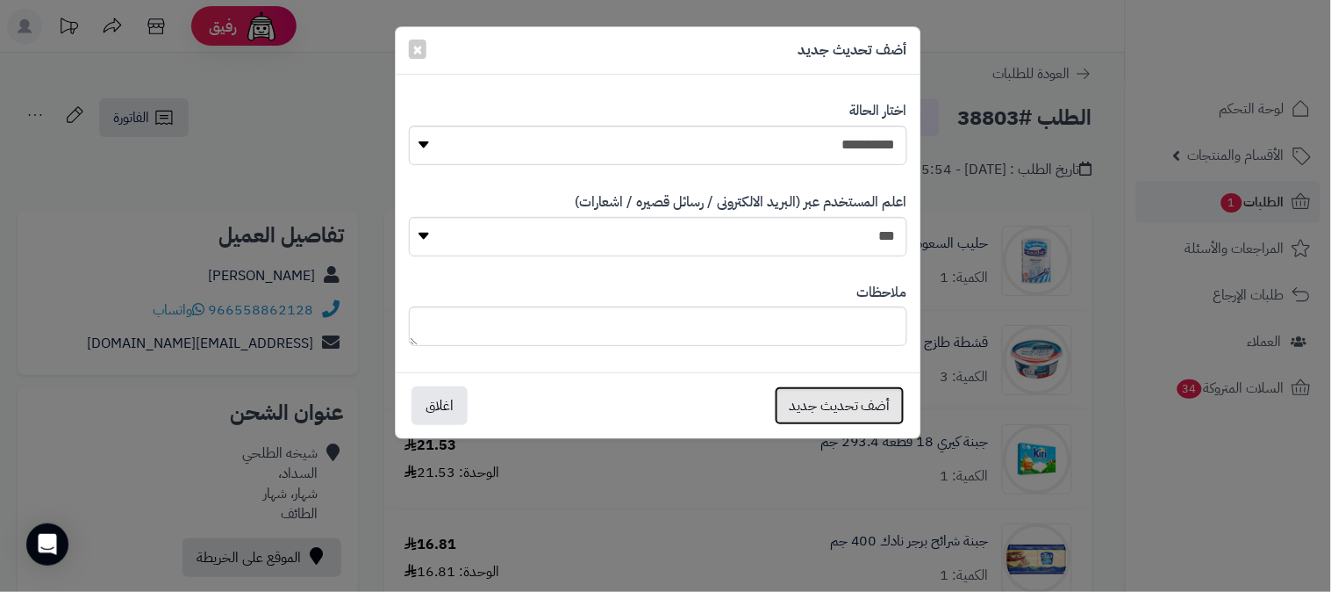
click at [866, 398] on button "أضف تحديث جديد" at bounding box center [840, 405] width 130 height 39
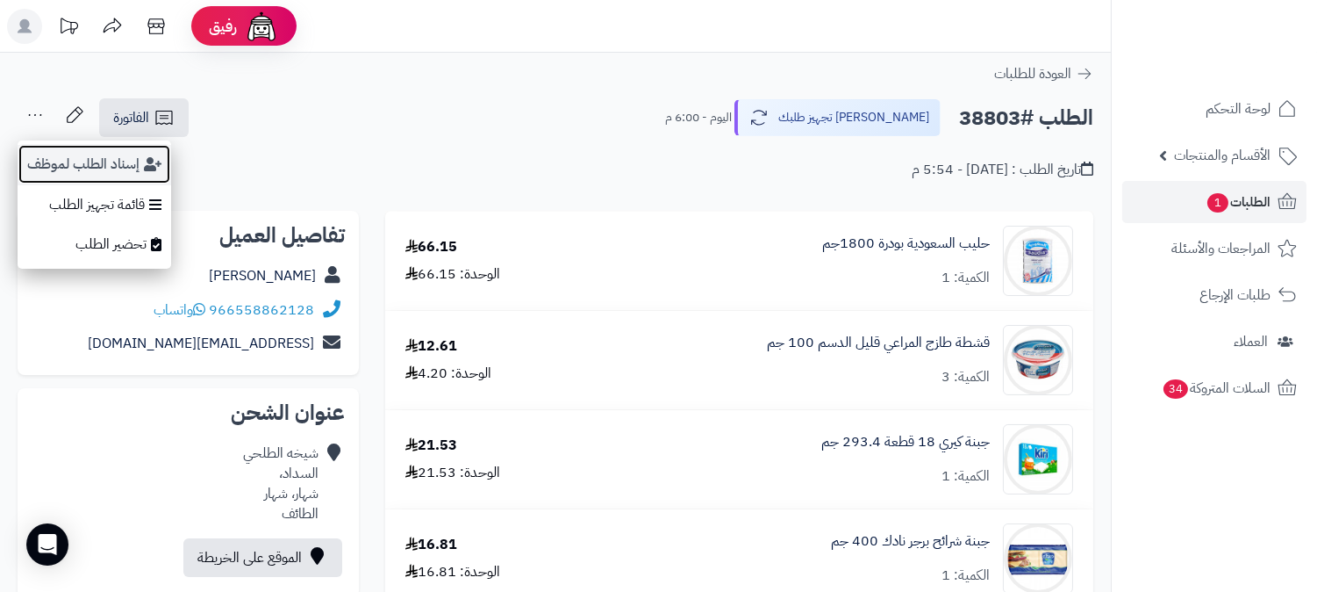
click at [65, 164] on button "إسناد الطلب لموظف" at bounding box center [95, 164] width 154 height 40
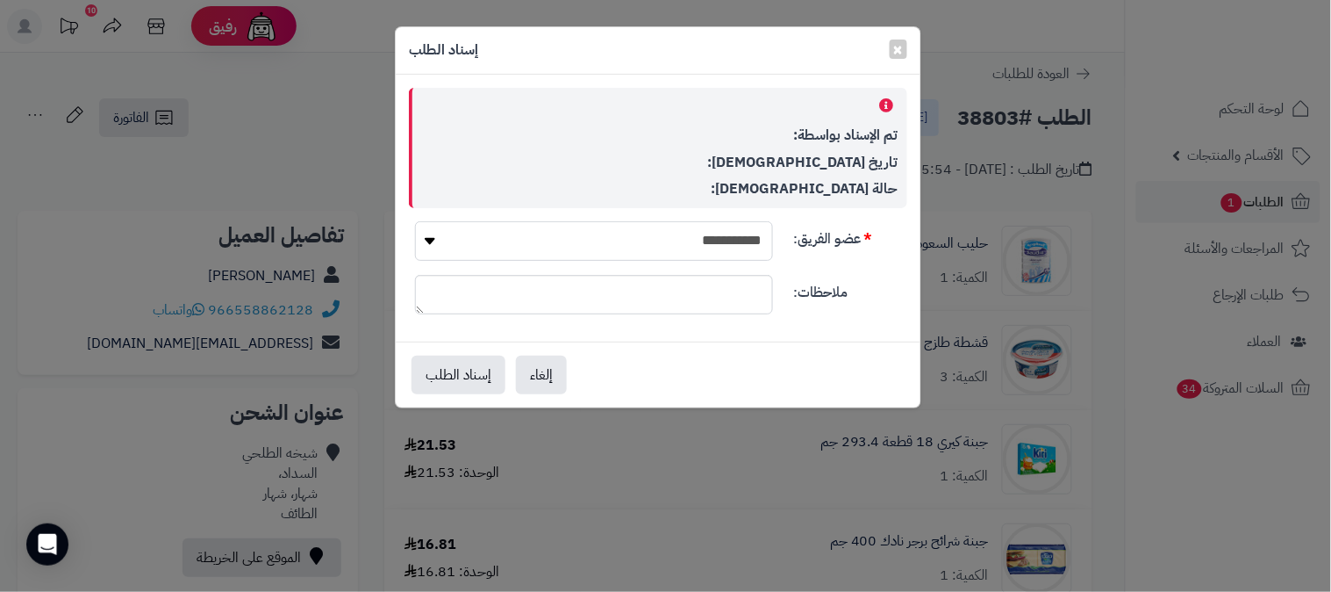
click at [683, 247] on select "**********" at bounding box center [594, 240] width 358 height 39
select select "**"
click at [415, 221] on select "**********" at bounding box center [594, 240] width 358 height 39
click at [435, 377] on button "إسناد الطلب" at bounding box center [459, 374] width 94 height 39
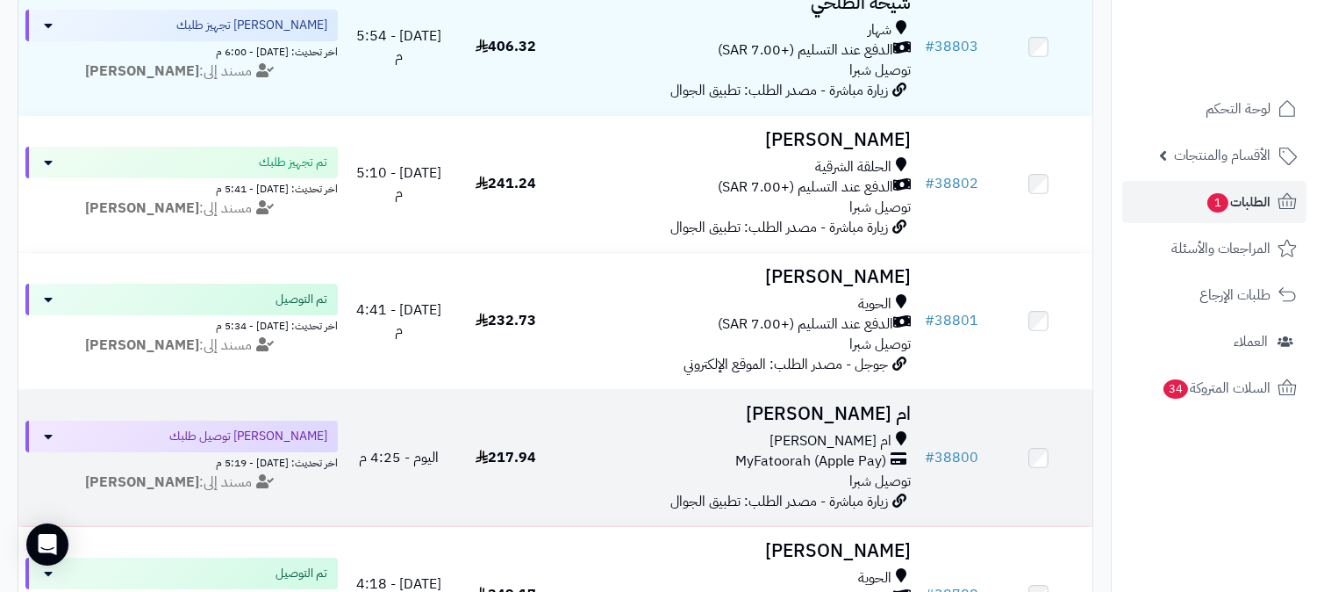
scroll to position [390, 0]
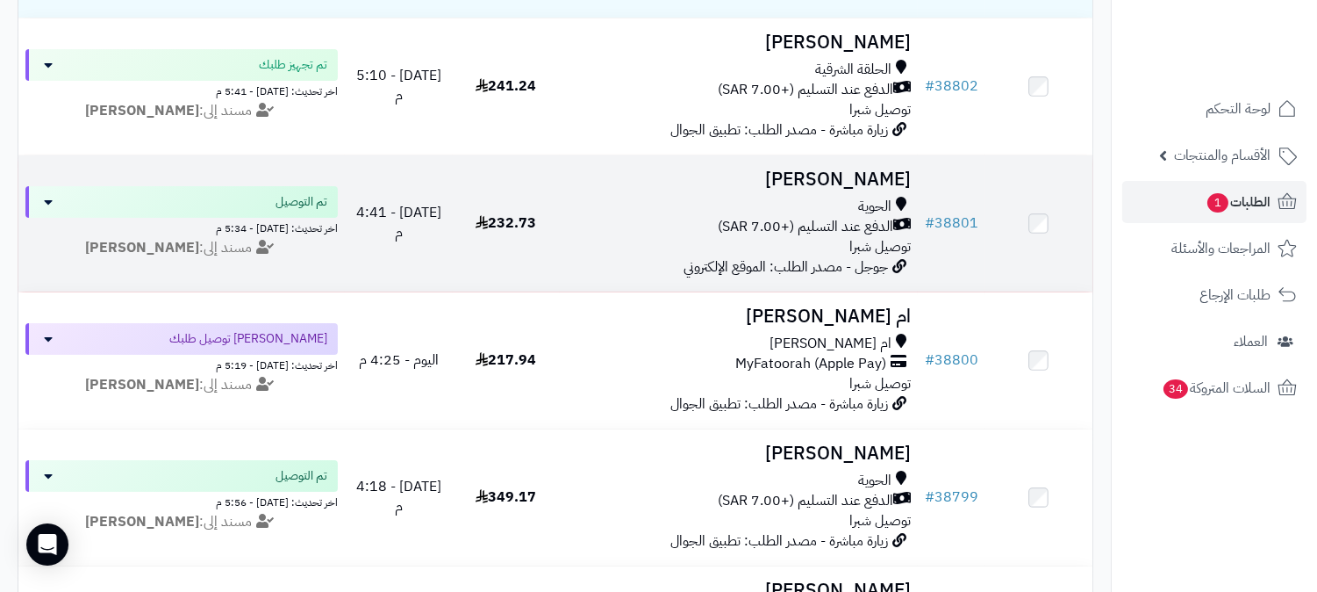
click at [857, 170] on h3 "Ibrahim Alotaibi" at bounding box center [739, 179] width 344 height 20
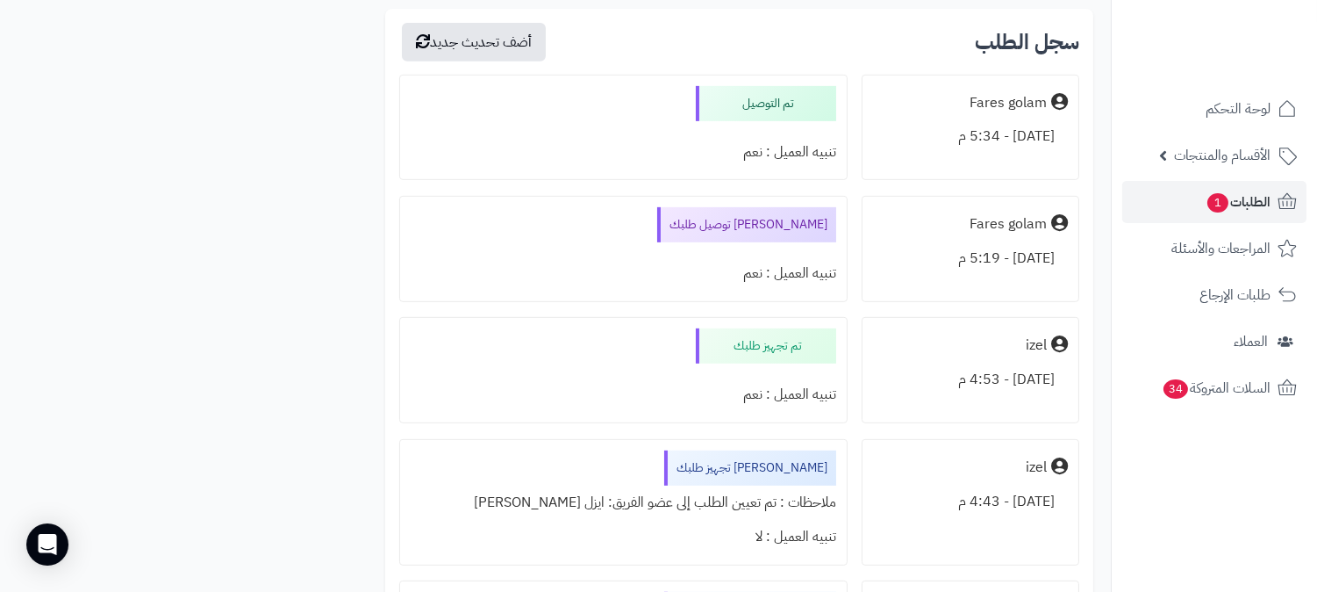
scroll to position [1436, 0]
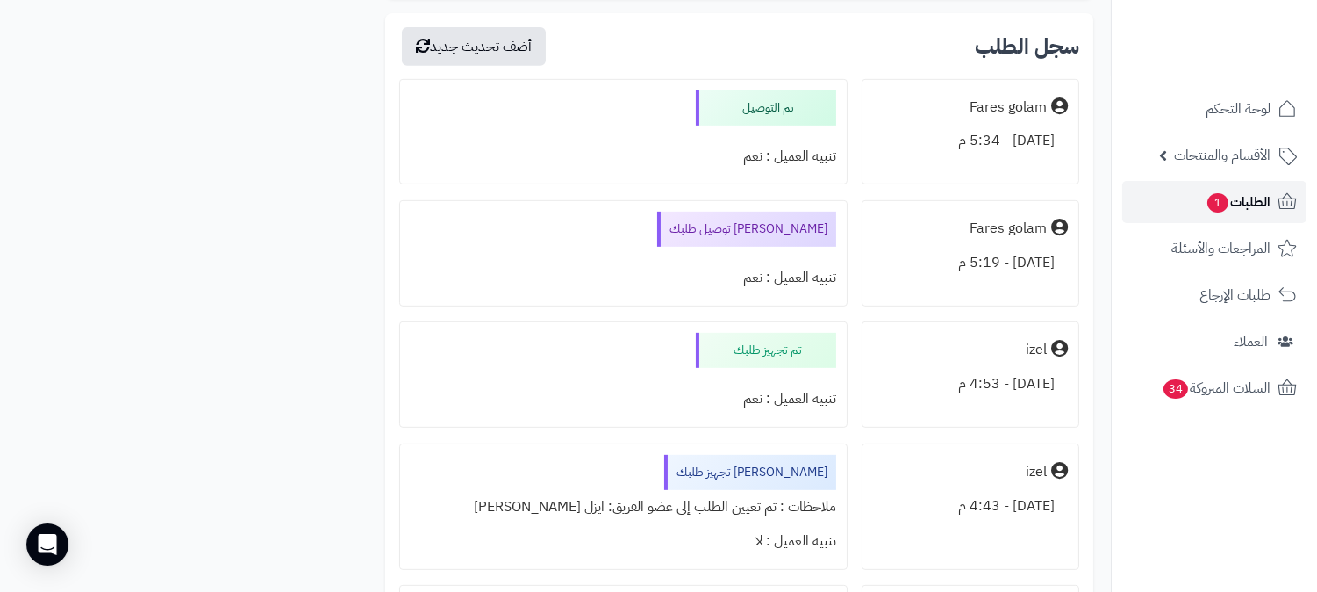
click at [1241, 200] on span "الطلبات 1" at bounding box center [1238, 202] width 65 height 25
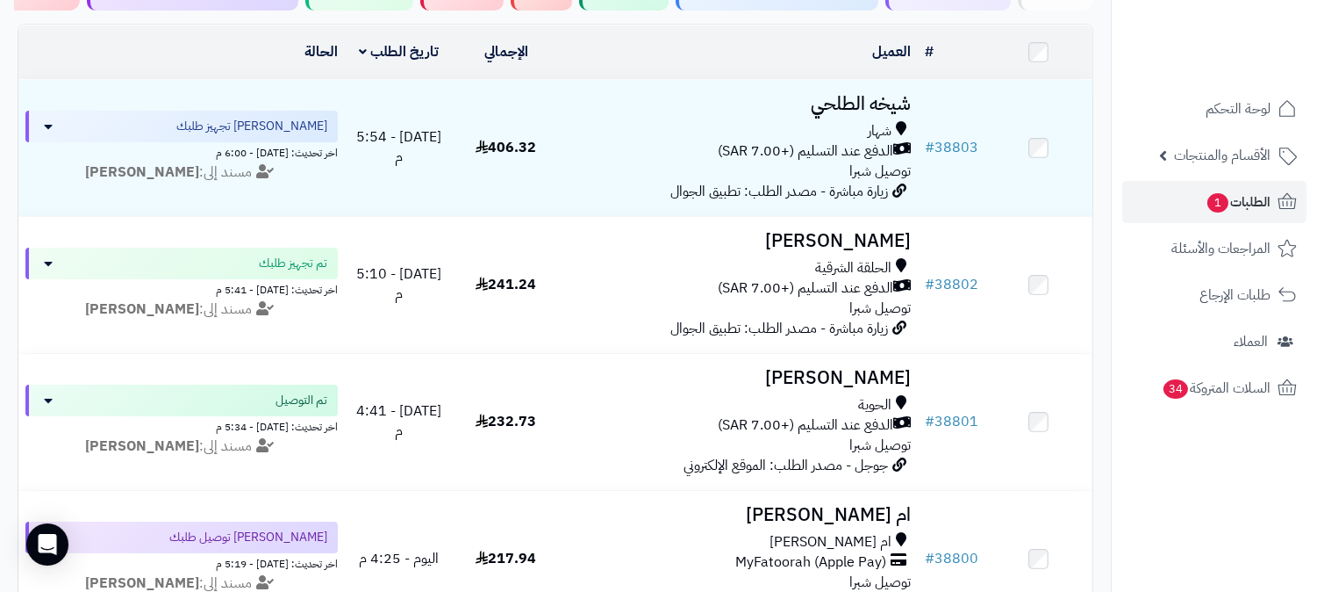
scroll to position [195, 0]
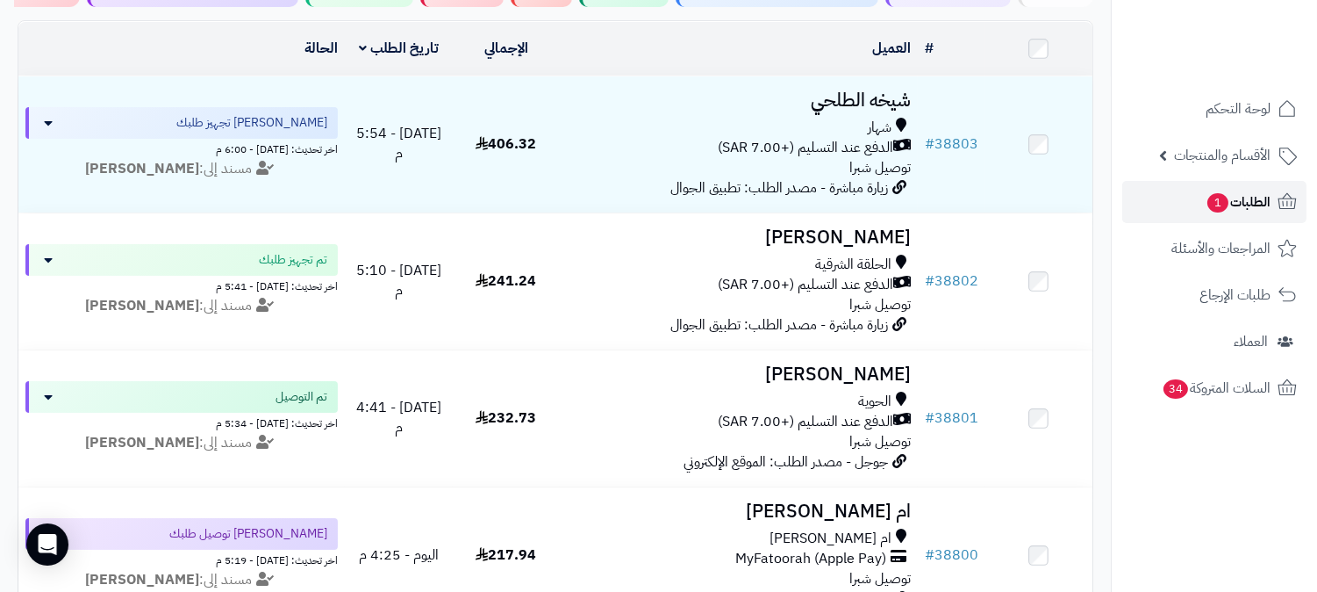
click at [1251, 205] on span "الطلبات 1" at bounding box center [1238, 202] width 65 height 25
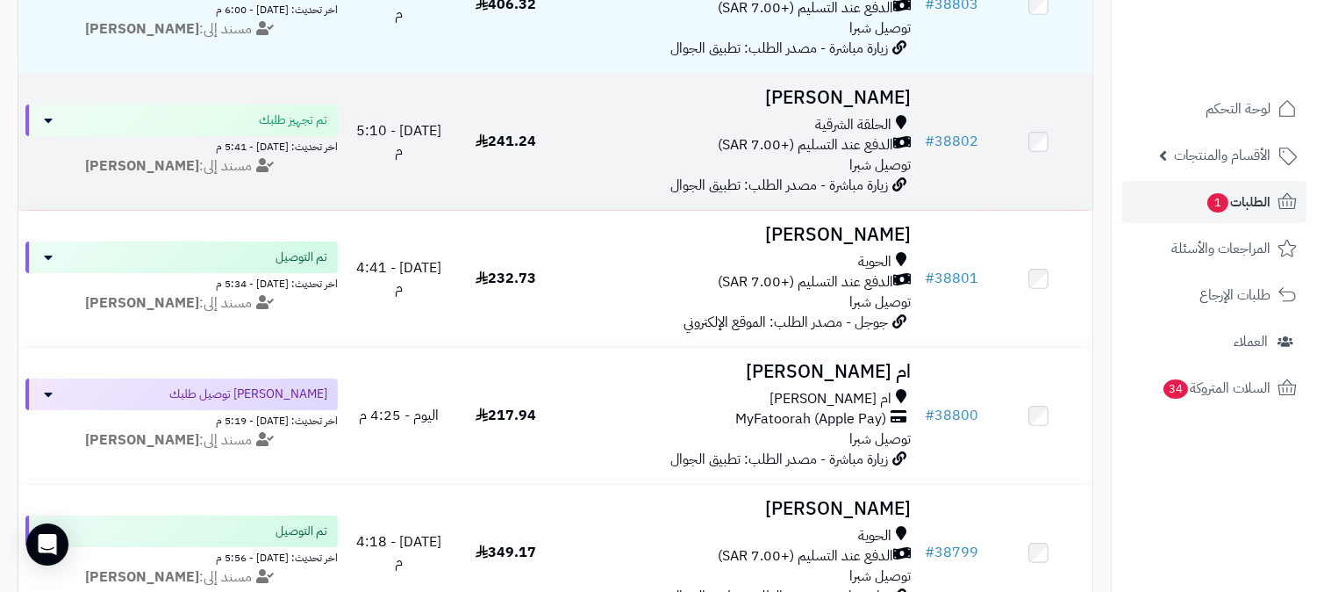
scroll to position [390, 0]
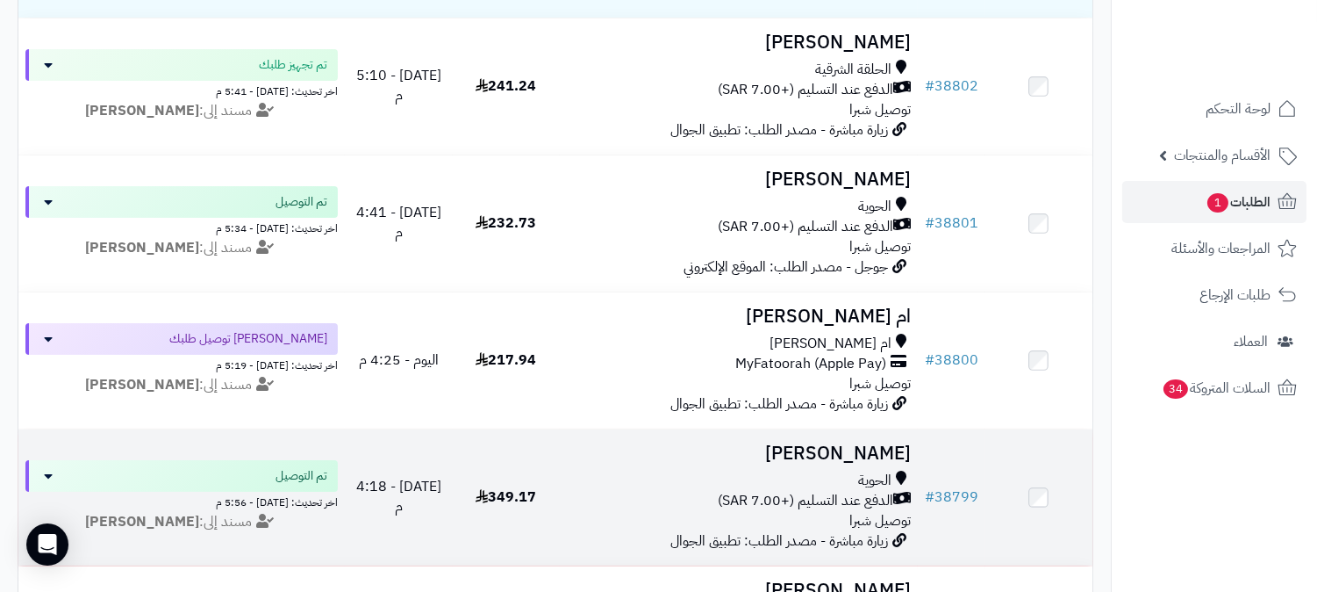
click at [853, 446] on h3 "[PERSON_NAME]" at bounding box center [739, 453] width 344 height 20
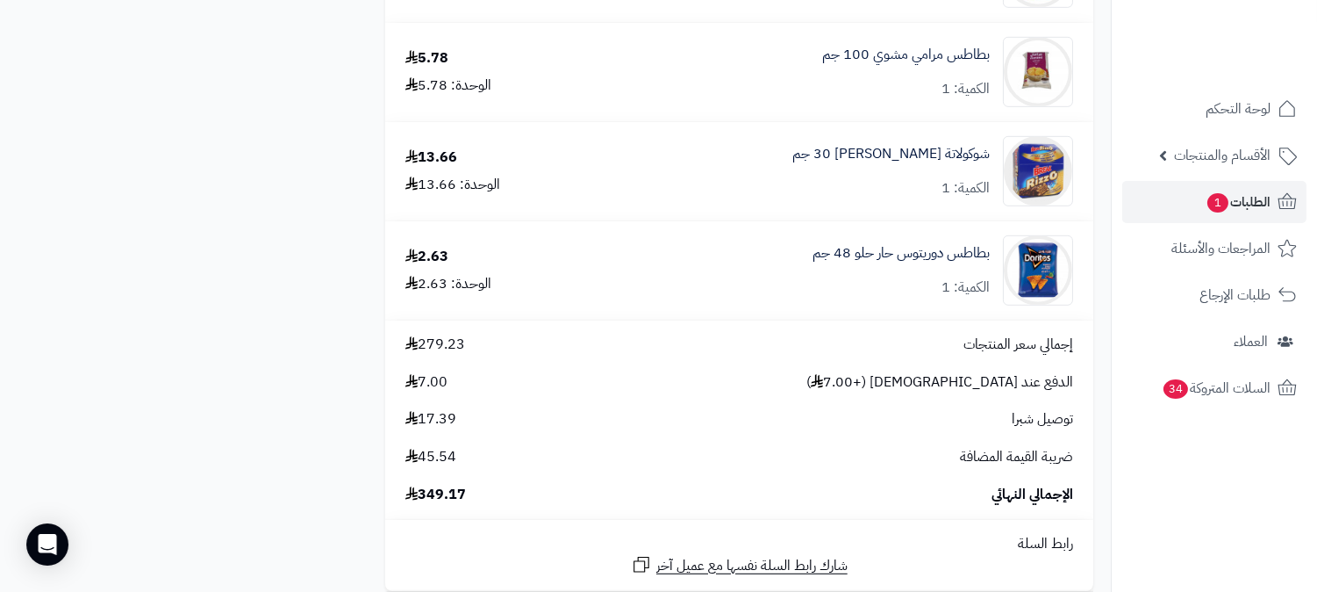
scroll to position [1488, 0]
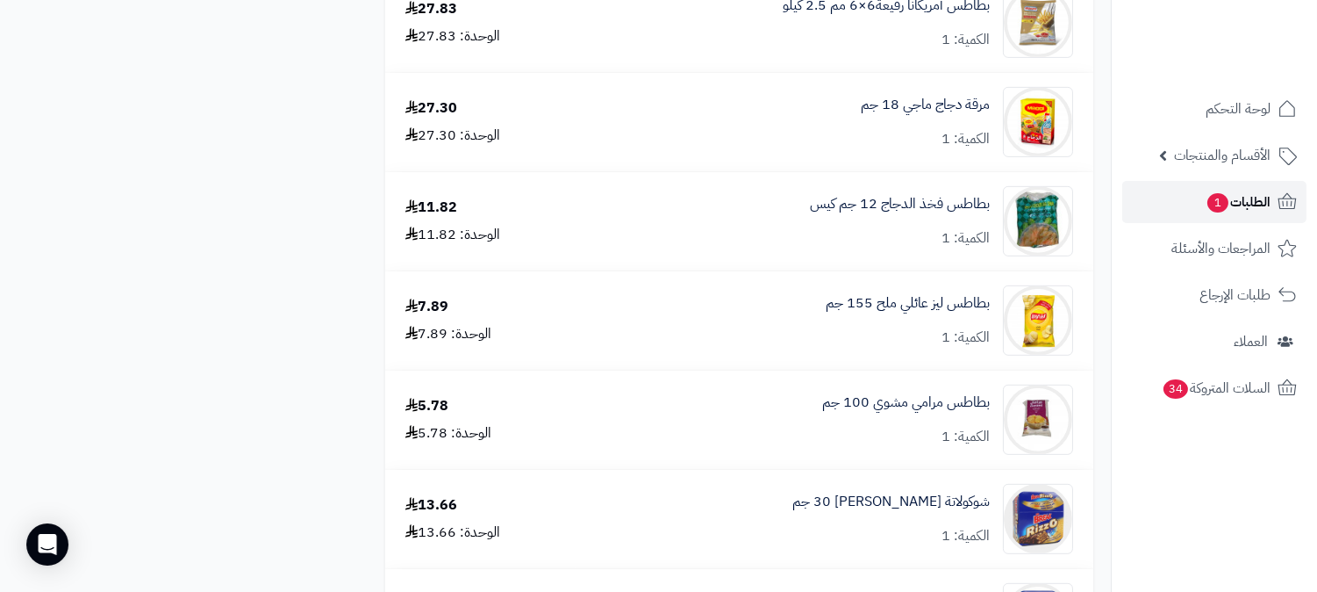
click at [1265, 209] on span "الطلبات 1" at bounding box center [1238, 202] width 65 height 25
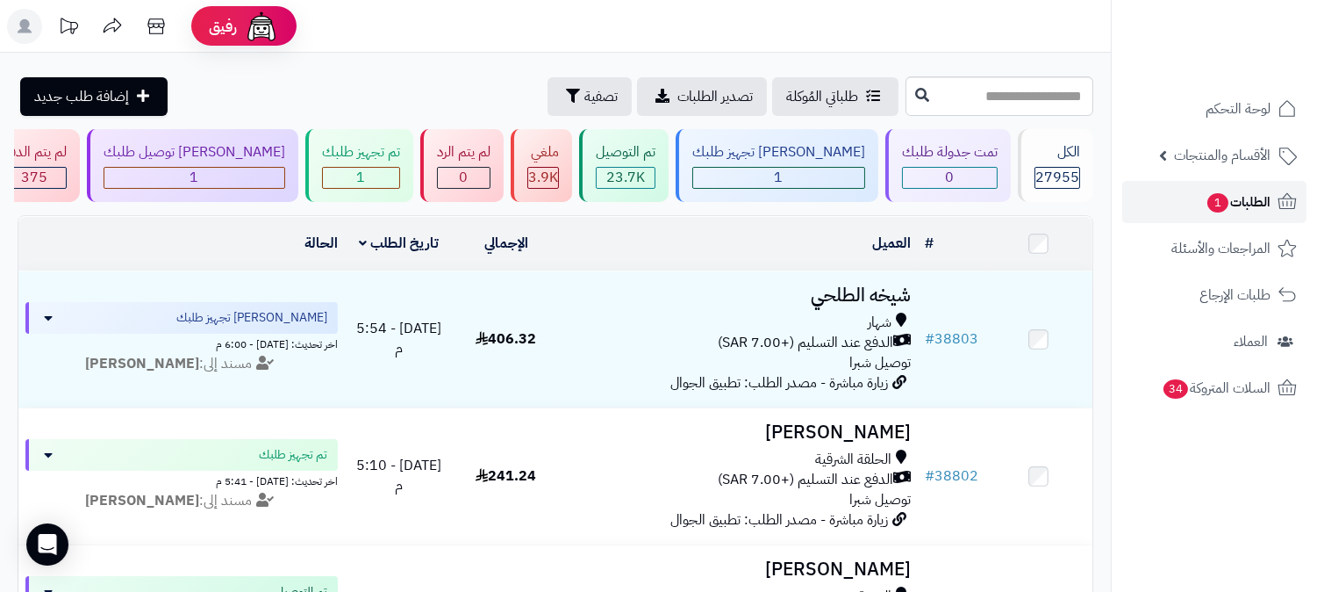
click at [1256, 207] on span "الطلبات 1" at bounding box center [1238, 202] width 65 height 25
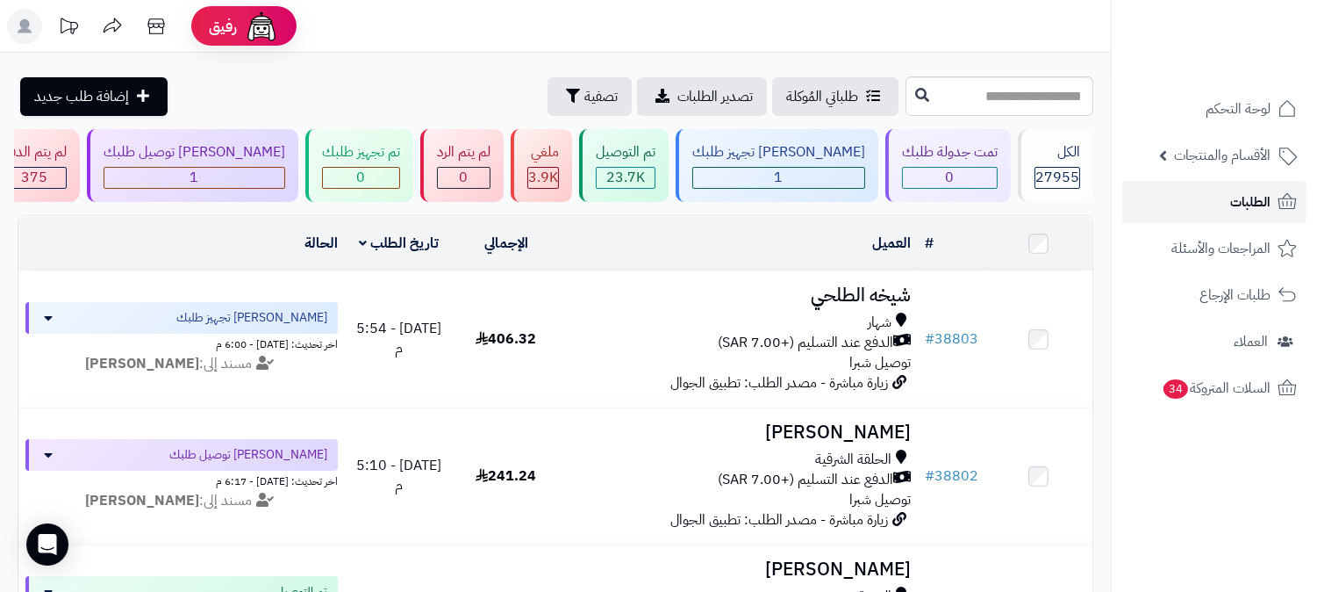
click at [1238, 190] on span "الطلبات" at bounding box center [1250, 202] width 40 height 25
click at [1269, 190] on span "الطلبات" at bounding box center [1250, 202] width 40 height 25
click at [1194, 205] on link "الطلبات" at bounding box center [1214, 202] width 184 height 42
click at [1268, 190] on span "الطلبات" at bounding box center [1250, 202] width 40 height 25
click at [1266, 190] on span "الطلبات" at bounding box center [1250, 202] width 40 height 25
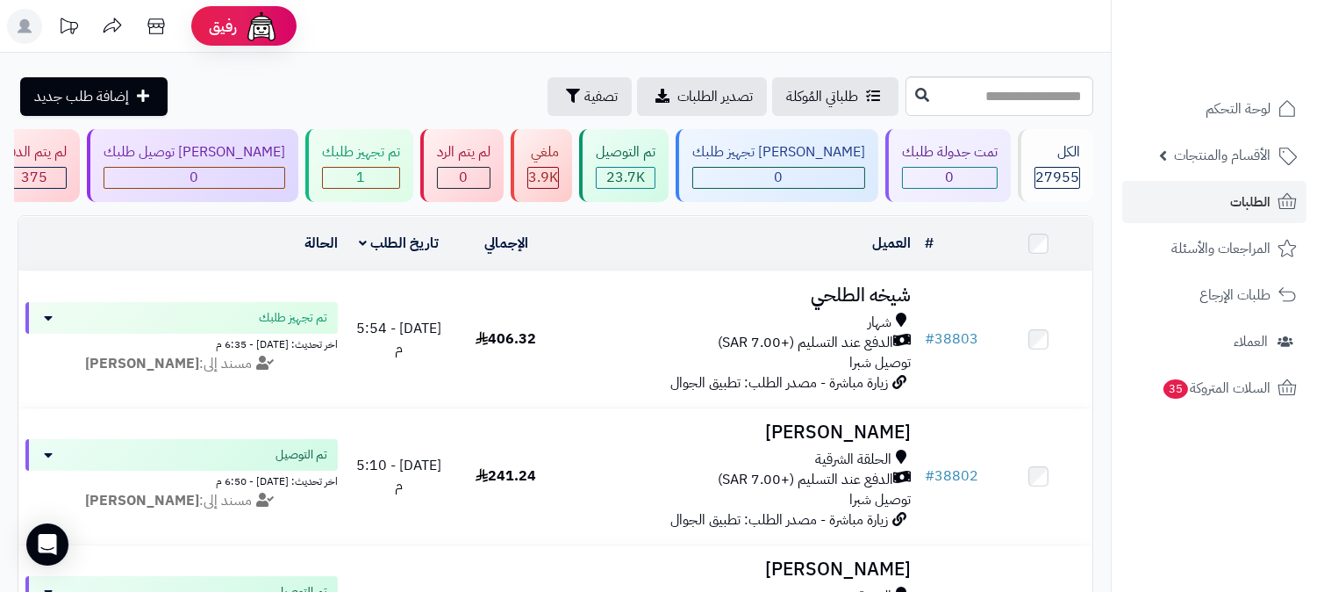
click at [31, 33] on rect at bounding box center [24, 26] width 35 height 35
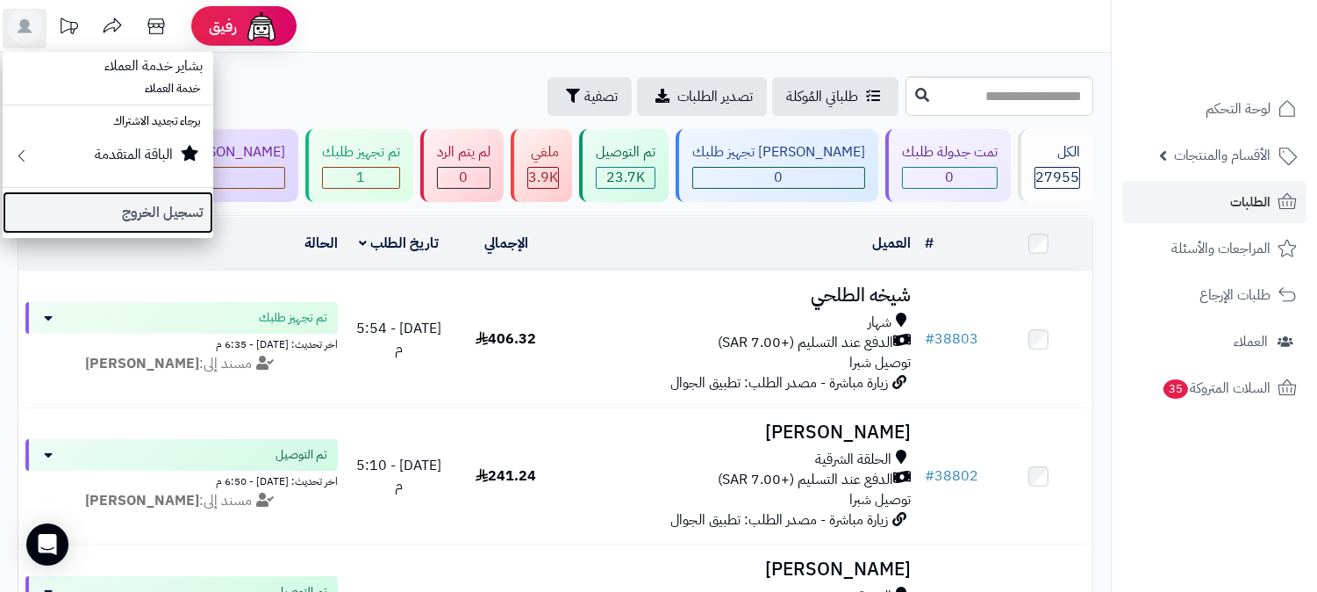
click at [162, 221] on link "تسجيل الخروج" at bounding box center [108, 212] width 211 height 42
